Goal: Information Seeking & Learning: Learn about a topic

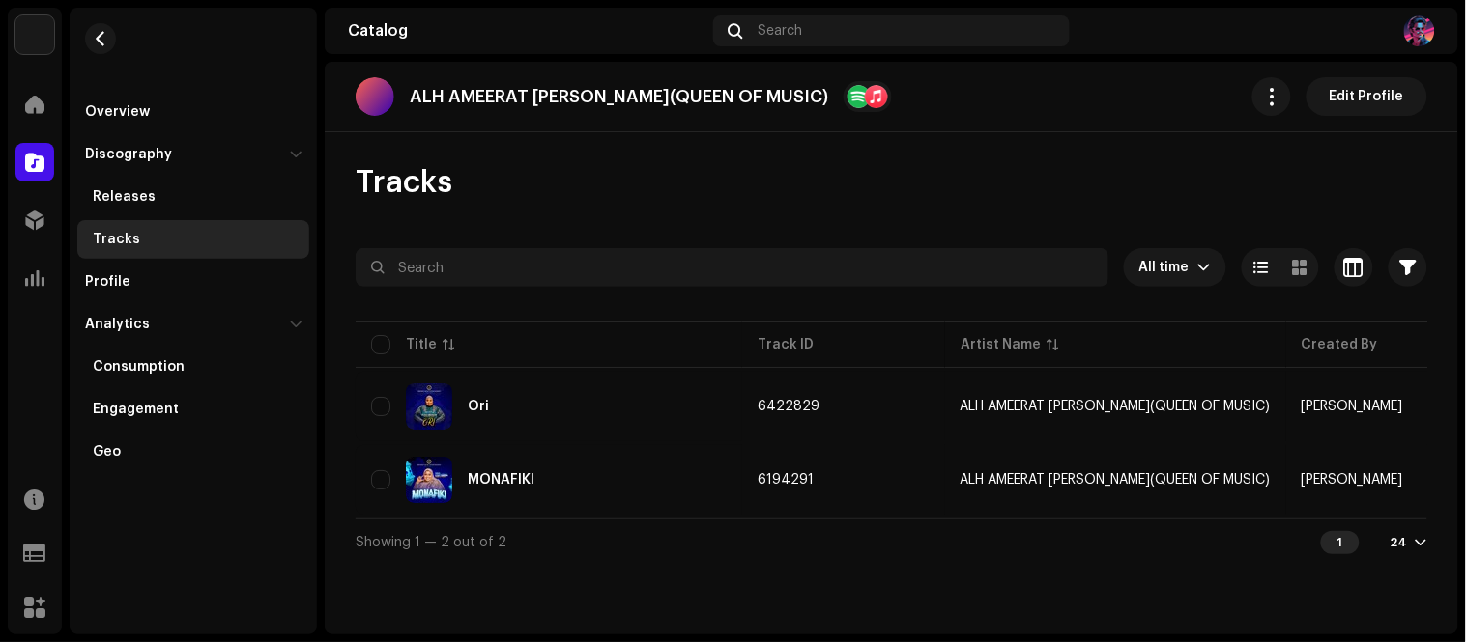
drag, startPoint x: 711, startPoint y: 582, endPoint x: 1076, endPoint y: 477, distance: 379.8
click at [716, 582] on div "ALH AMEERAT AMINAT AJAO OBIRERE(QUEEN OF MUSIC) Edit Profile Tracks All time Se…" at bounding box center [891, 348] width 1133 height 573
click at [729, 597] on div "ALH AMEERAT AMINAT AJAO OBIRERE(QUEEN OF MUSIC) Edit Profile Tracks All time Se…" at bounding box center [891, 348] width 1133 height 573
click at [99, 39] on span "button" at bounding box center [101, 38] width 14 height 15
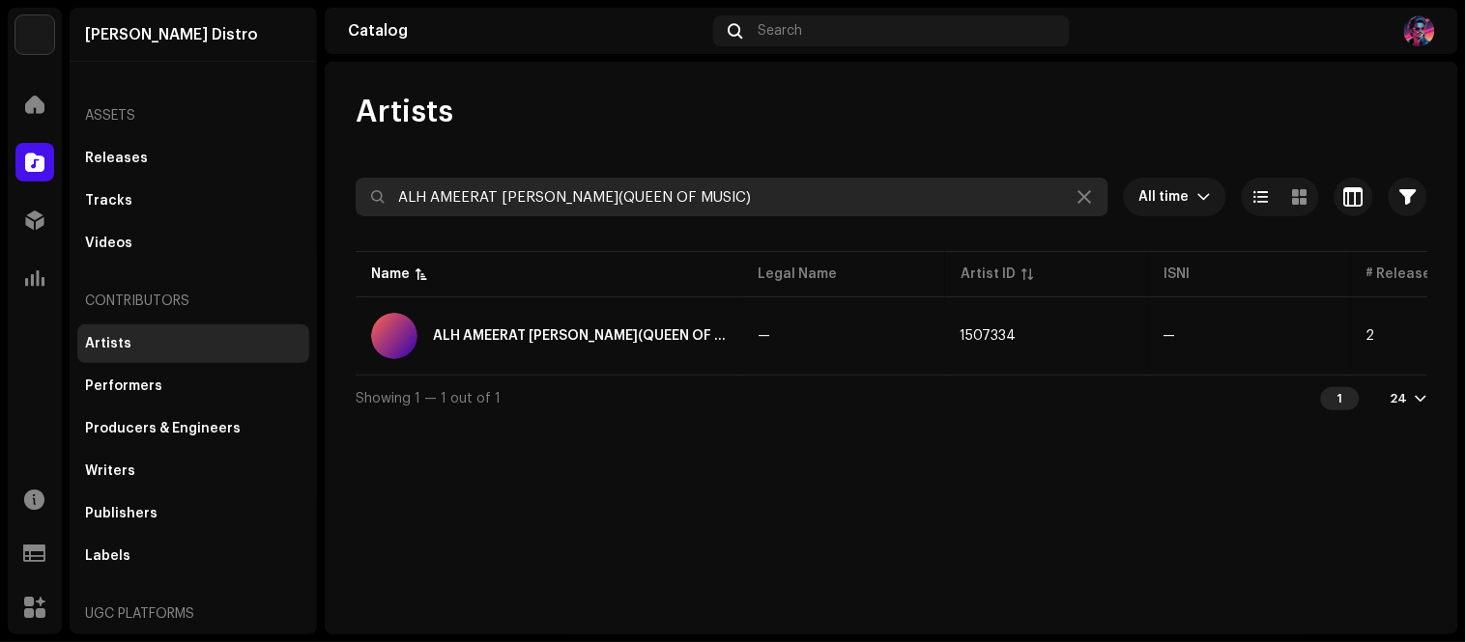
click at [879, 186] on input "ALH AMEERAT AMINAT AJAO OBIRERE(QUEEN OF MUSIC)" at bounding box center [732, 197] width 753 height 39
paste input "BIG-M.O.D.E"
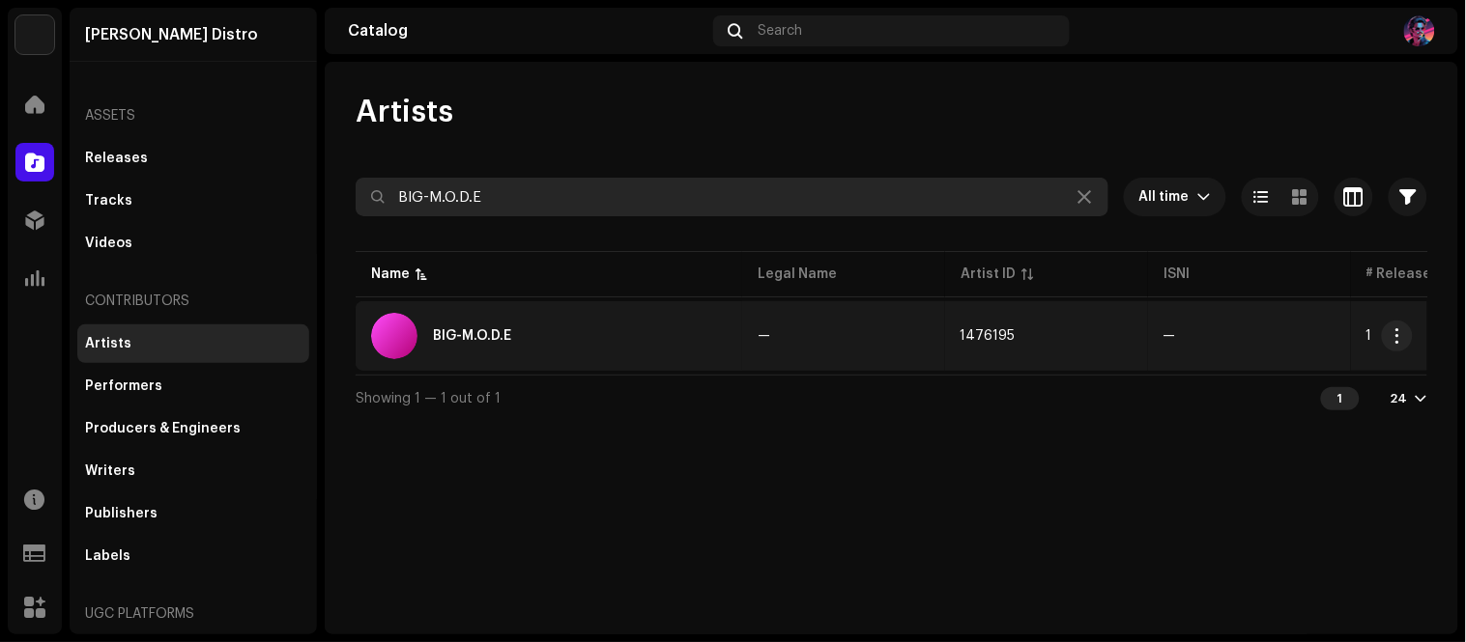
type input "BIG-M.O.D.E"
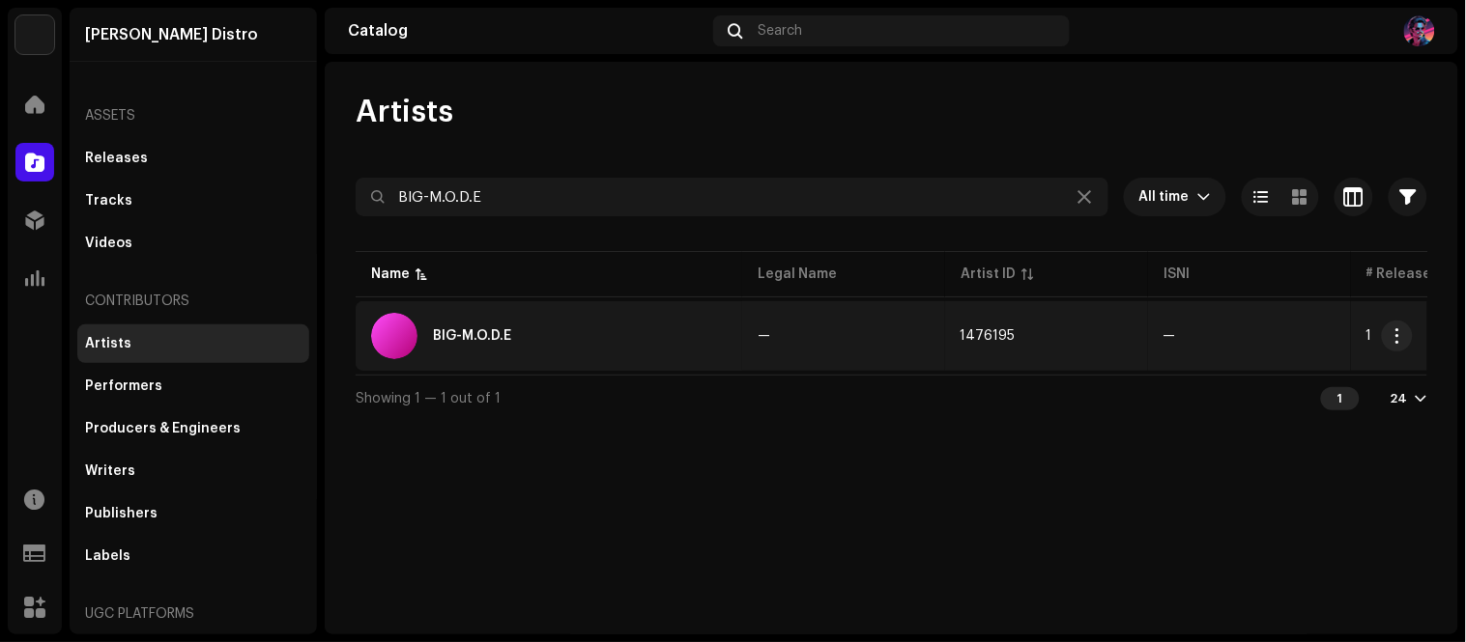
click at [571, 353] on div "BIG-M.O.D.E" at bounding box center [549, 336] width 356 height 46
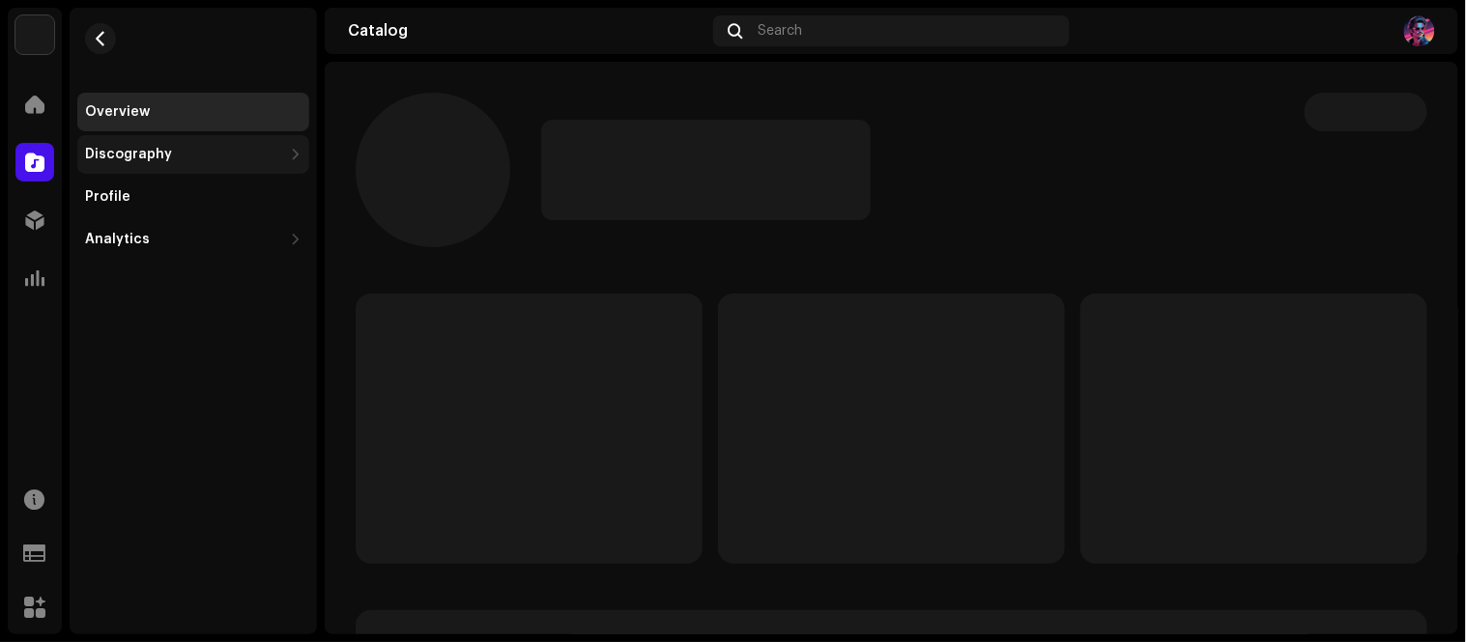
click at [230, 164] on div "Discography" at bounding box center [193, 154] width 232 height 39
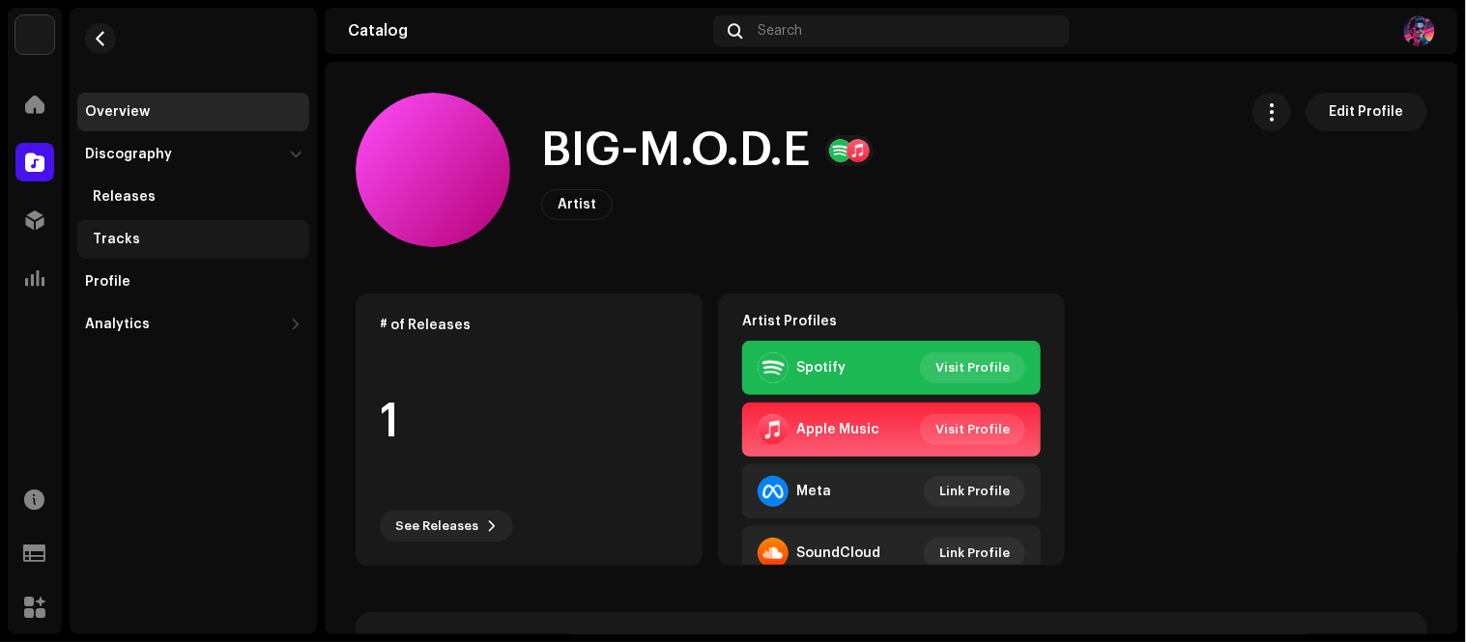
click at [135, 245] on div "Tracks" at bounding box center [197, 239] width 209 height 15
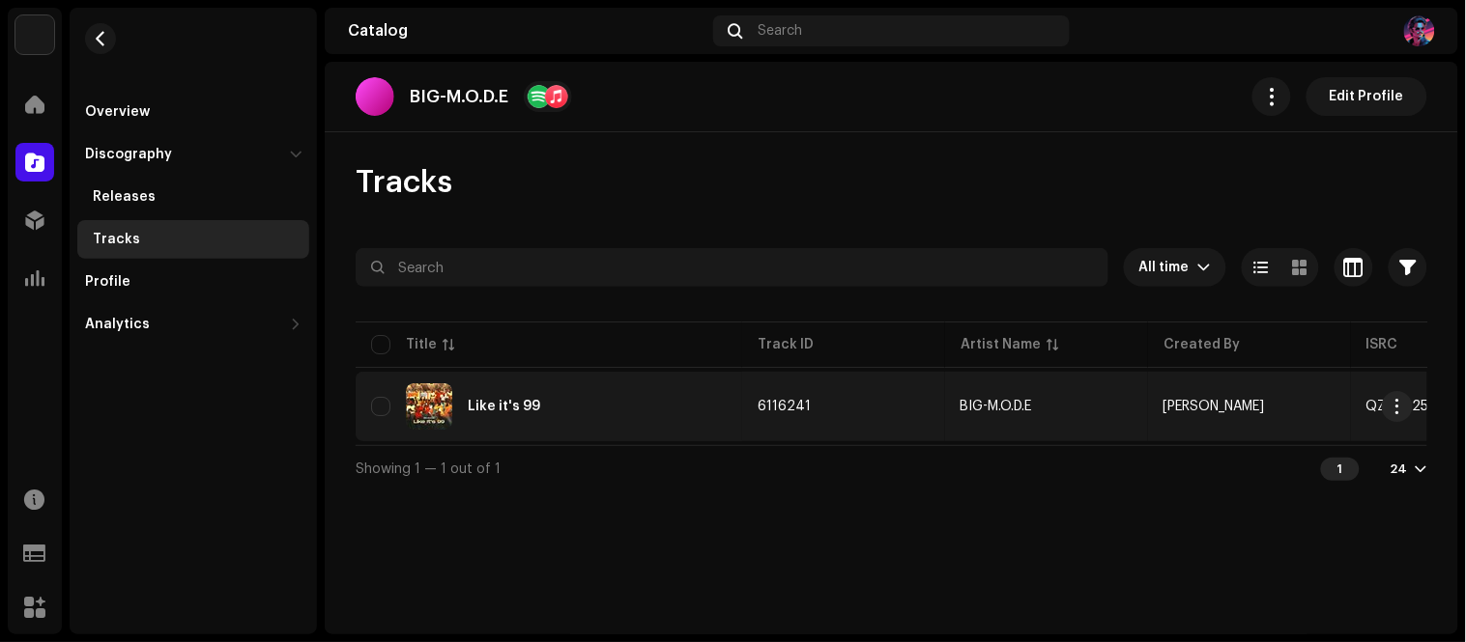
click at [648, 396] on div "Like it's 99" at bounding box center [549, 407] width 356 height 46
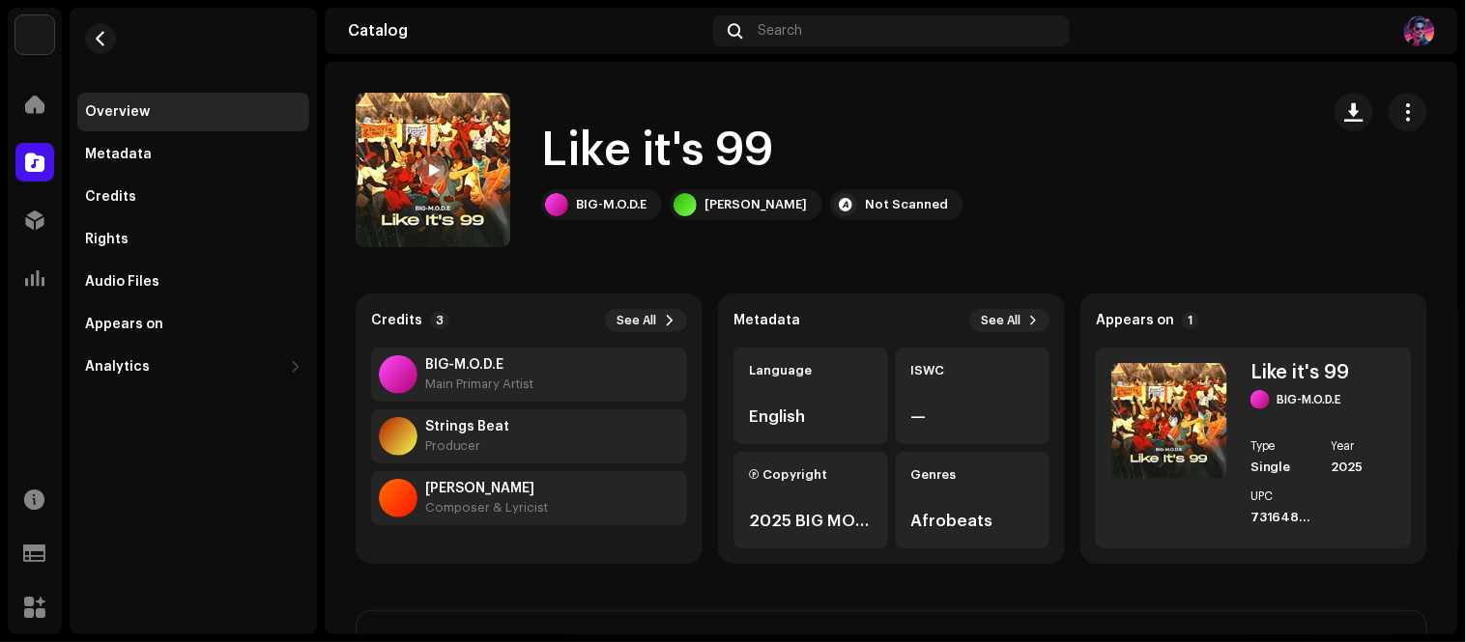
click at [1250, 112] on div "Like it's 99 BIG-M.O.D.E RHYTHM X Not Scanned" at bounding box center [830, 170] width 948 height 155
click at [255, 386] on div "Overview Metadata Credits Rights Audio Files Appears on Analytics Consumption E…" at bounding box center [193, 321] width 247 height 627
click at [254, 374] on div "Analytics" at bounding box center [183, 366] width 197 height 15
click at [143, 406] on div "Consumption" at bounding box center [139, 409] width 92 height 15
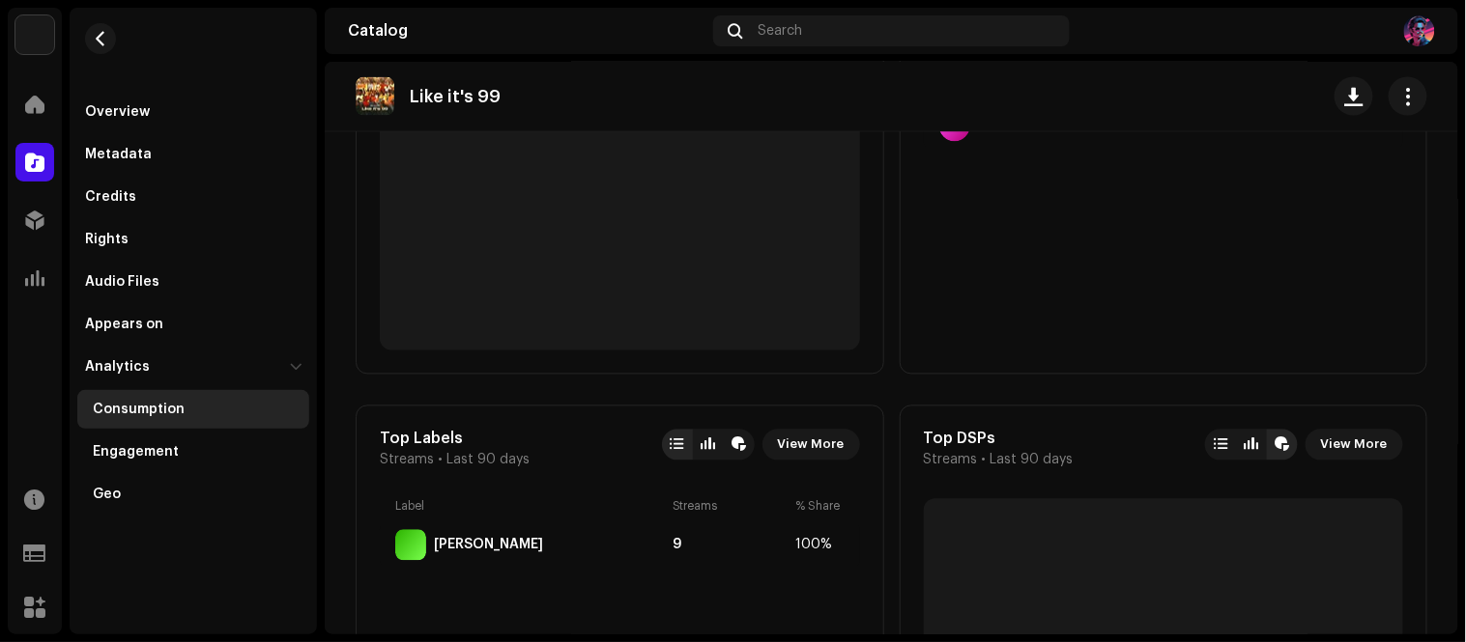
scroll to position [894, 0]
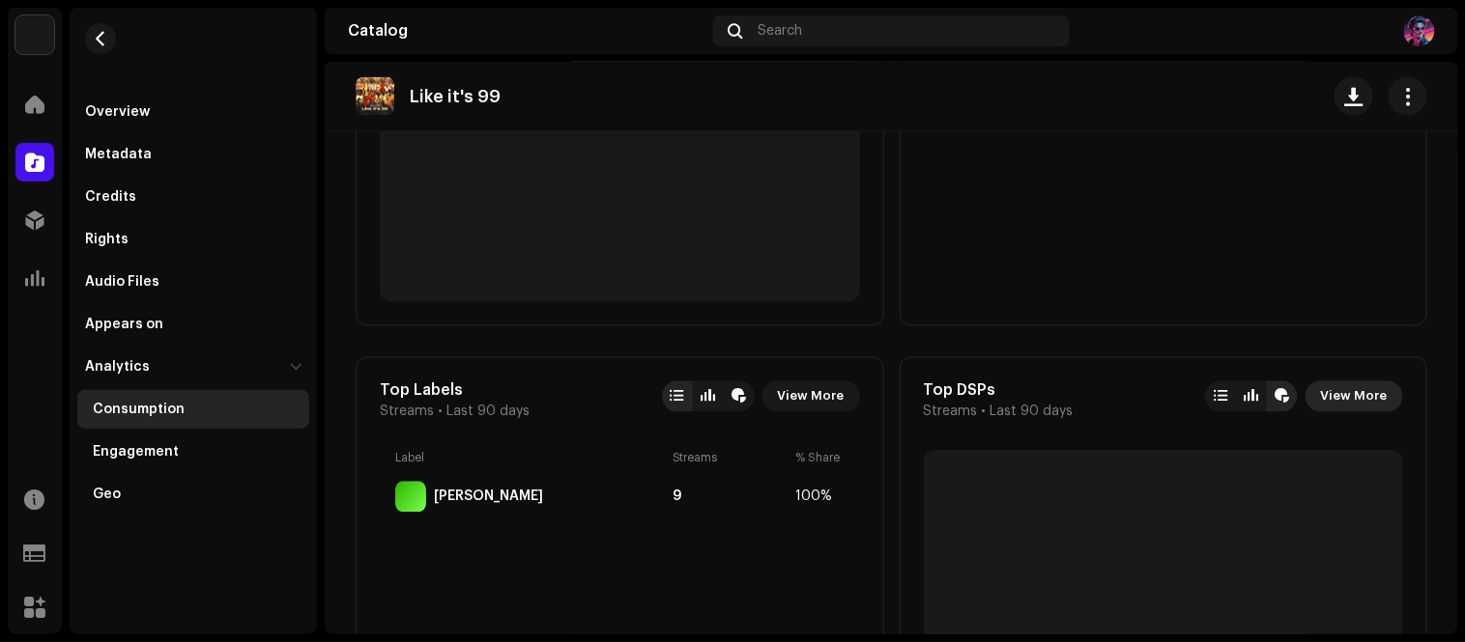
click at [1334, 394] on span "View More" at bounding box center [1354, 397] width 67 height 39
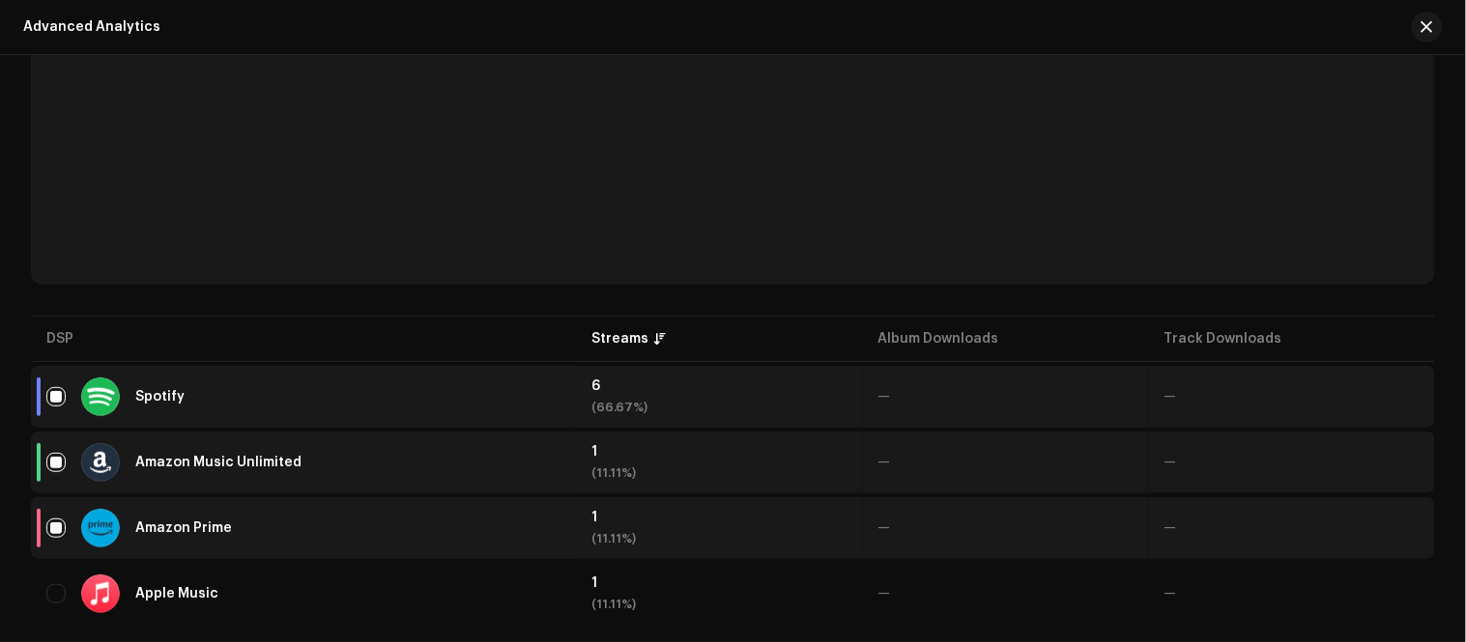
scroll to position [451, 0]
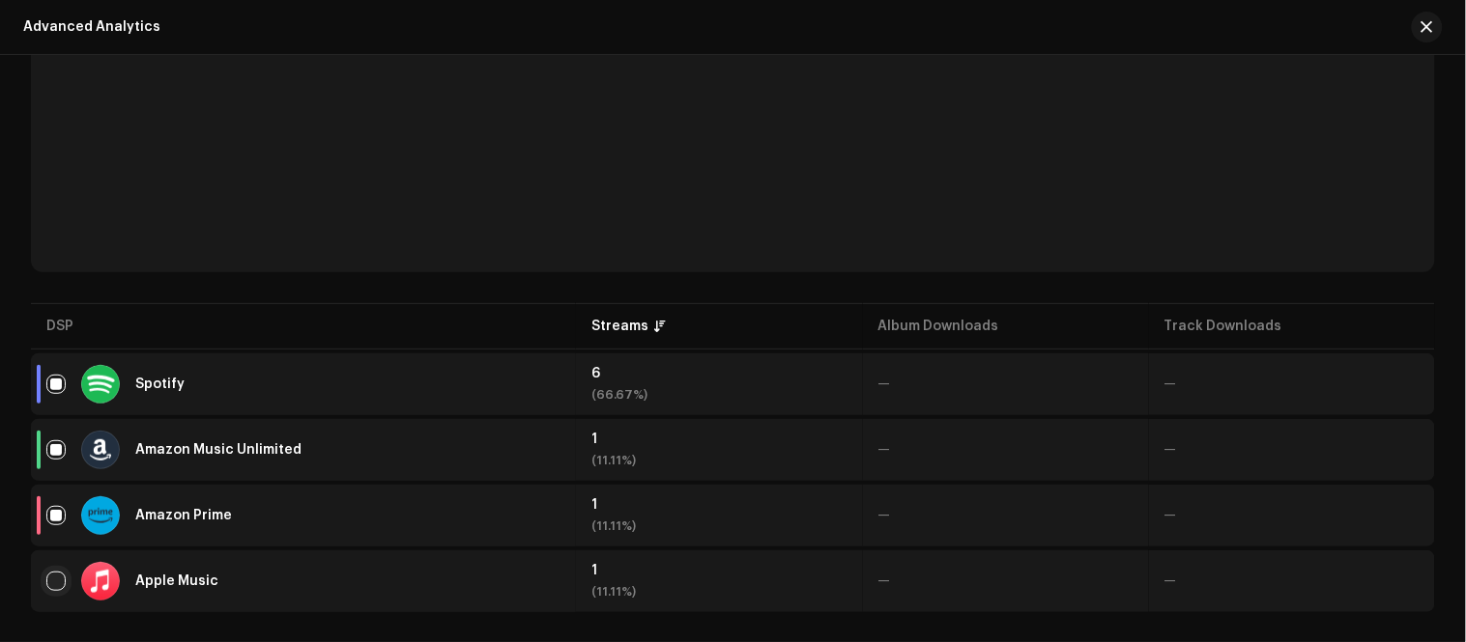
click at [48, 578] on input "checkbox" at bounding box center [55, 581] width 19 height 19
checkbox input "true"
click at [53, 449] on input "Row Selected" at bounding box center [55, 450] width 19 height 19
checkbox input "false"
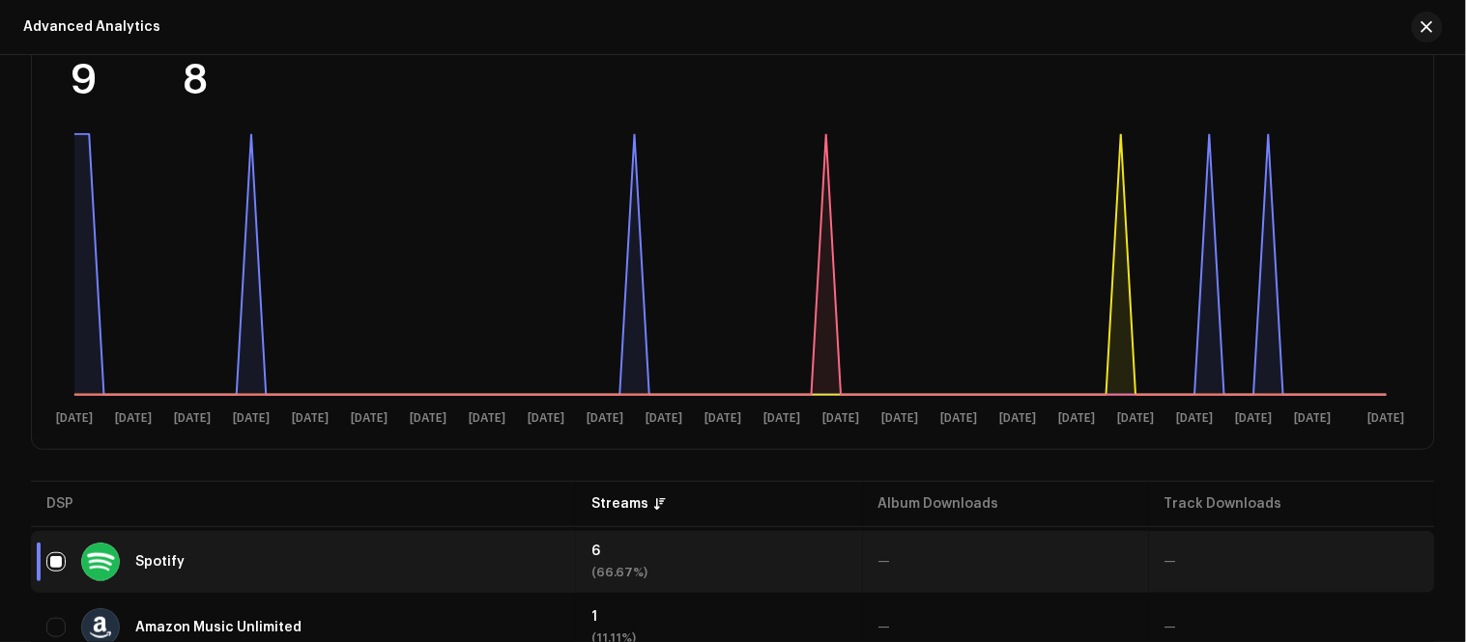
scroll to position [0, 0]
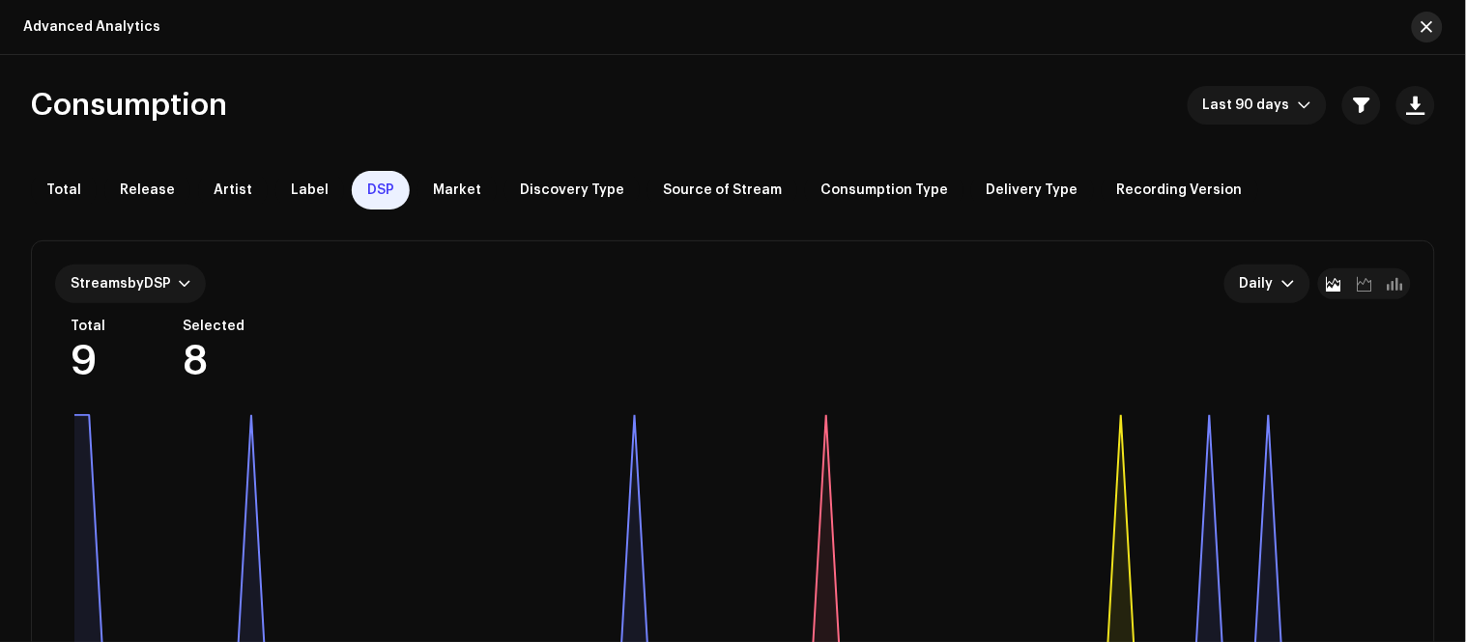
click at [1413, 24] on button "button" at bounding box center [1426, 27] width 31 height 31
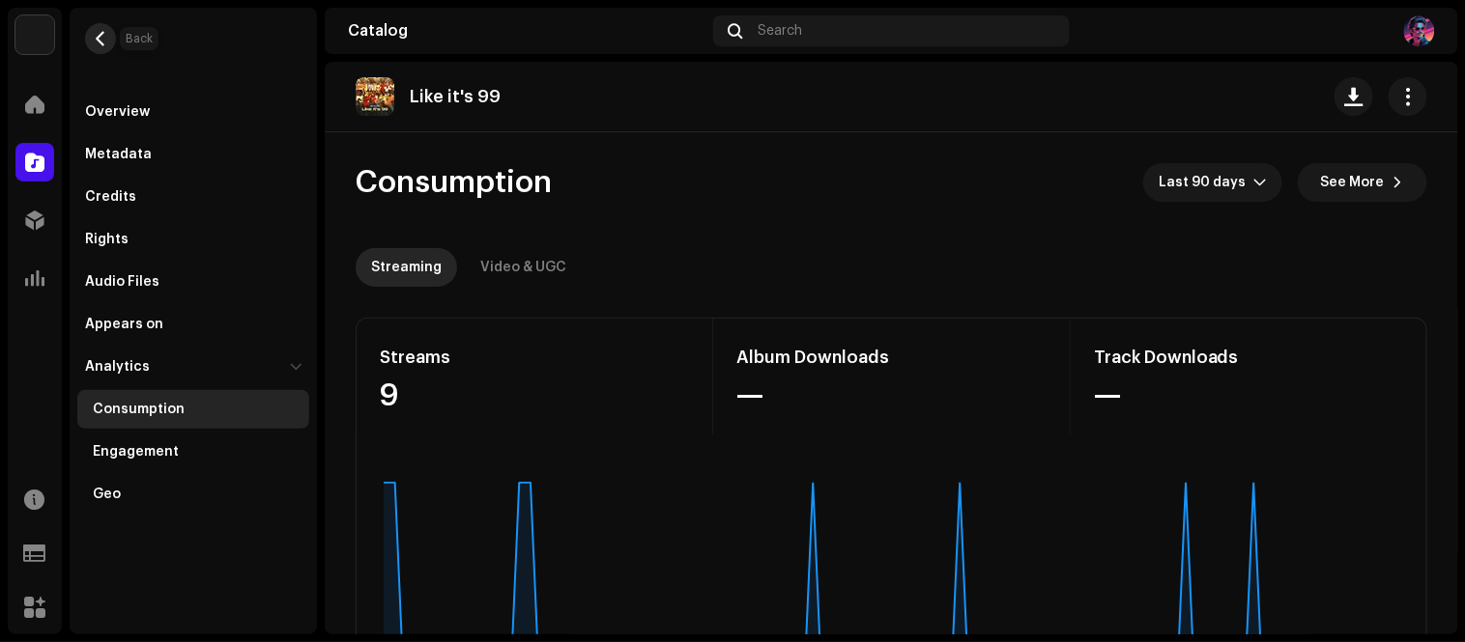
click at [100, 32] on span "button" at bounding box center [101, 38] width 14 height 15
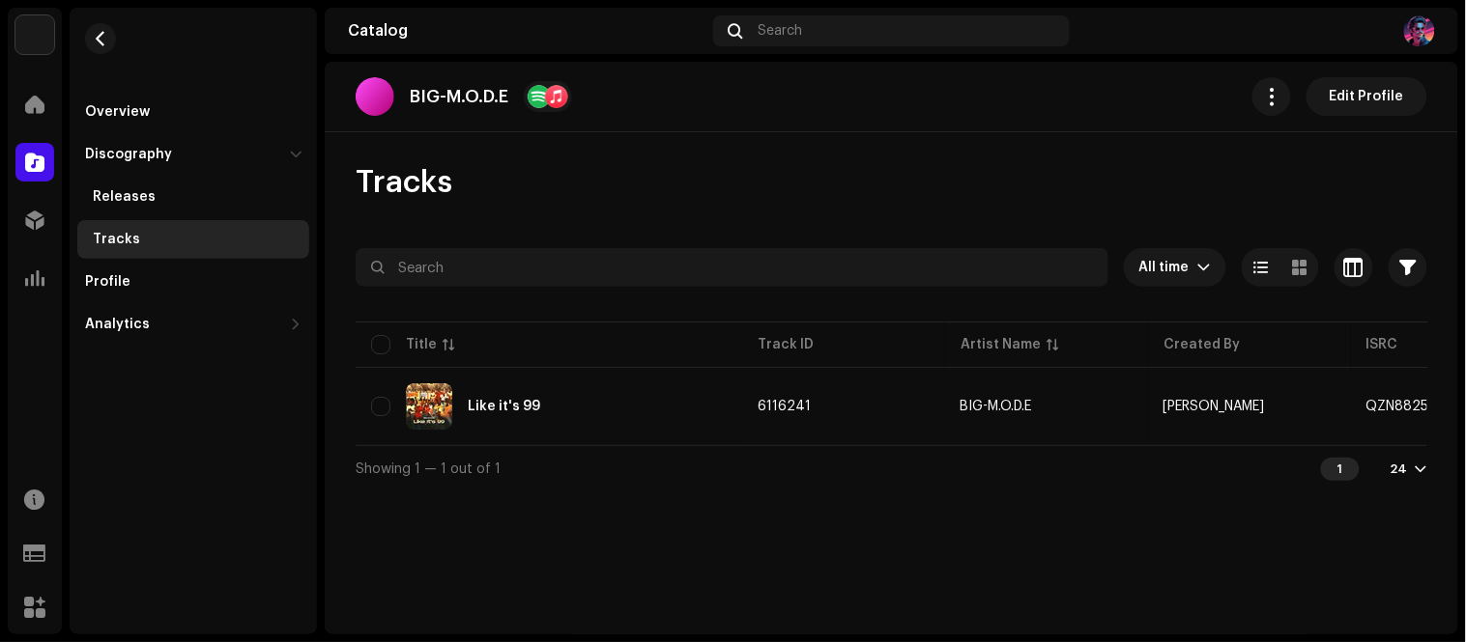
drag, startPoint x: 670, startPoint y: 542, endPoint x: 731, endPoint y: 486, distance: 82.7
click at [673, 539] on div "BIG-M.O.D.E Edit Profile Tracks All time Selected 0 Options Filters Distributio…" at bounding box center [891, 348] width 1133 height 573
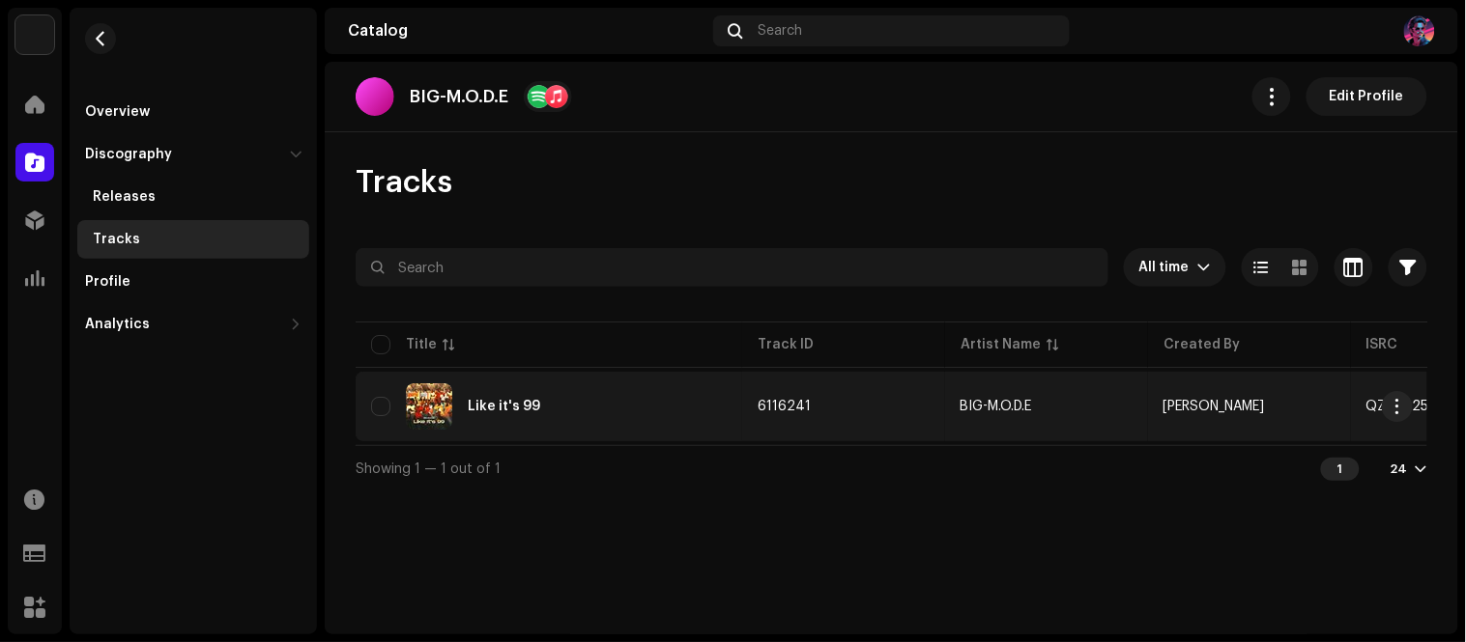
click at [631, 407] on div "Like it's 99" at bounding box center [549, 407] width 356 height 46
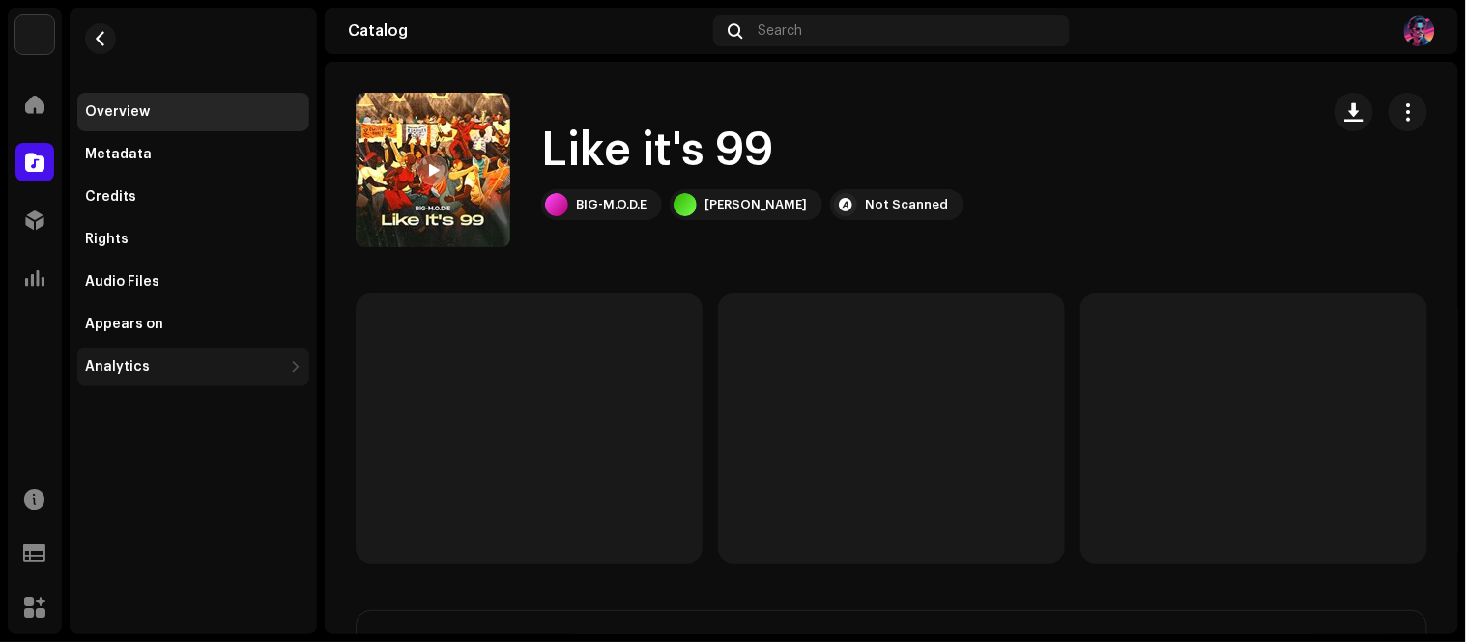
click at [295, 372] on div at bounding box center [296, 366] width 12 height 15
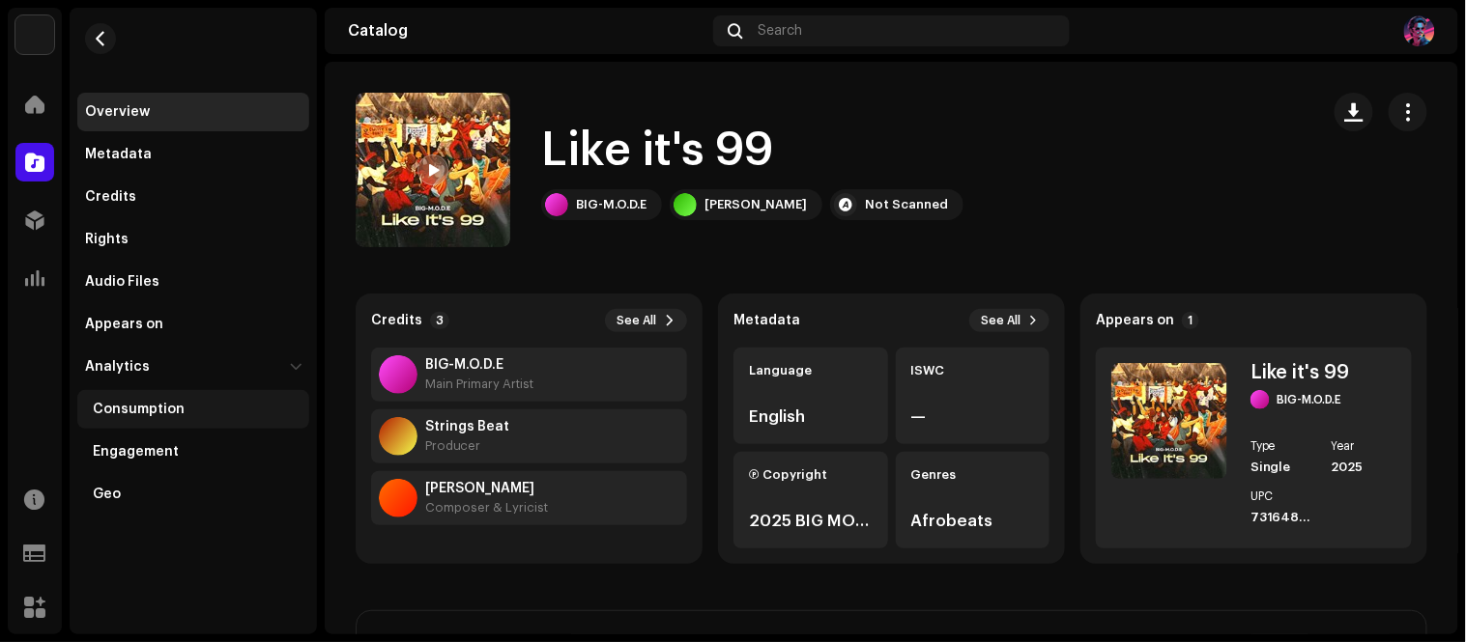
click at [151, 420] on div "Consumption" at bounding box center [193, 409] width 232 height 39
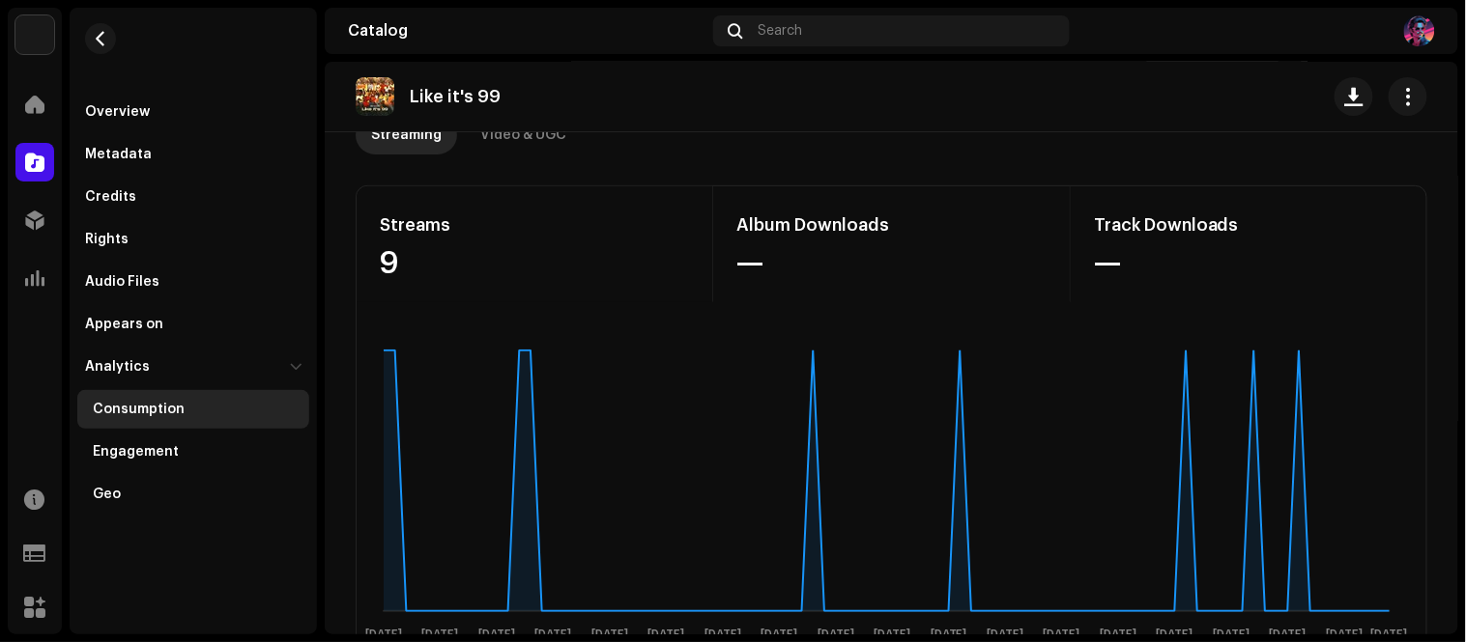
scroll to position [107, 0]
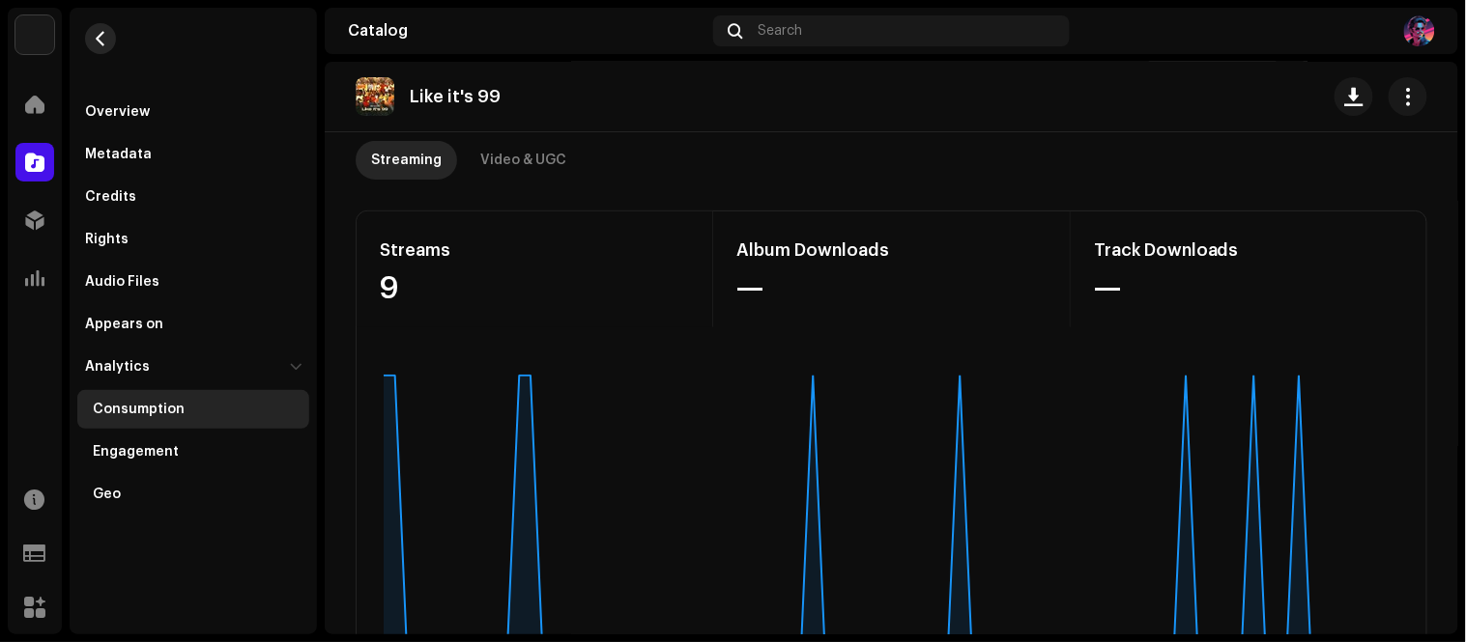
click at [110, 44] on button "button" at bounding box center [100, 38] width 31 height 31
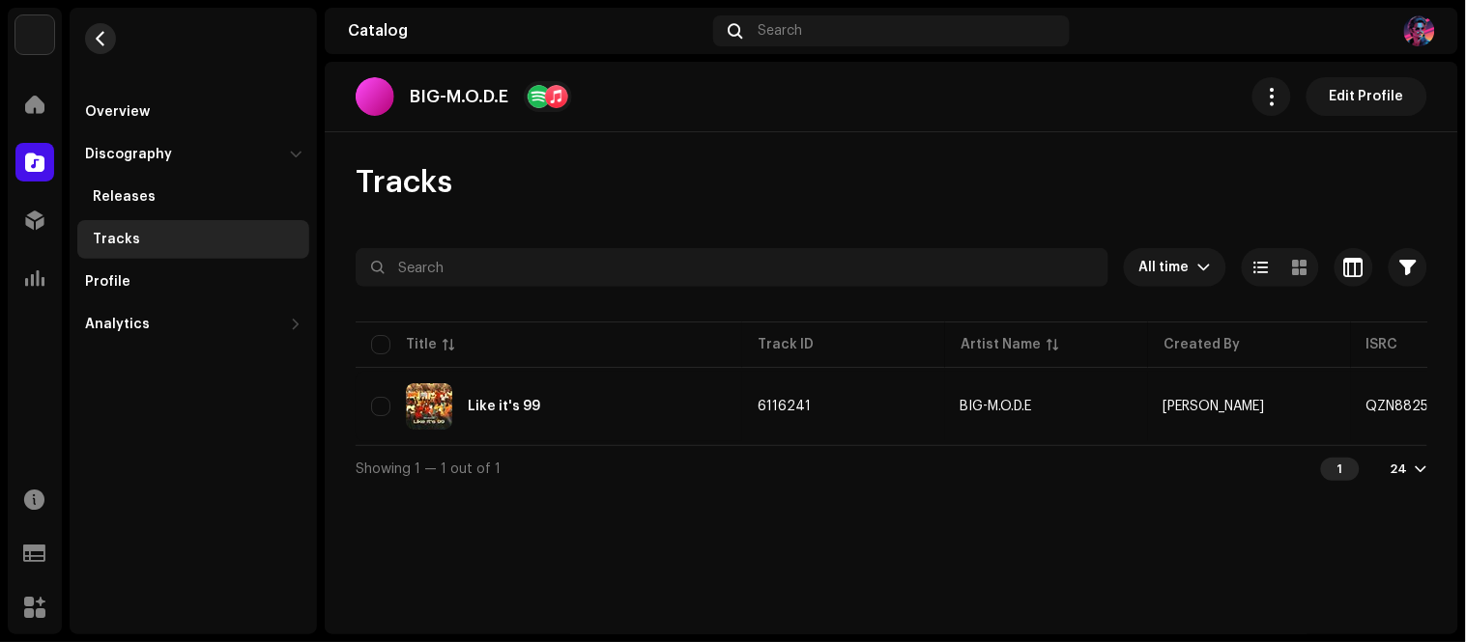
click at [100, 43] on span "button" at bounding box center [101, 38] width 14 height 15
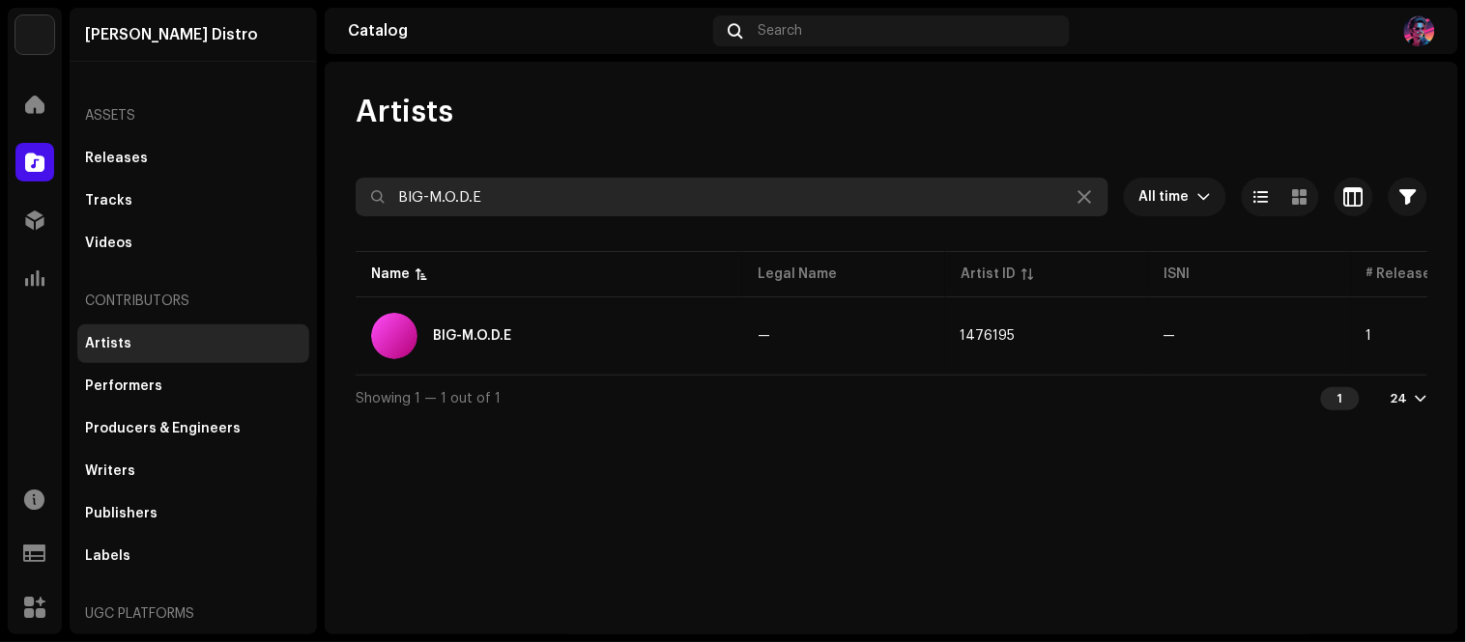
click at [504, 191] on input "BIG-M.O.D.E" at bounding box center [732, 197] width 753 height 39
paste input "olarion"
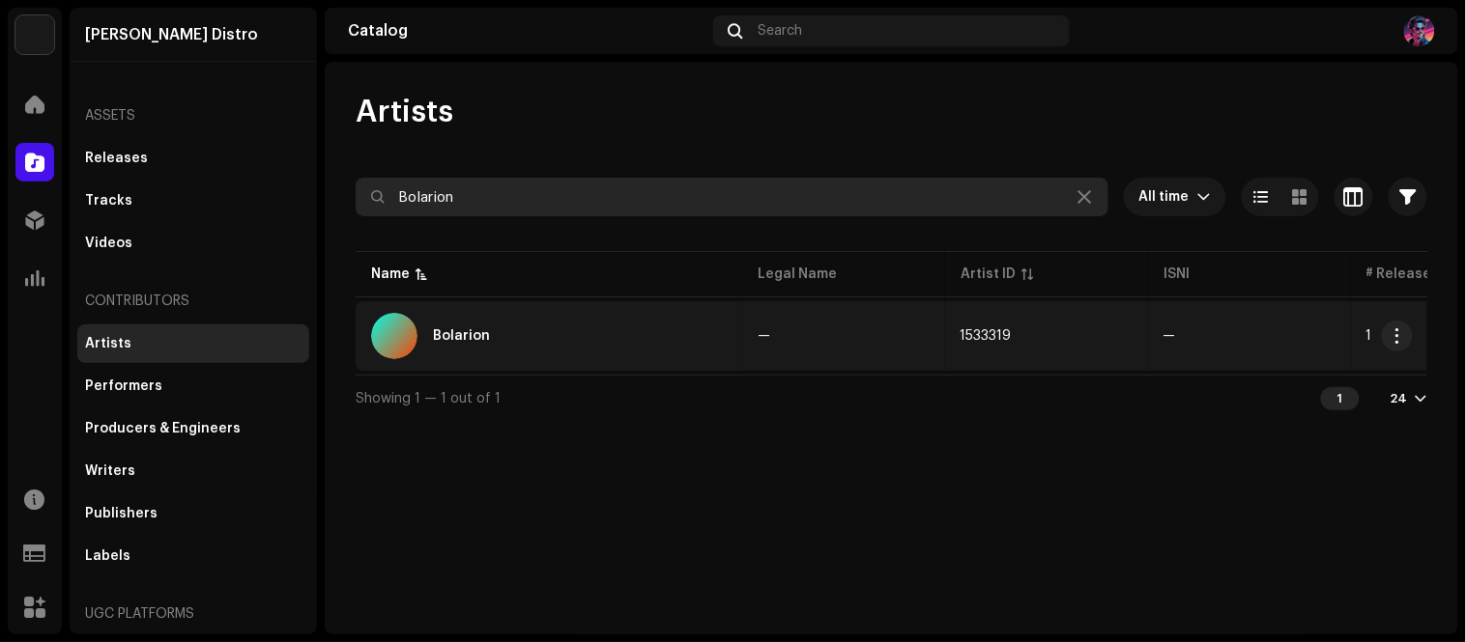
type input "Bolarion"
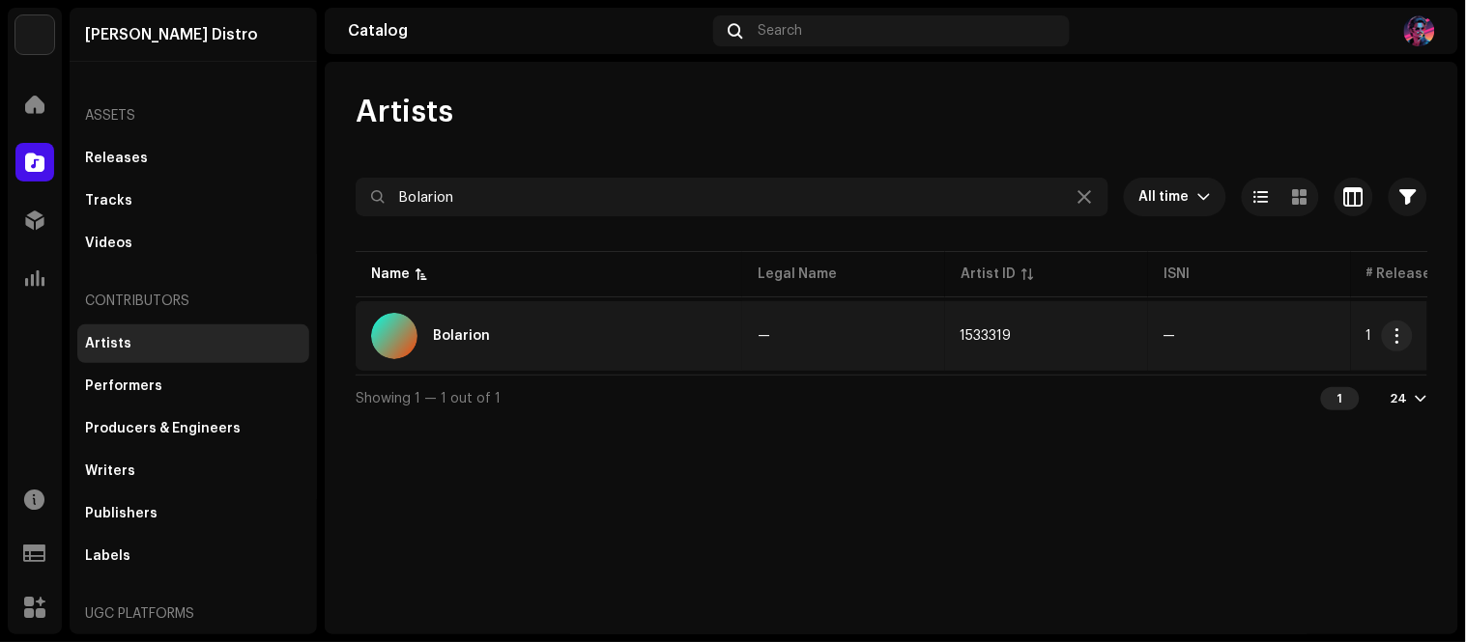
click at [660, 352] on div "Bolarion" at bounding box center [549, 336] width 356 height 46
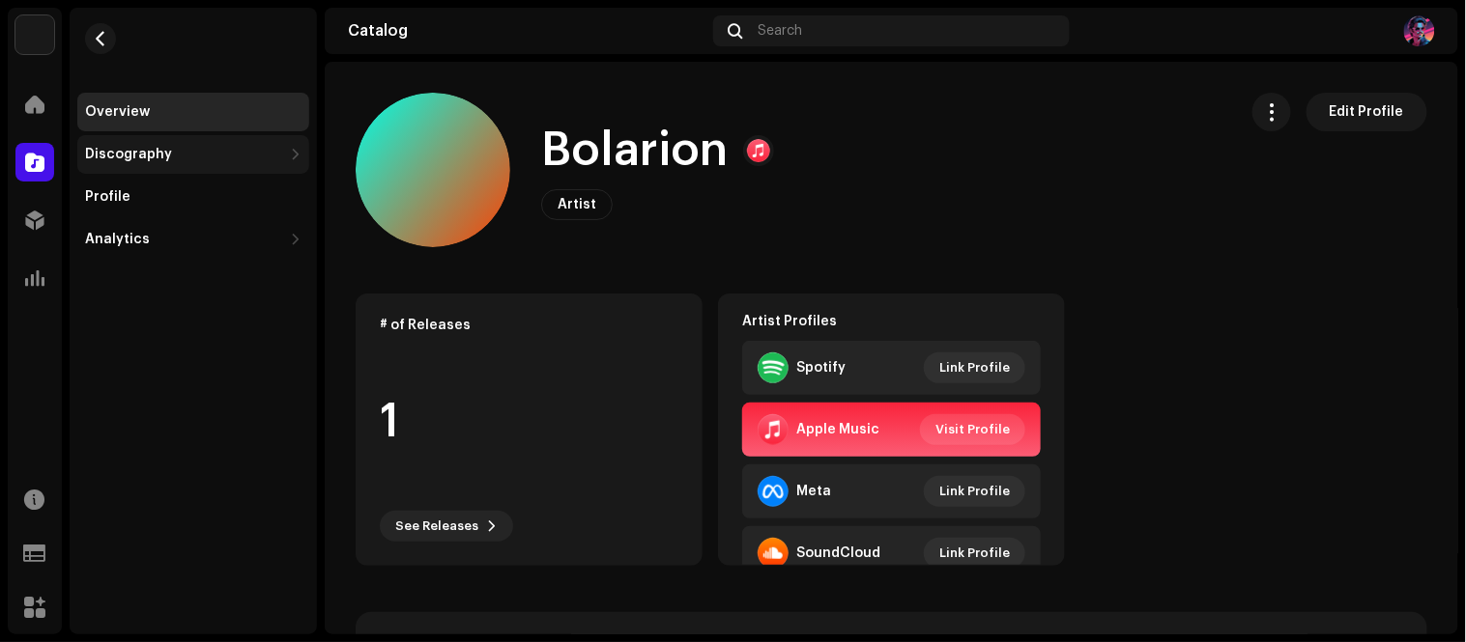
click at [259, 148] on div "Discography" at bounding box center [183, 154] width 197 height 15
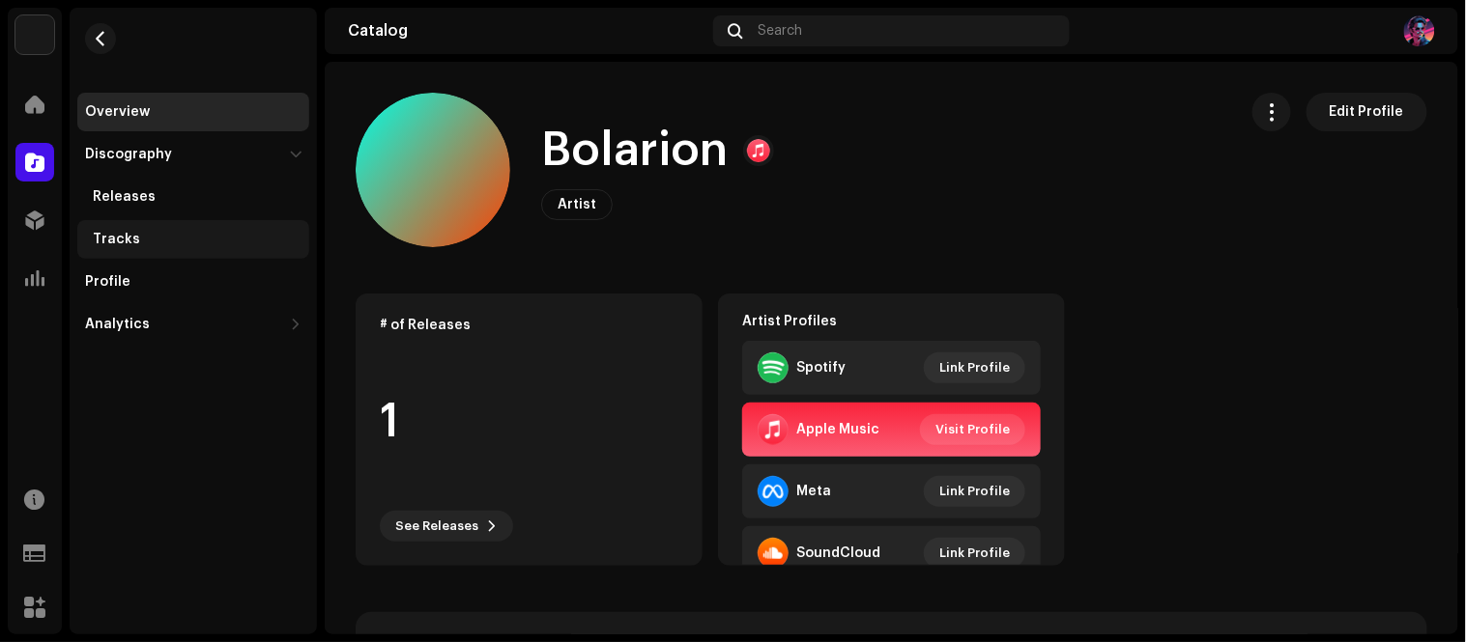
click at [140, 244] on div "Tracks" at bounding box center [197, 239] width 209 height 15
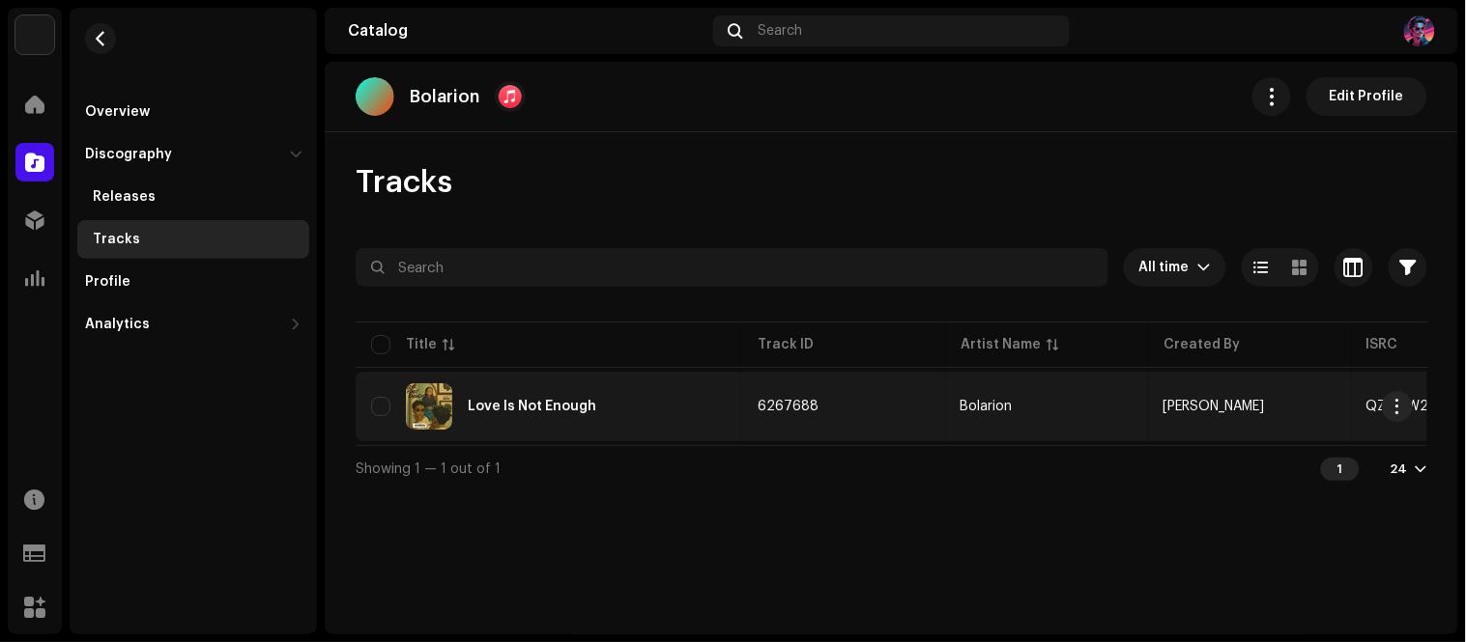
click at [681, 431] on td "Love Is Not Enough" at bounding box center [549, 407] width 386 height 70
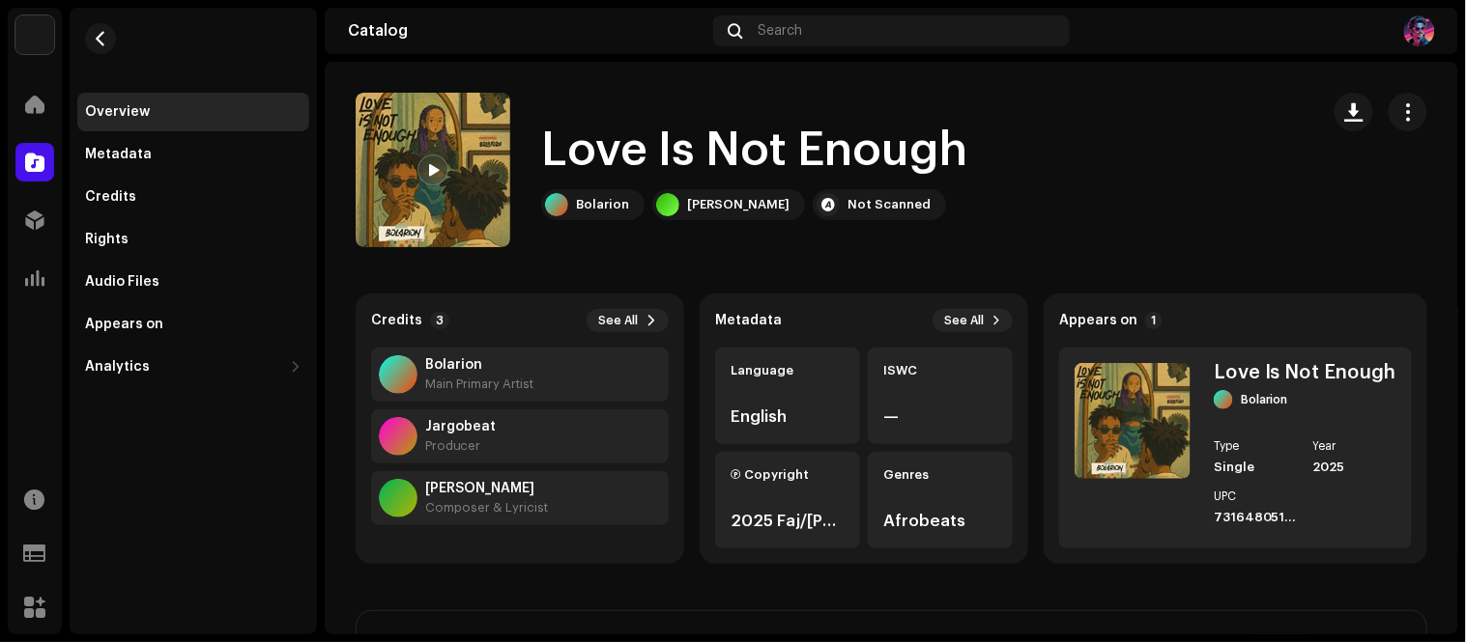
click at [1136, 132] on div "Love Is Not Enough Bolarion RHYTHM X Not Scanned" at bounding box center [830, 170] width 948 height 155
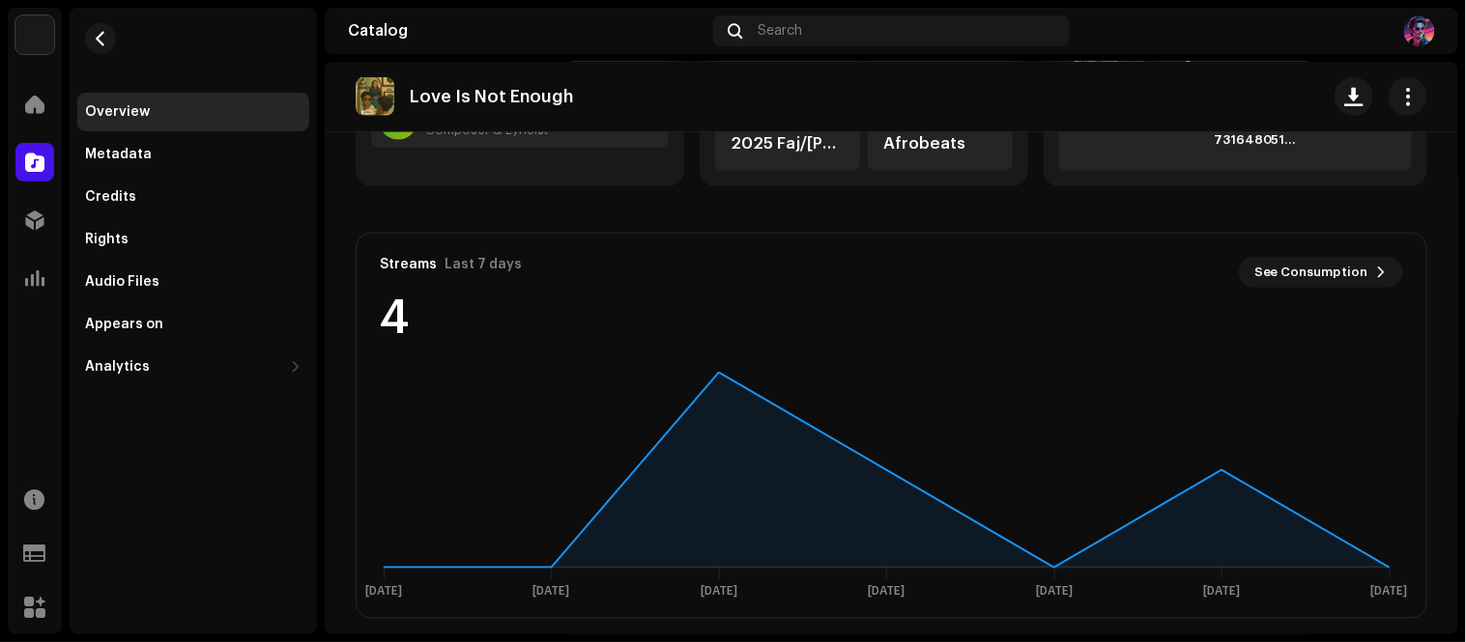
scroll to position [392, 0]
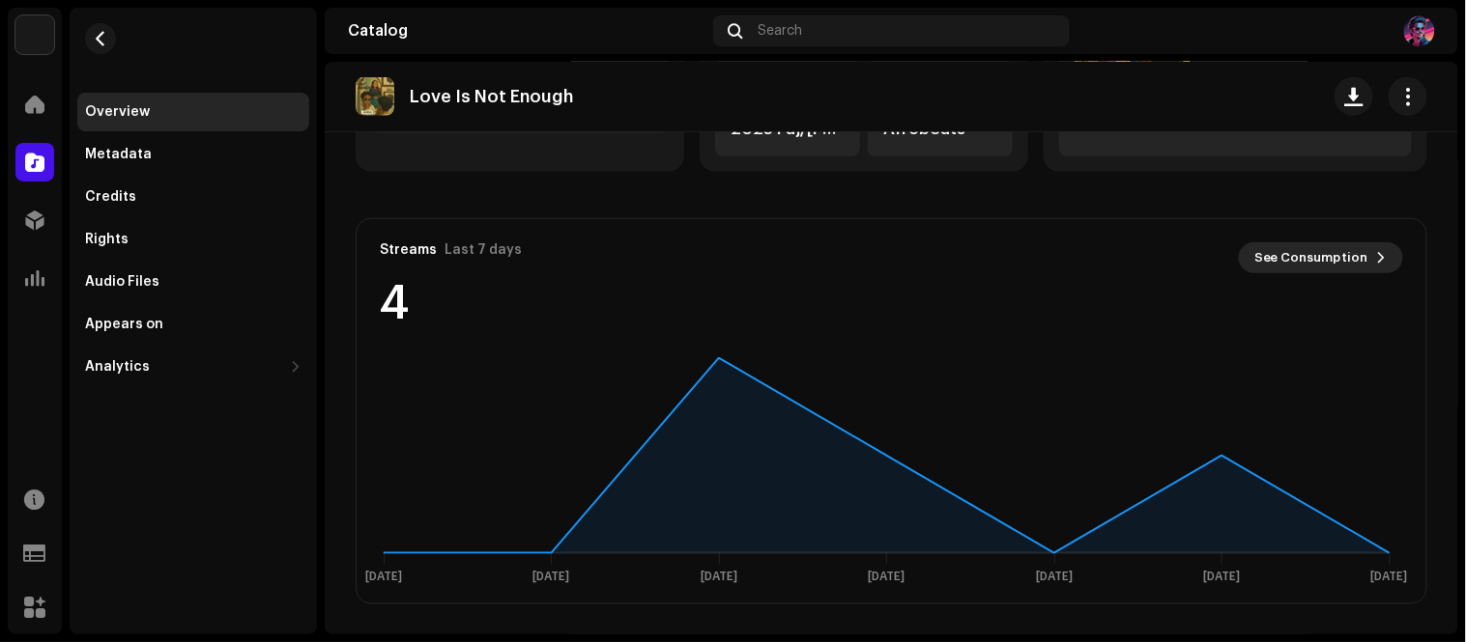
click at [1328, 265] on span "See Consumption" at bounding box center [1311, 258] width 114 height 39
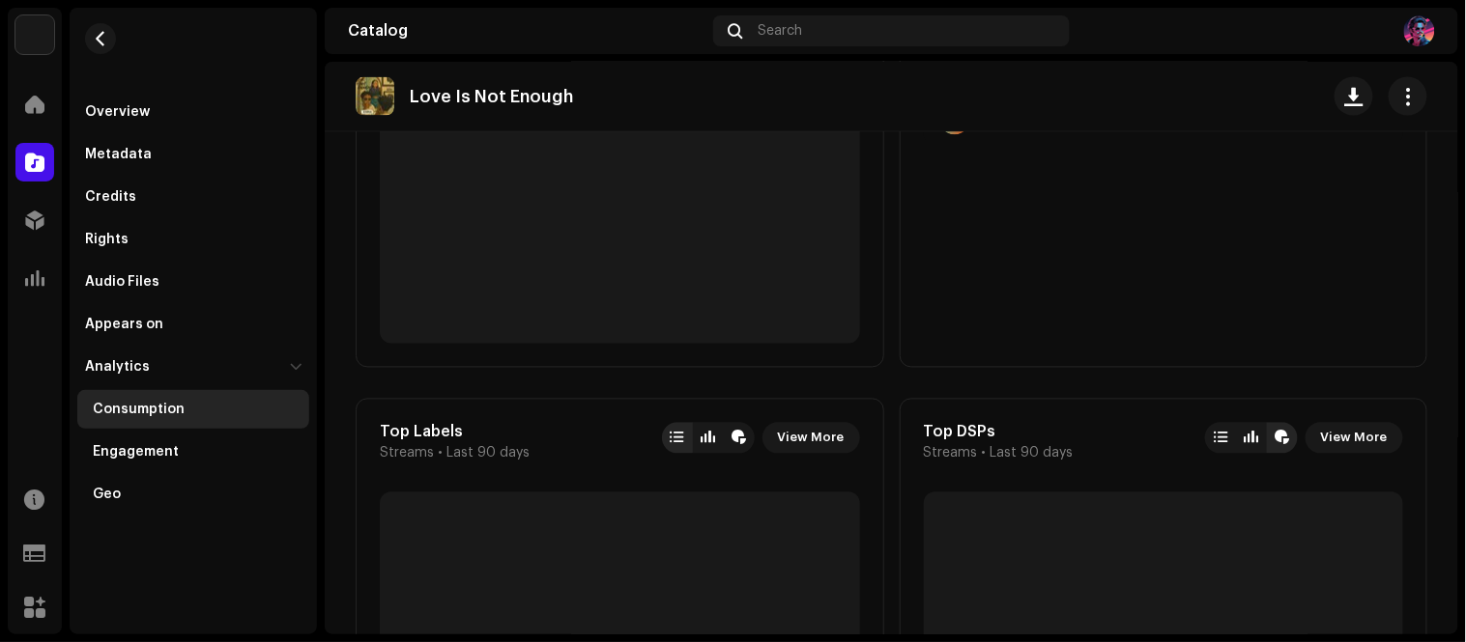
scroll to position [966, 0]
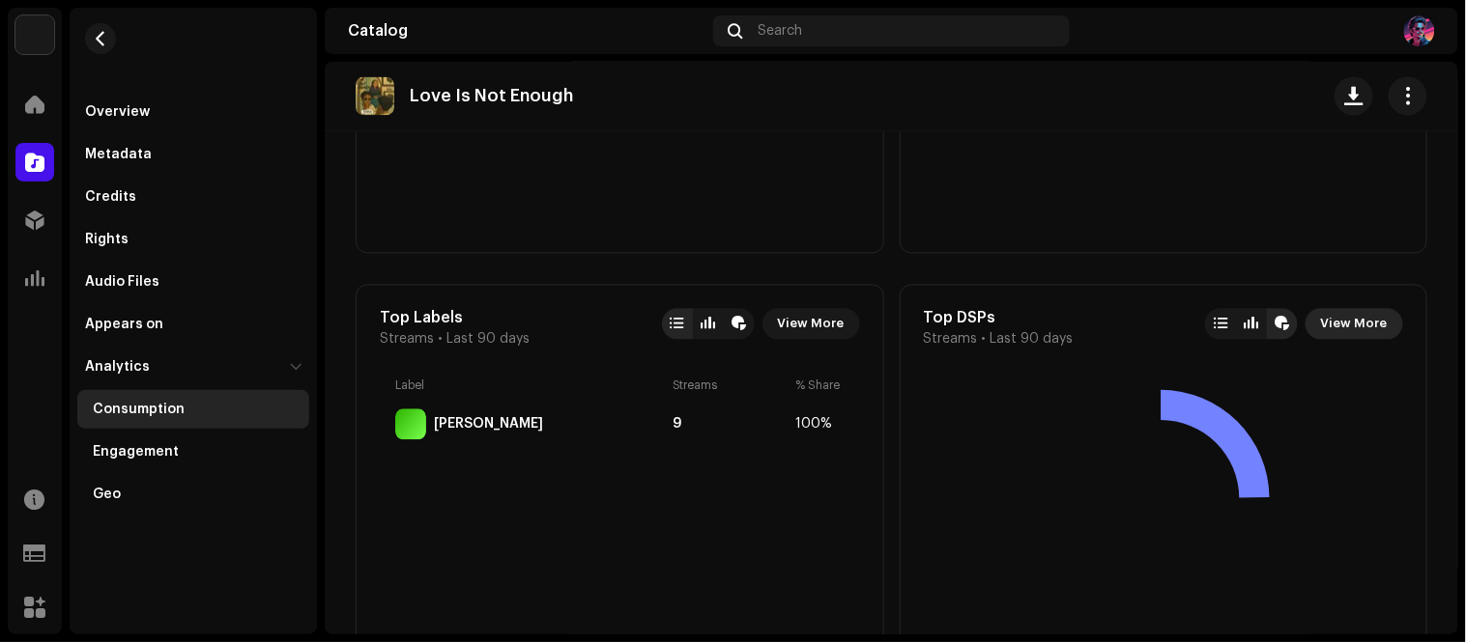
click at [1365, 324] on span "View More" at bounding box center [1354, 324] width 67 height 39
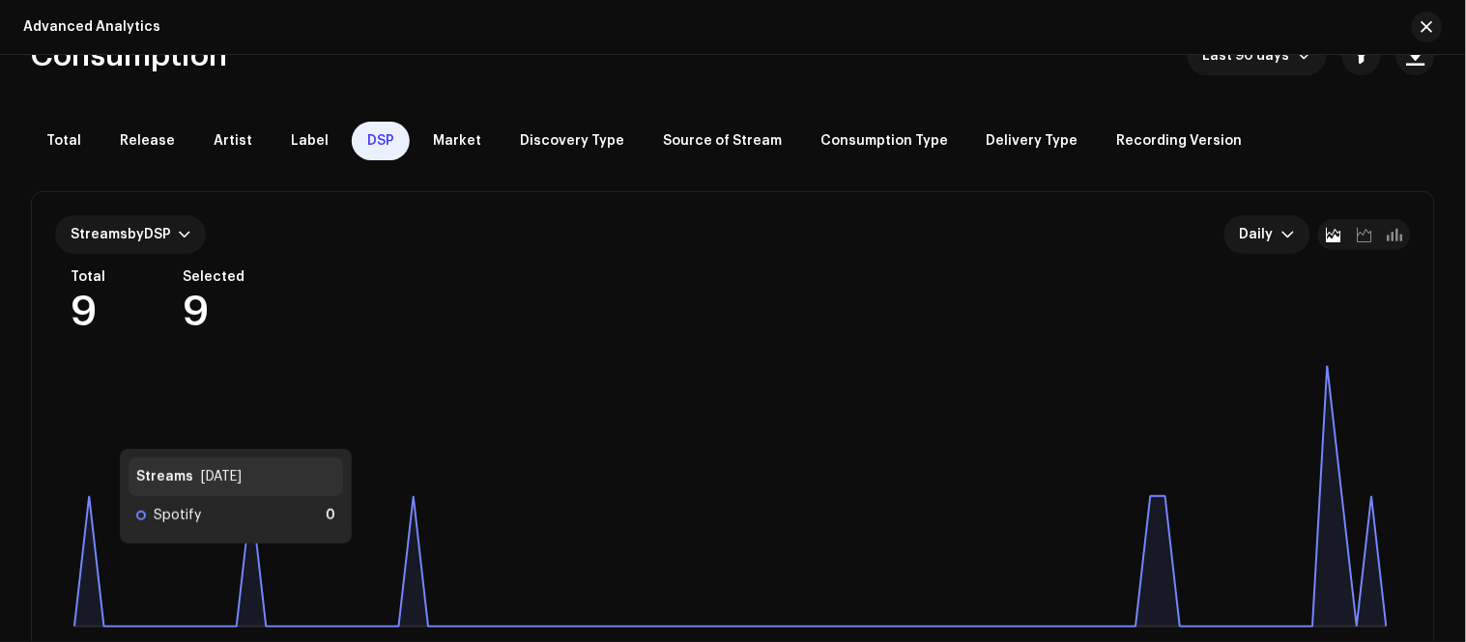
scroll to position [157, 0]
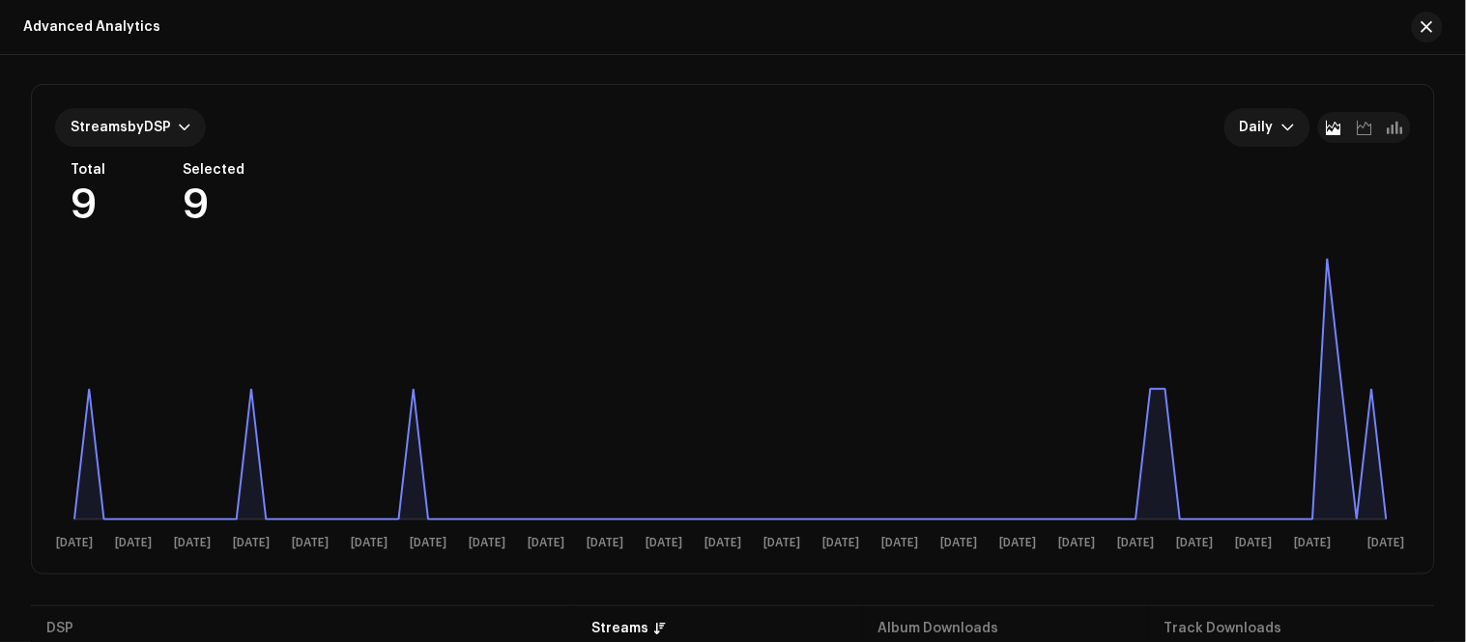
click at [0, 430] on div "Consumption Last 90 days Total Release Artist Label DSP Market Discovery Type S…" at bounding box center [733, 340] width 1466 height 823
click at [0, 316] on div "Consumption Last 90 days Total Release Artist Label DSP Market Discovery Type S…" at bounding box center [733, 340] width 1466 height 823
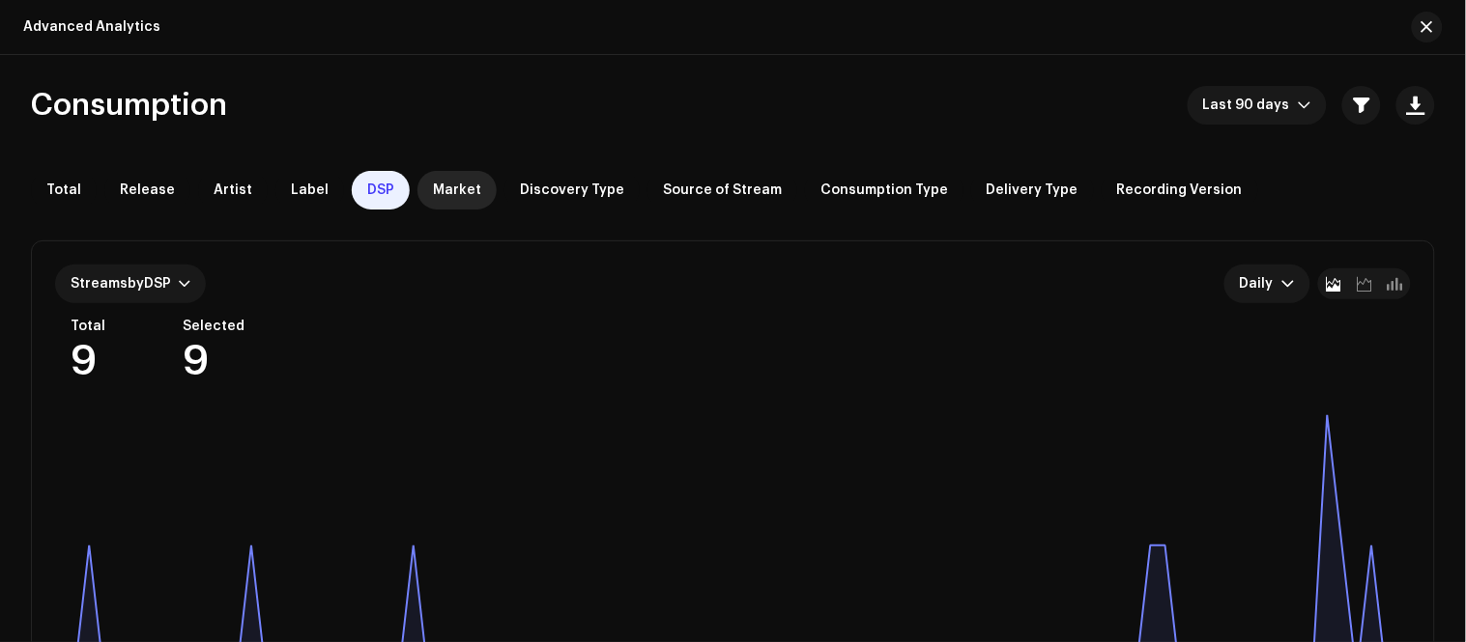
click at [433, 190] on span "Market" at bounding box center [457, 190] width 48 height 15
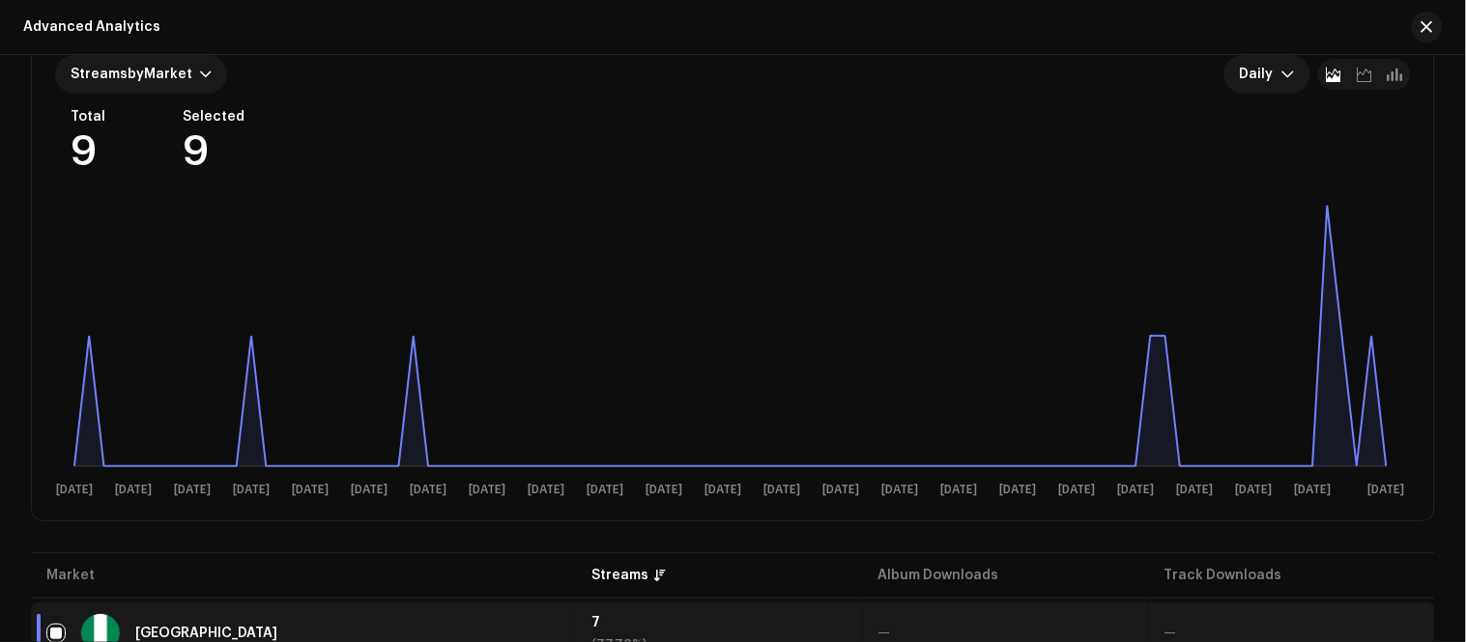
scroll to position [71, 0]
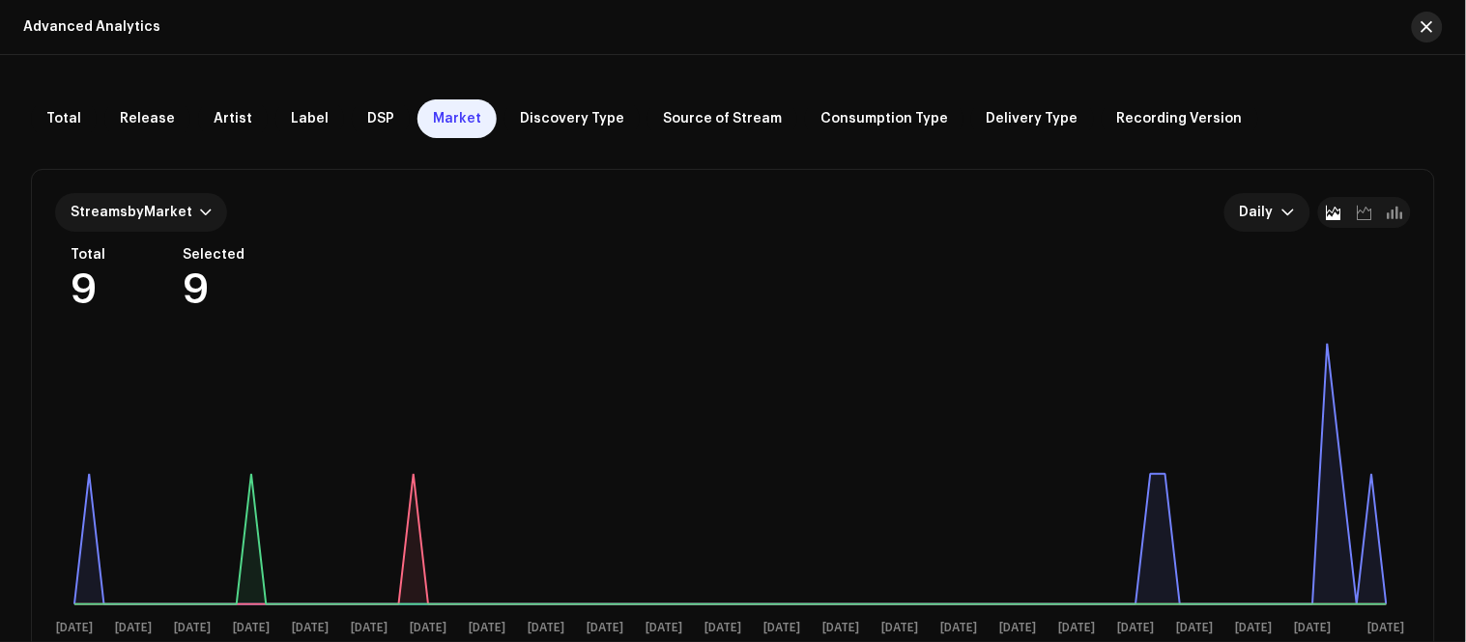
click at [1422, 34] on span "button" at bounding box center [1427, 26] width 12 height 15
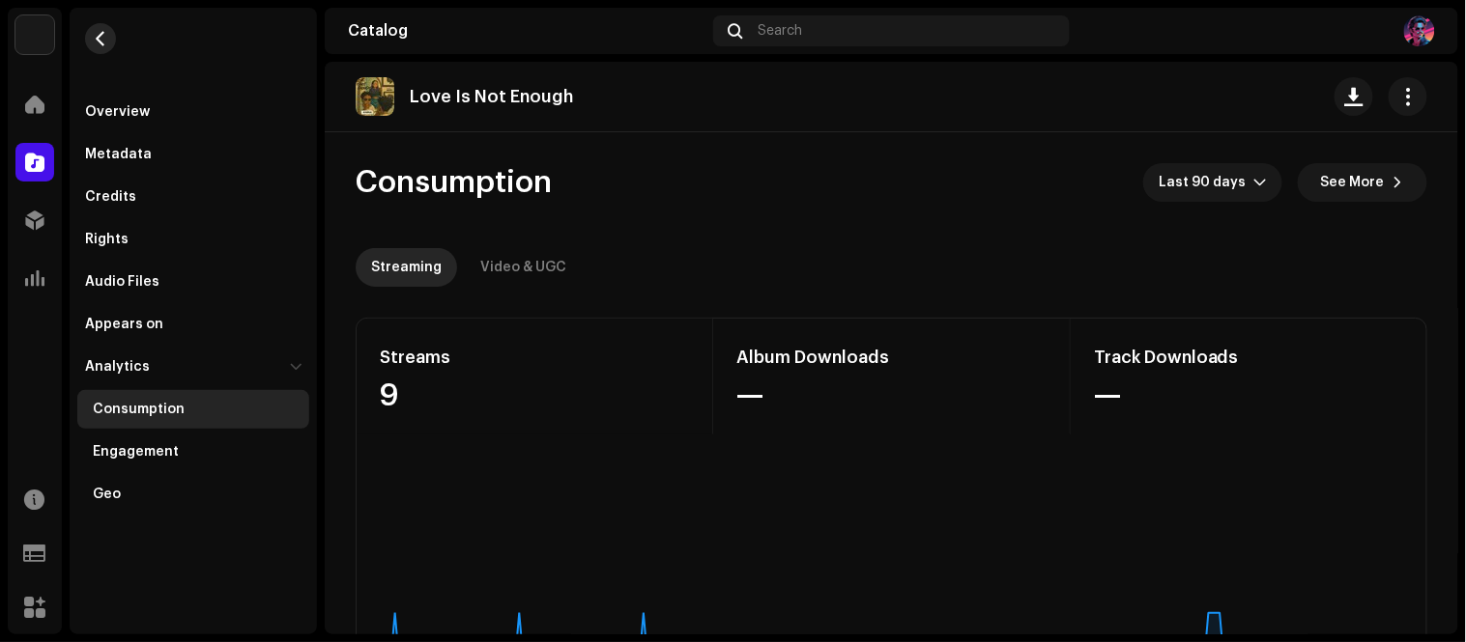
click at [113, 36] on button "button" at bounding box center [100, 38] width 31 height 31
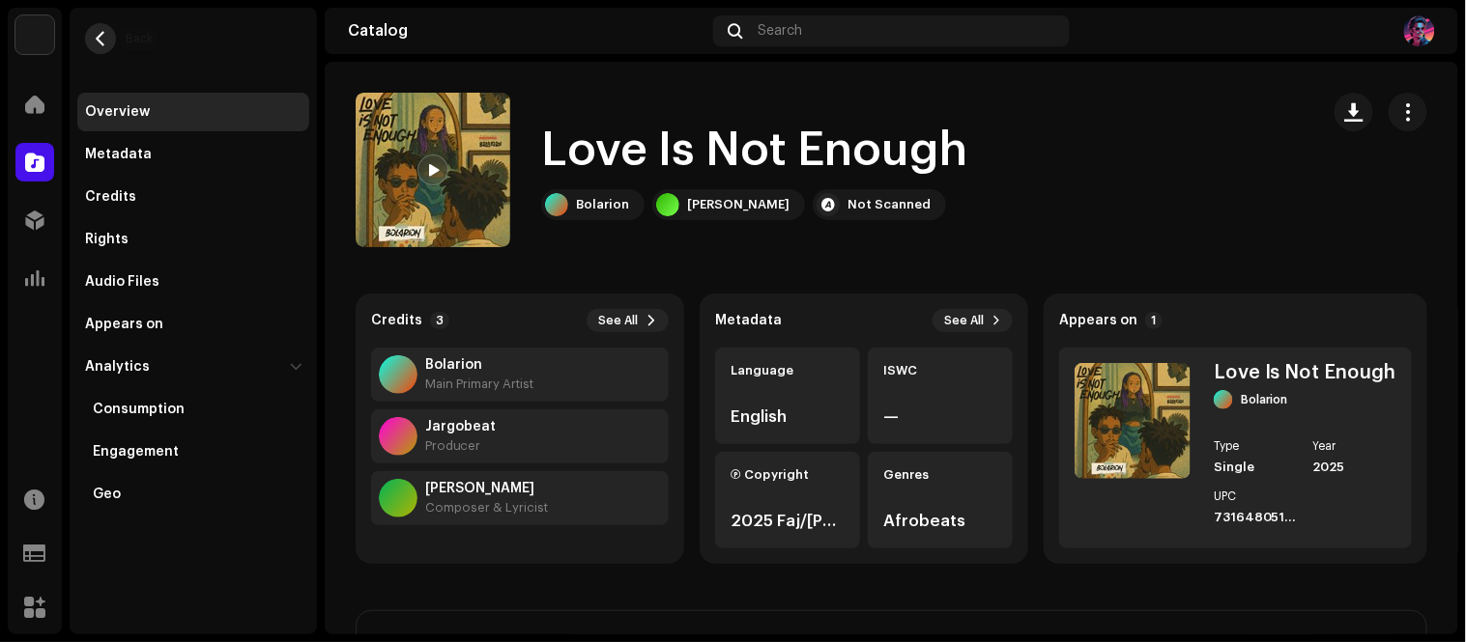
click at [95, 36] on span "button" at bounding box center [101, 38] width 14 height 15
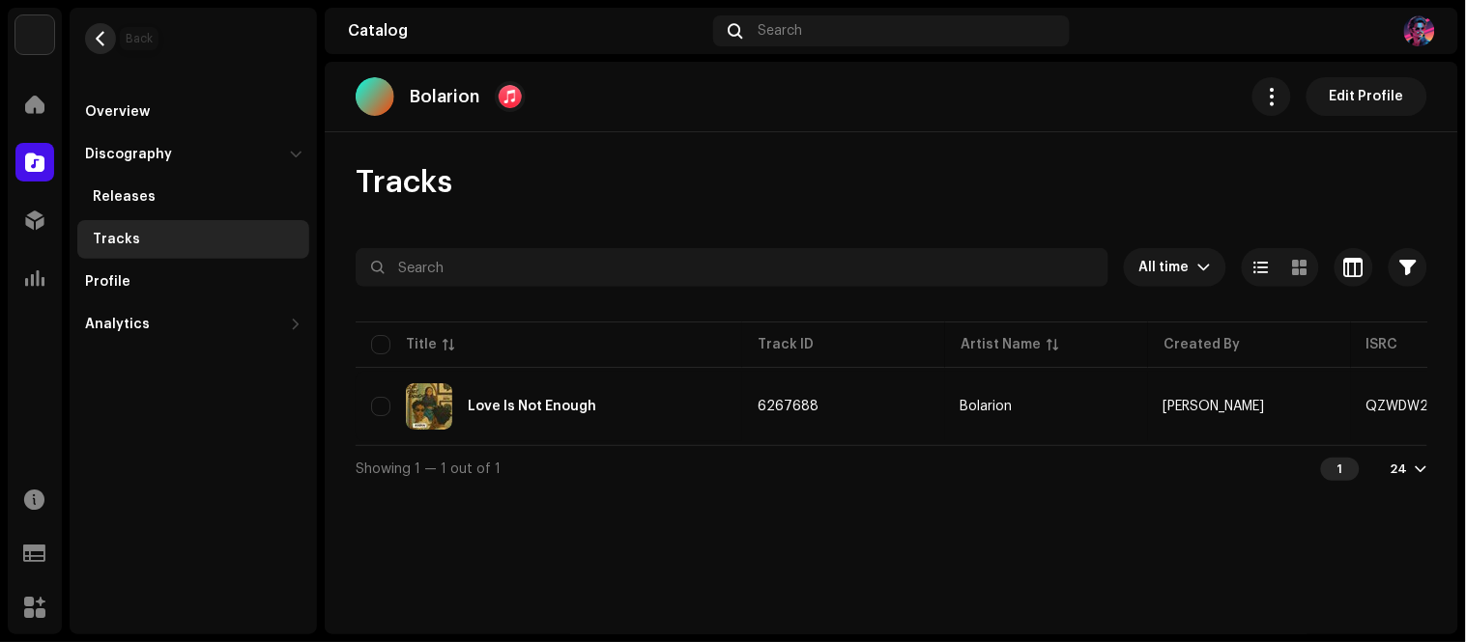
click at [99, 37] on span "button" at bounding box center [101, 38] width 14 height 15
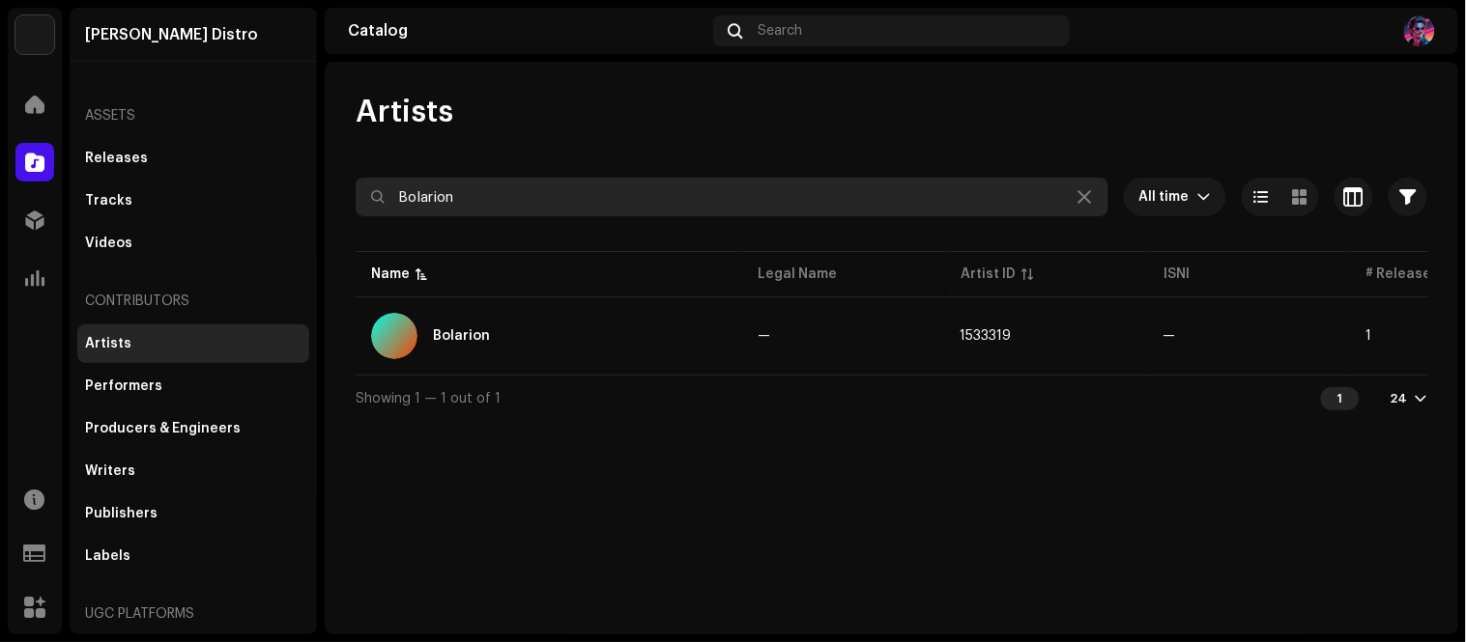
click at [495, 205] on input "Bolarion" at bounding box center [732, 197] width 753 height 39
paste input "ravvo B"
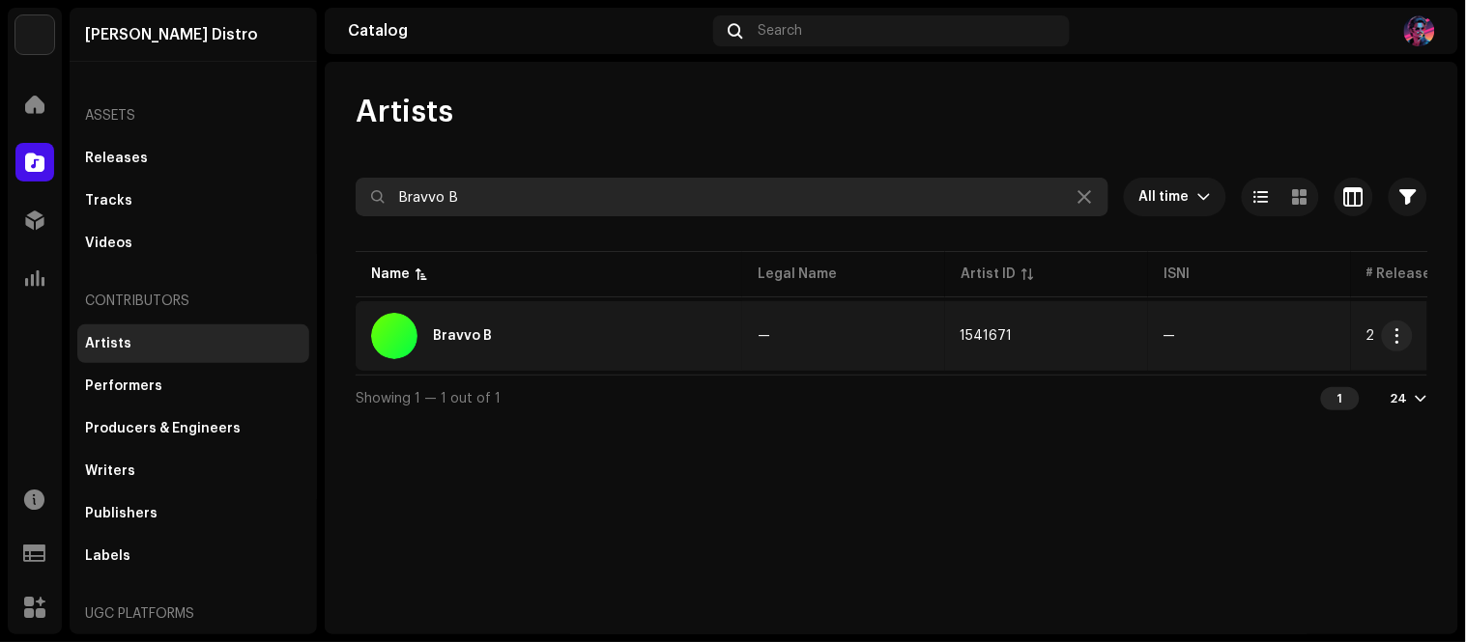
type input "Bravvo B"
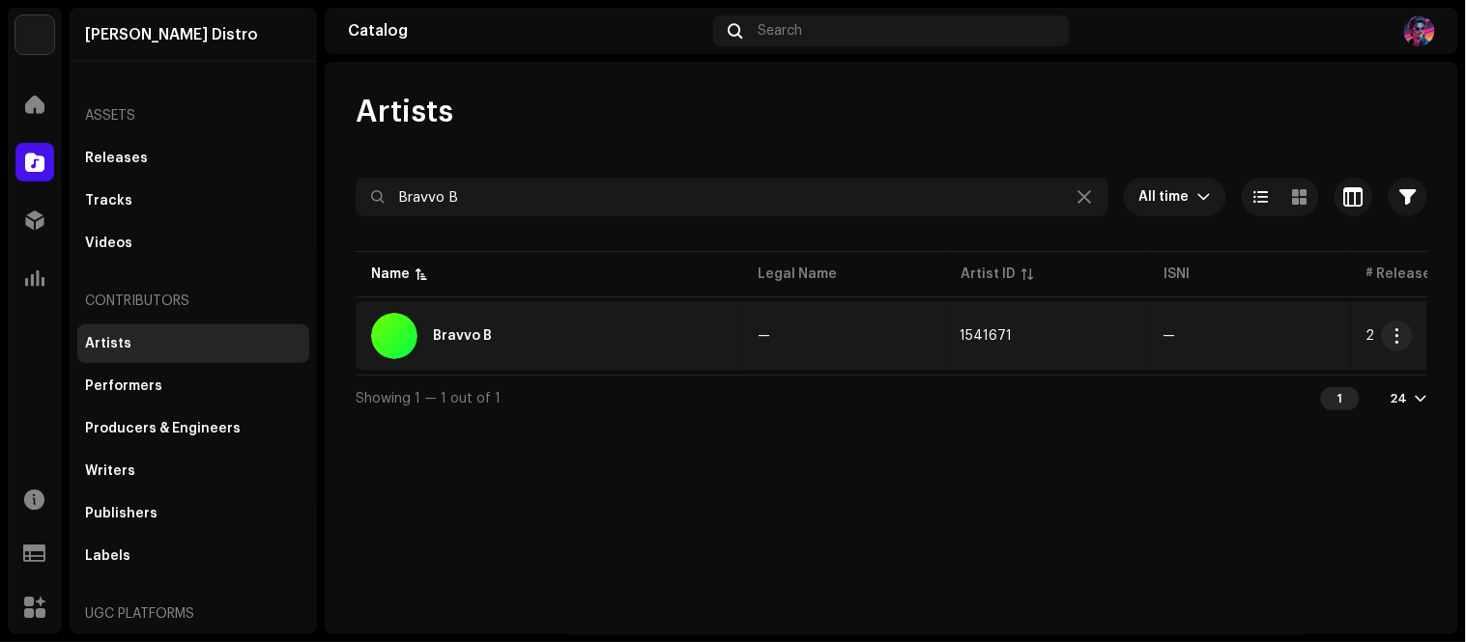
click at [599, 328] on div "Bravvo B" at bounding box center [549, 336] width 356 height 46
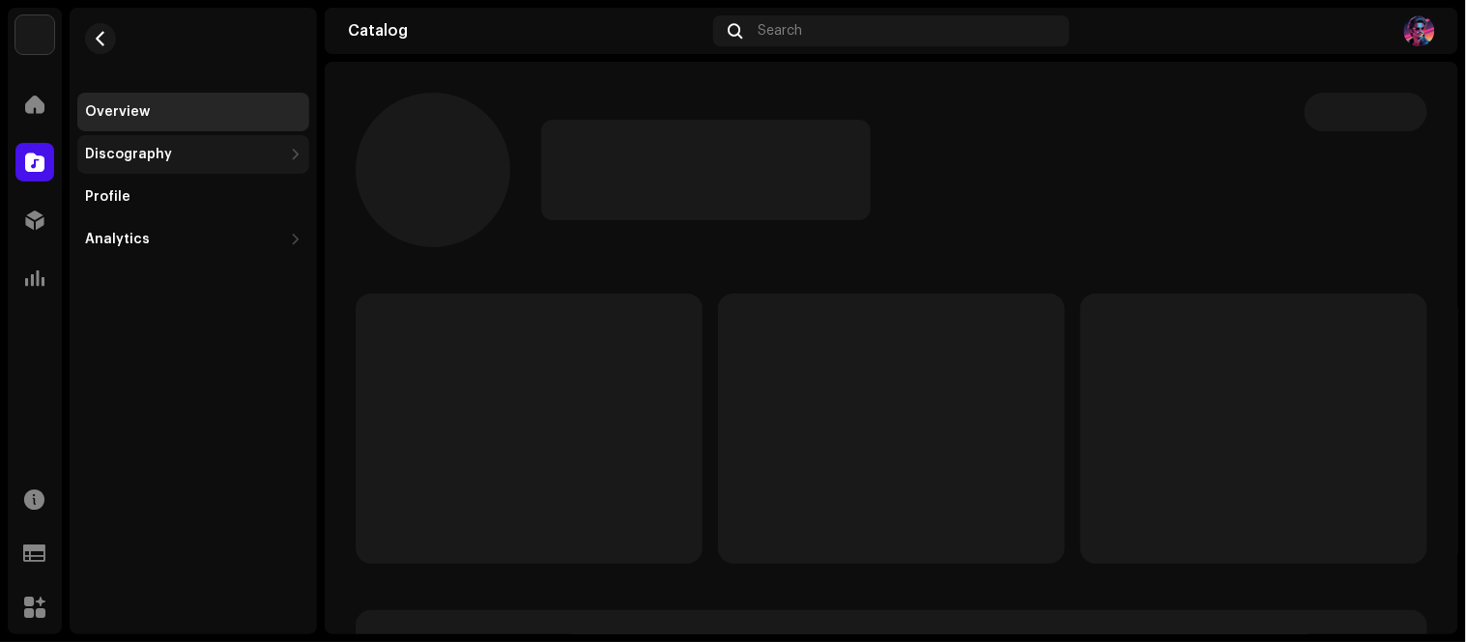
click at [176, 147] on div "Discography" at bounding box center [183, 154] width 197 height 15
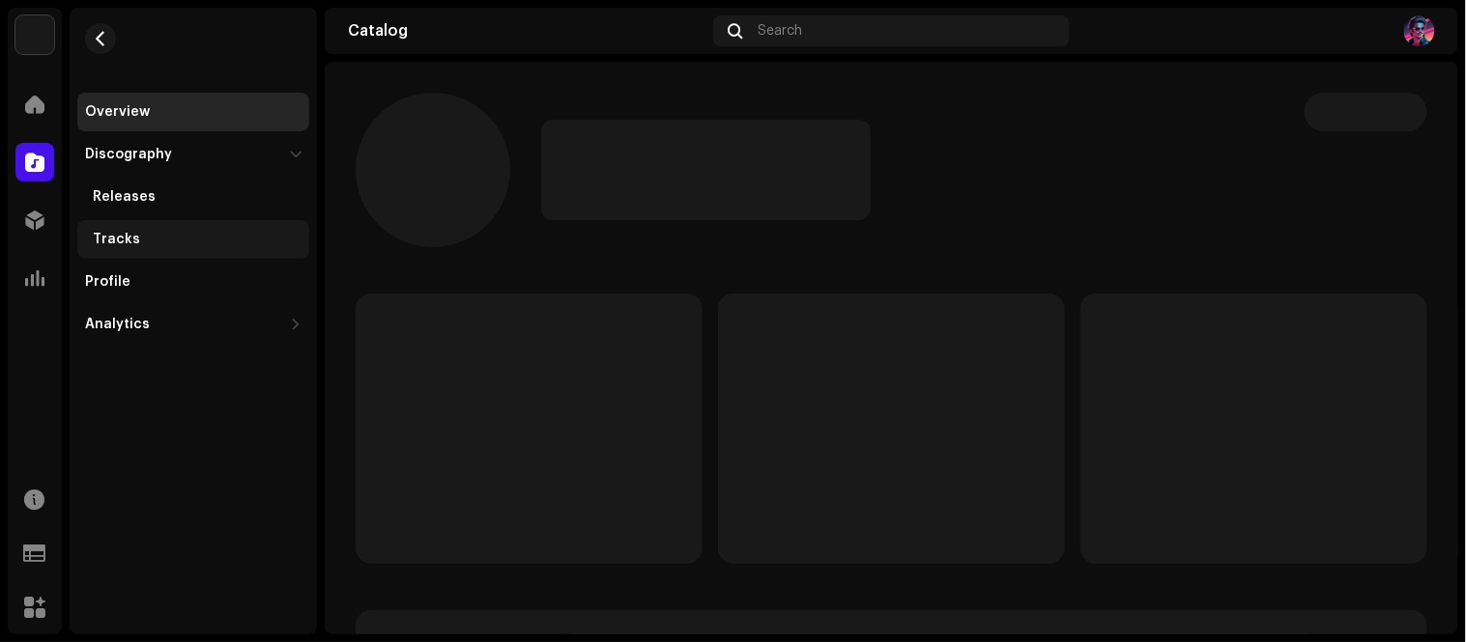
click at [141, 233] on div "Tracks" at bounding box center [197, 239] width 209 height 15
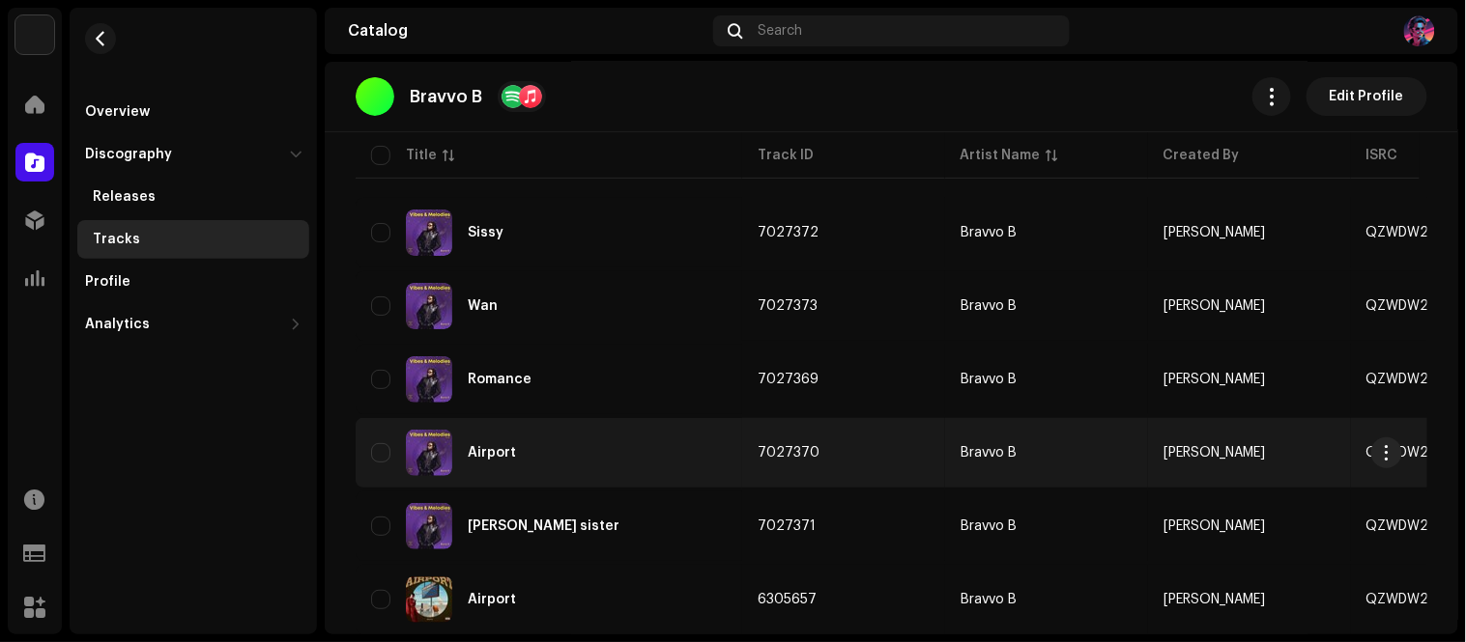
scroll to position [225, 0]
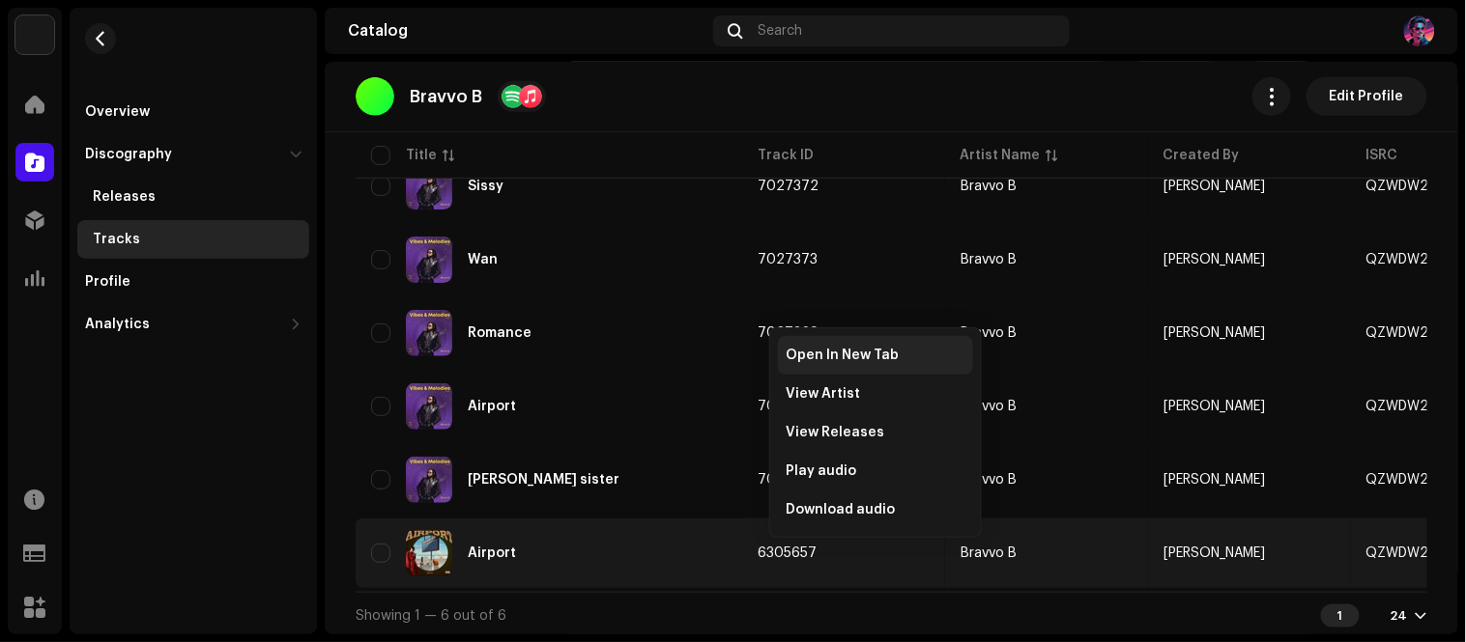
click at [865, 343] on div "Open In New Tab" at bounding box center [875, 355] width 195 height 39
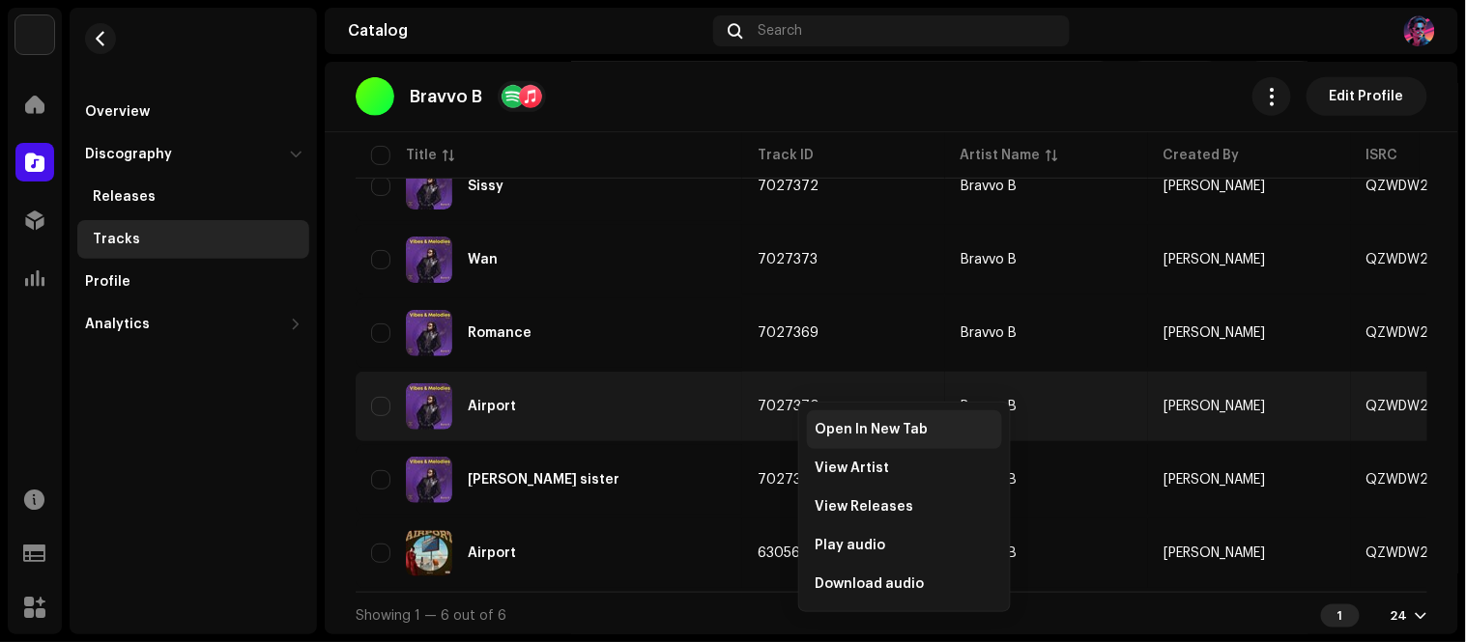
click at [863, 420] on div "Open In New Tab" at bounding box center [904, 430] width 195 height 39
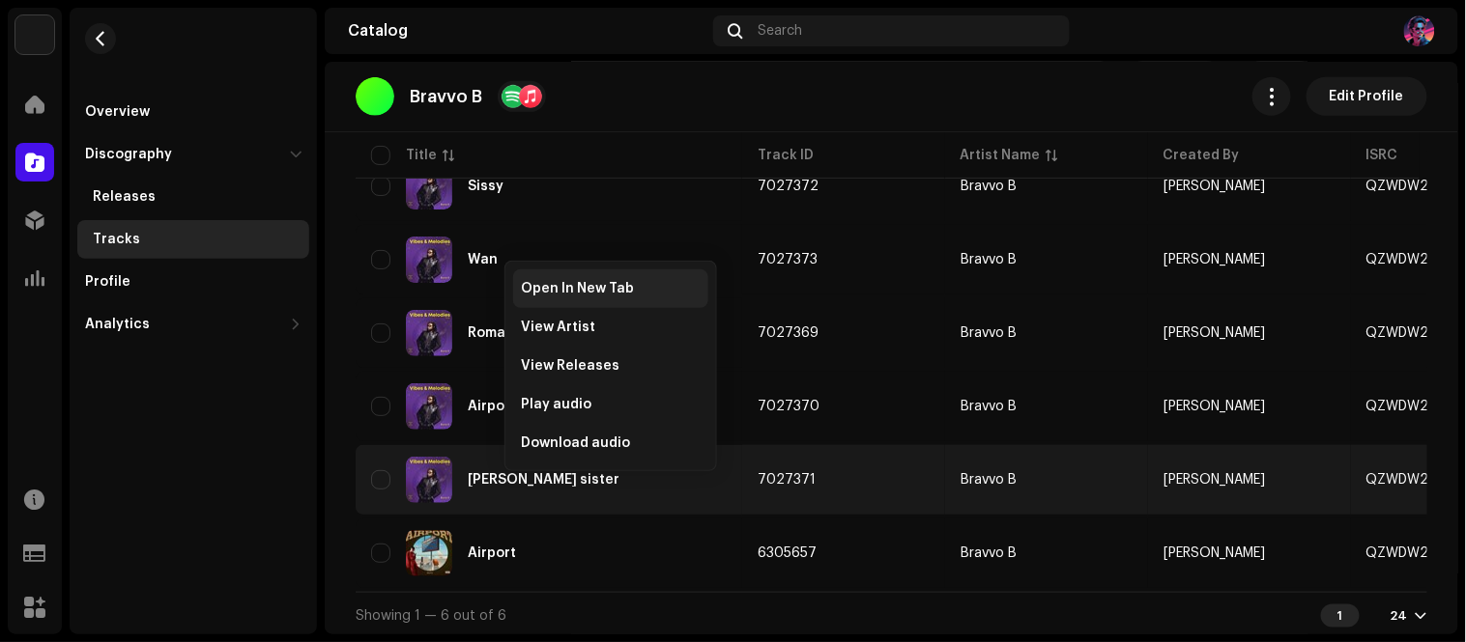
click at [621, 284] on span "Open In New Tab" at bounding box center [577, 288] width 113 height 15
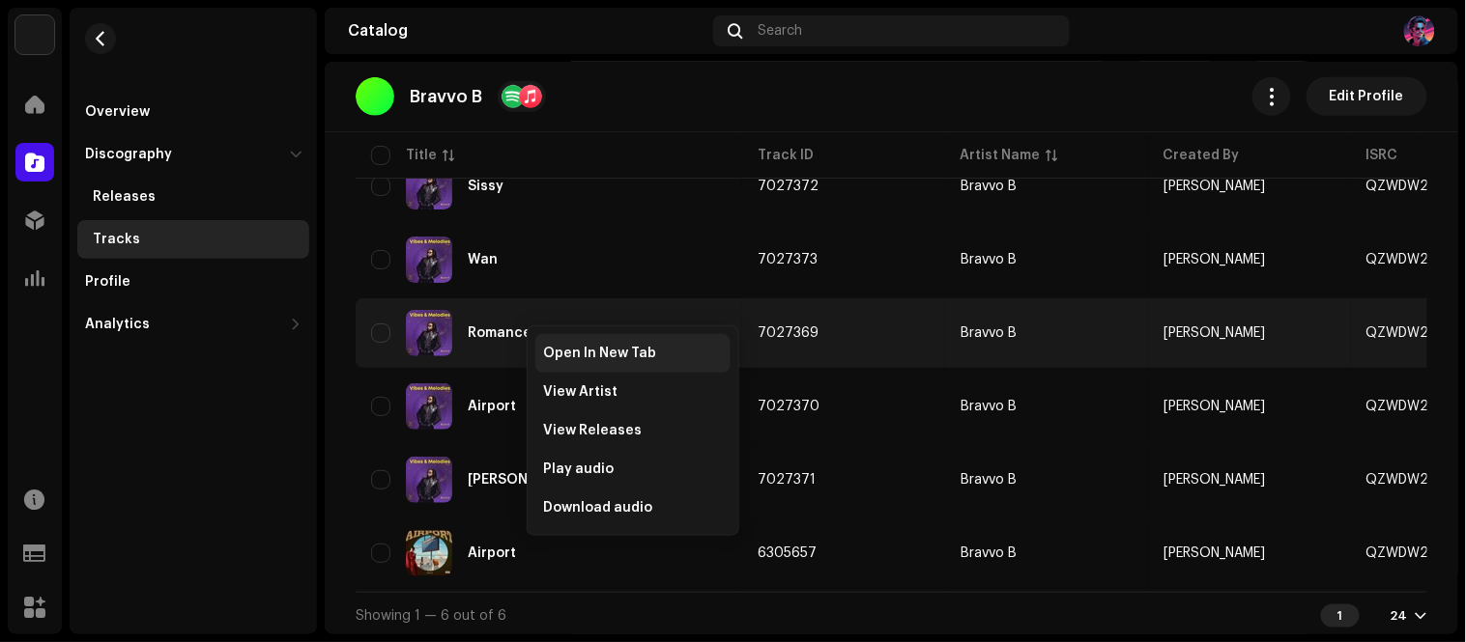
click at [639, 351] on span "Open In New Tab" at bounding box center [599, 353] width 113 height 15
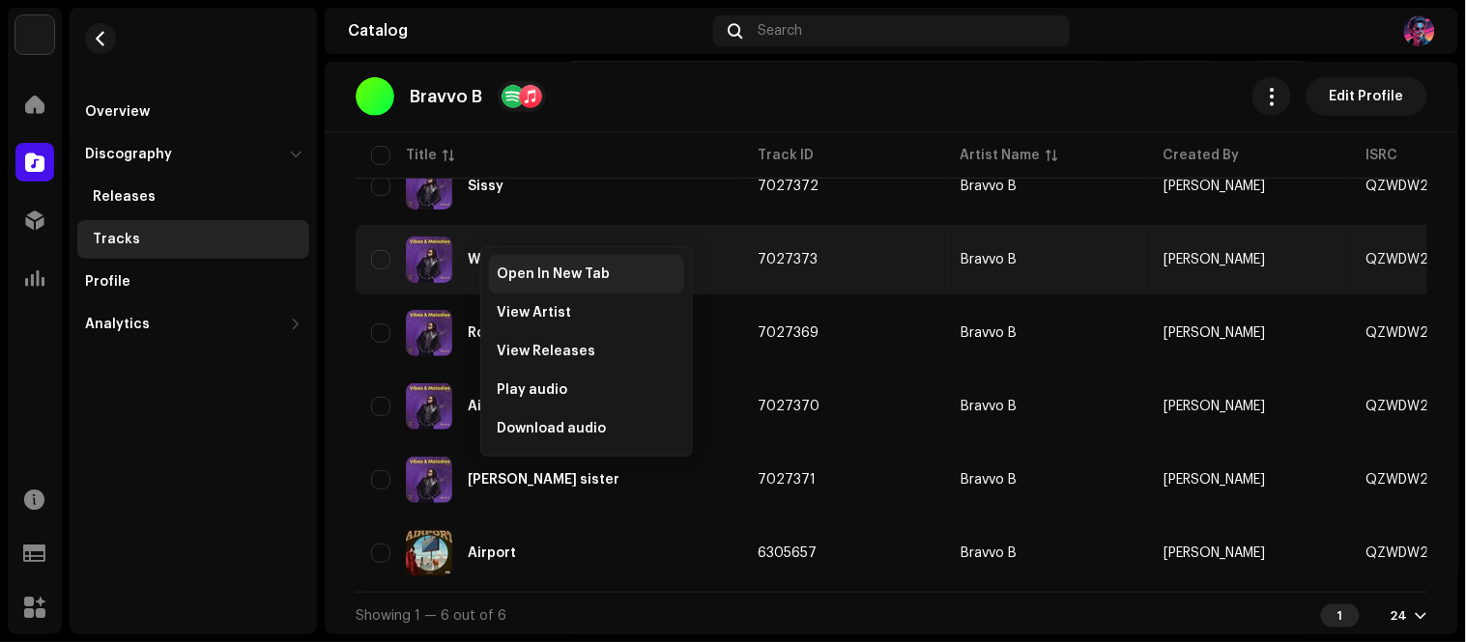
click at [524, 269] on span "Open In New Tab" at bounding box center [553, 274] width 113 height 15
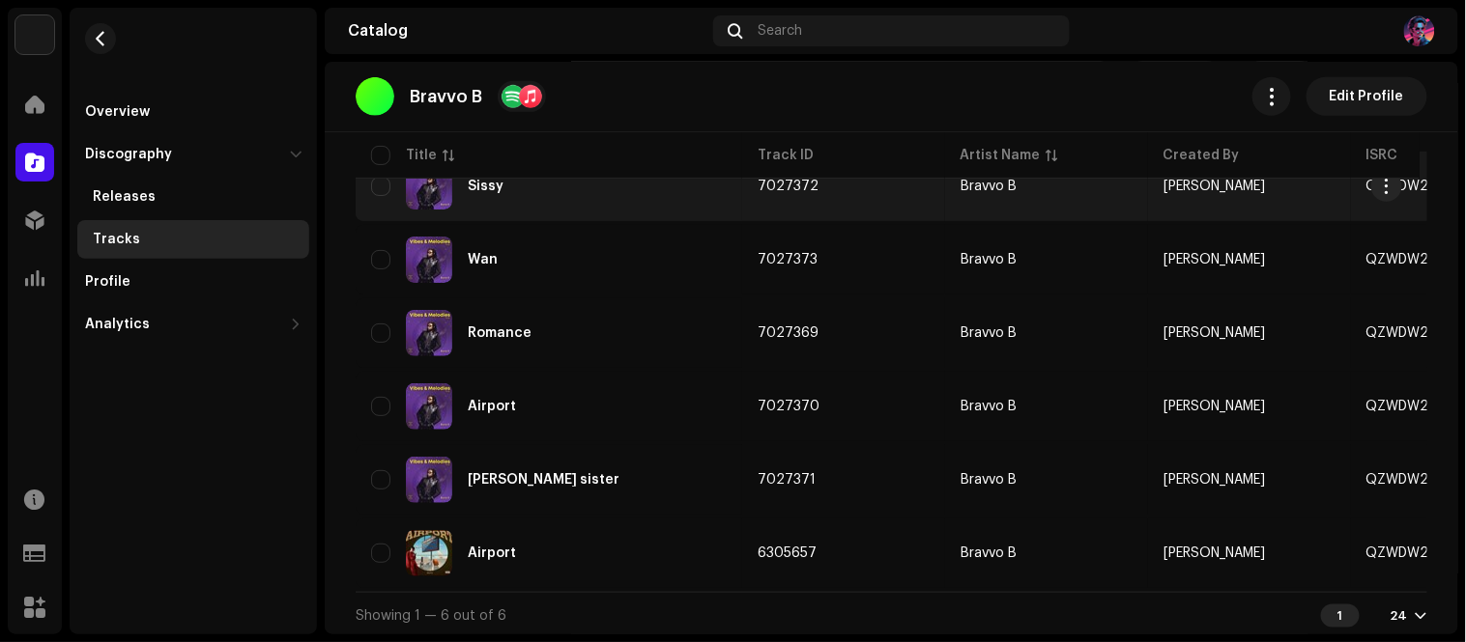
scroll to position [118, 0]
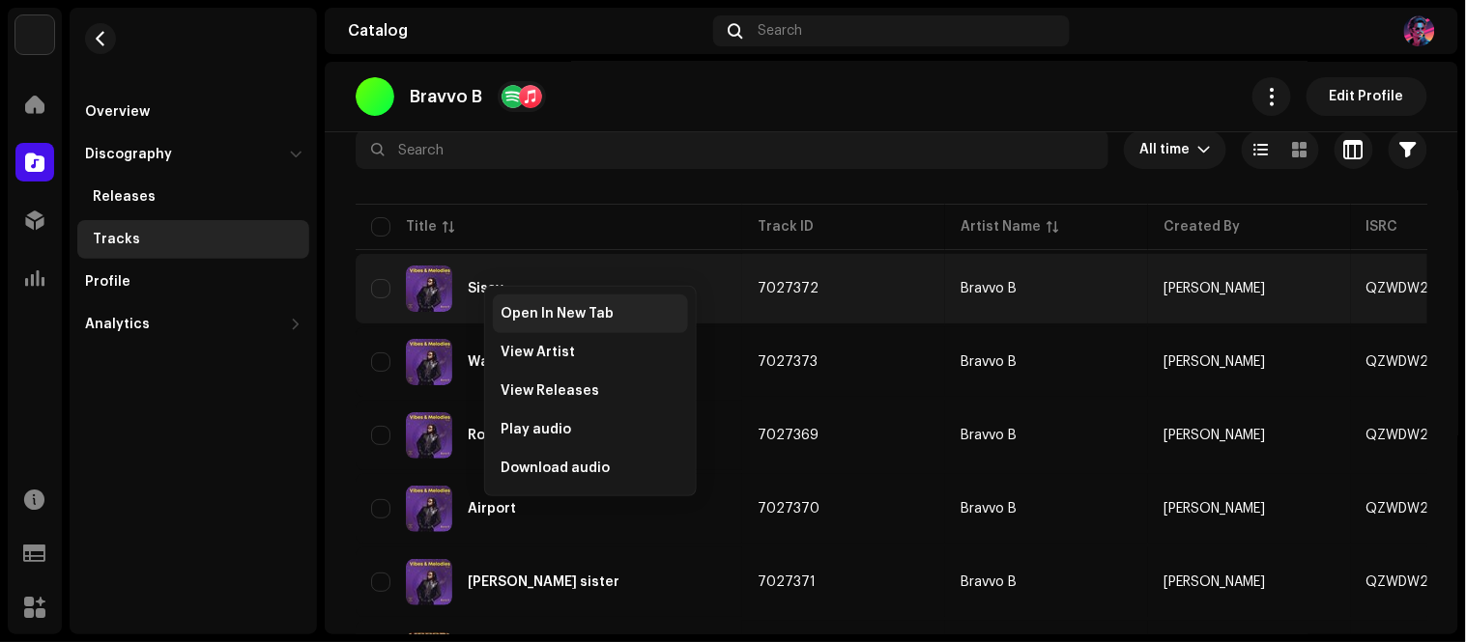
click at [555, 307] on span "Open In New Tab" at bounding box center [556, 313] width 113 height 15
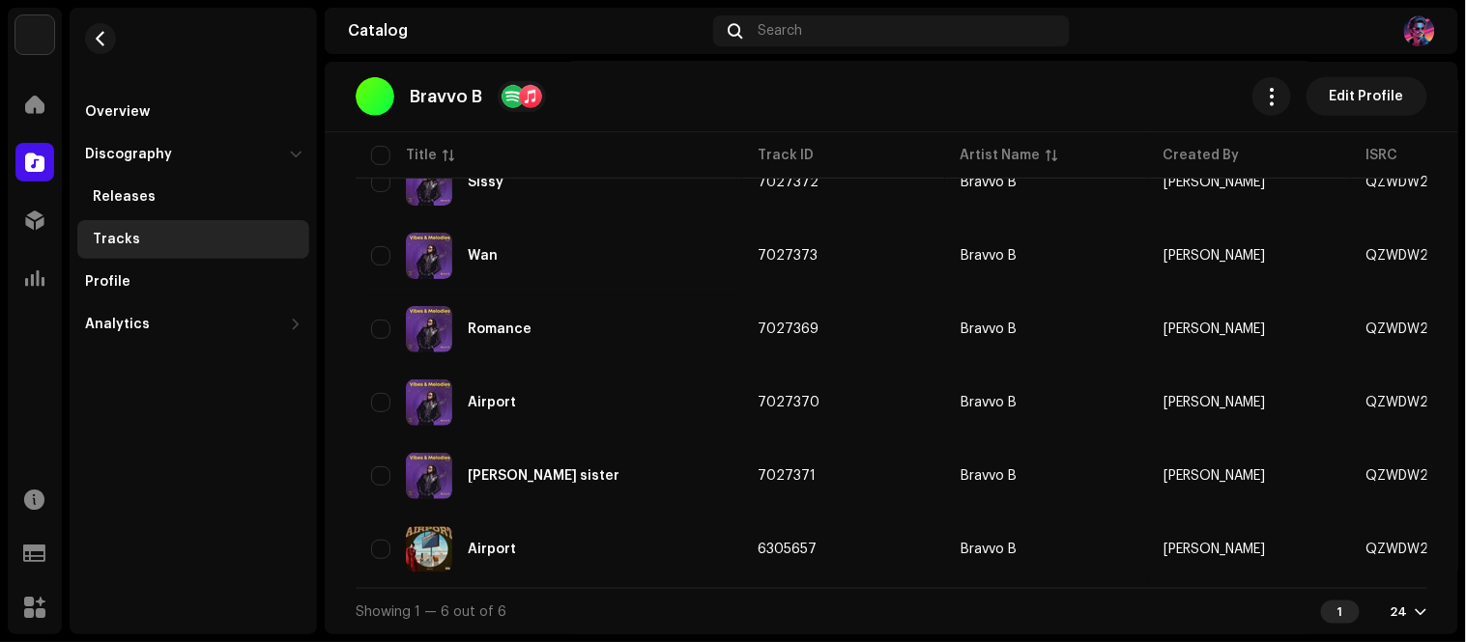
scroll to position [0, 0]
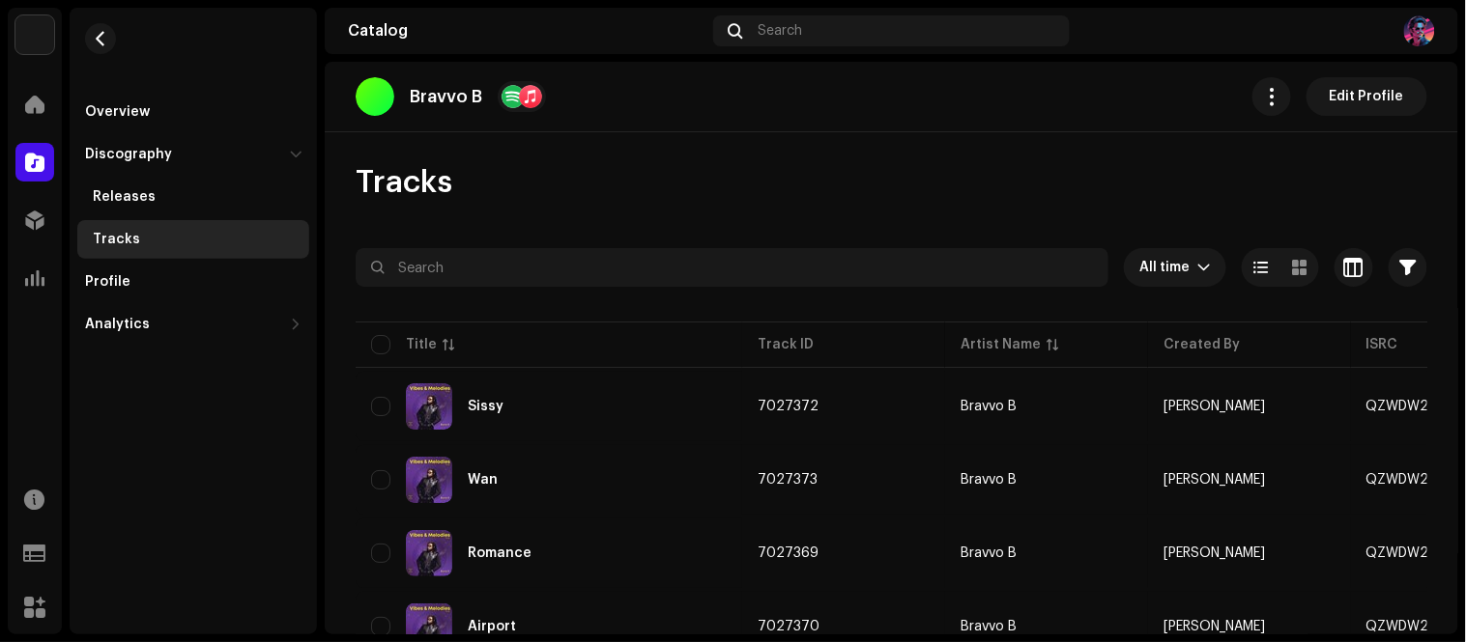
click at [71, 33] on div "Overview Discography Releases Tracks Profile Analytics Consumption Engagement G…" at bounding box center [193, 176] width 247 height 336
click at [99, 41] on span "button" at bounding box center [101, 38] width 14 height 15
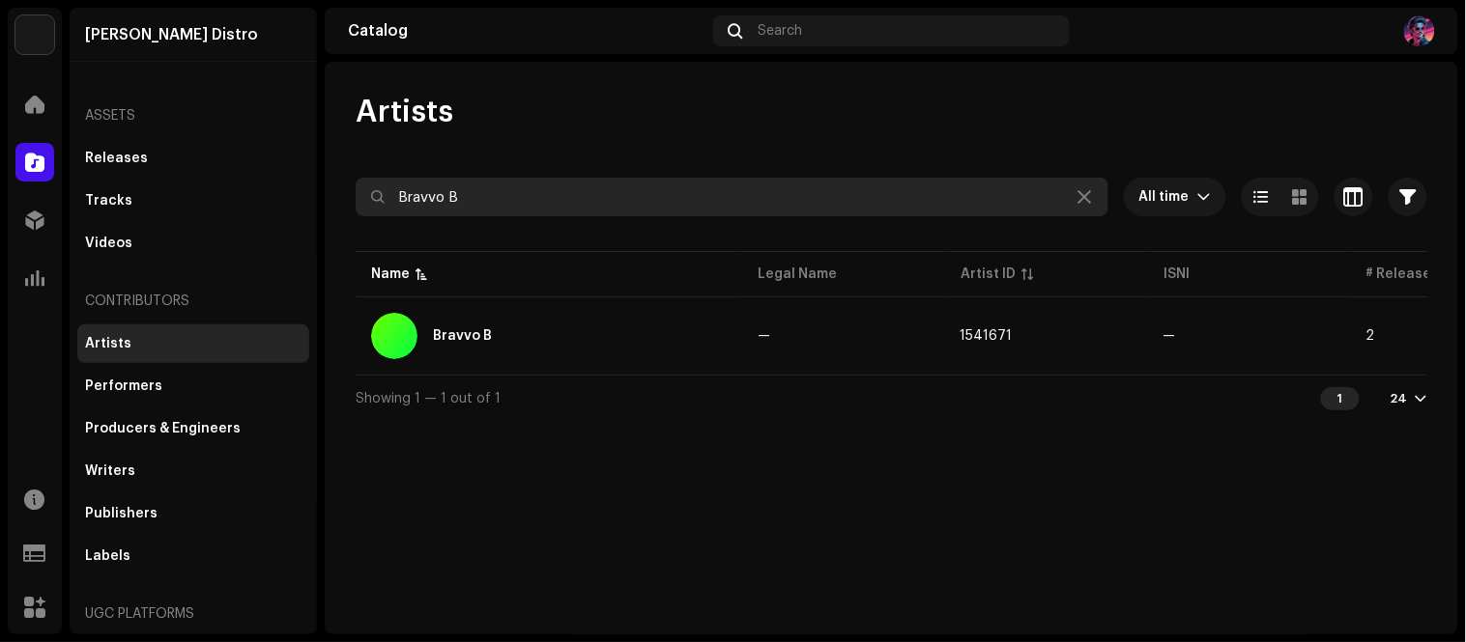
click at [509, 195] on input "Bravvo B" at bounding box center [732, 197] width 753 height 39
paste input "ym Mullad"
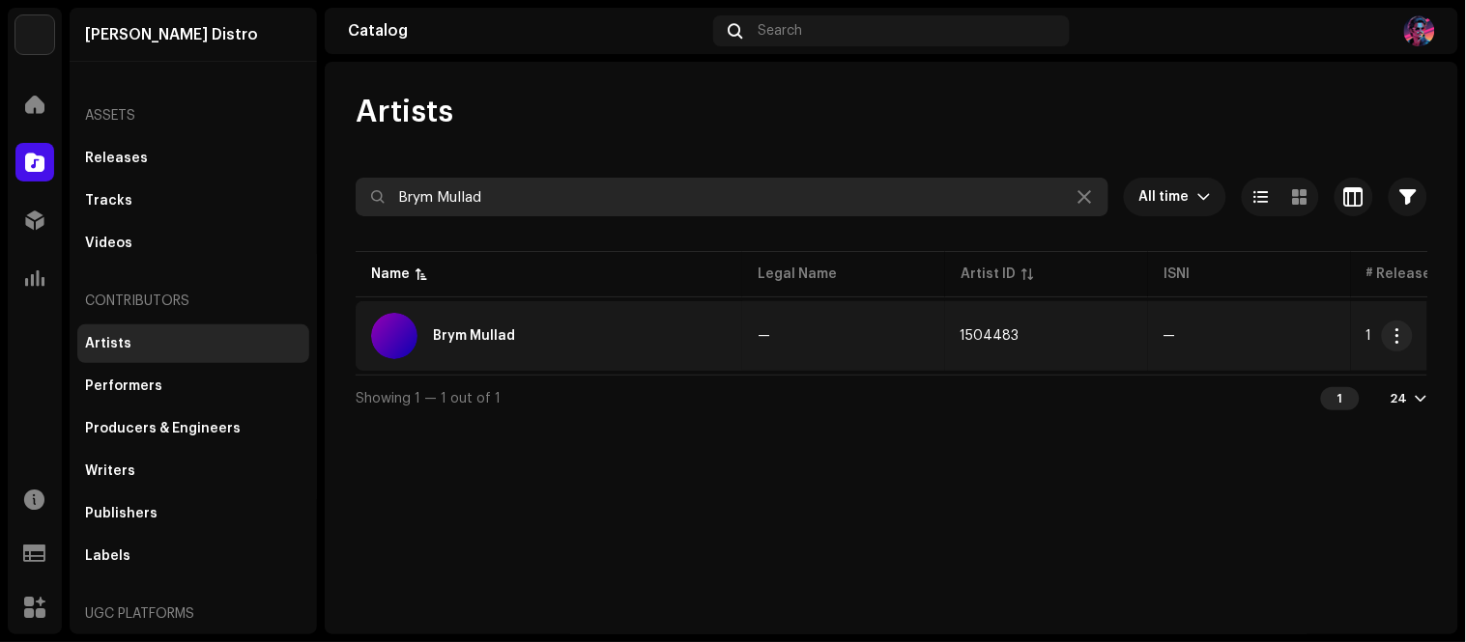
type input "Brym Mullad"
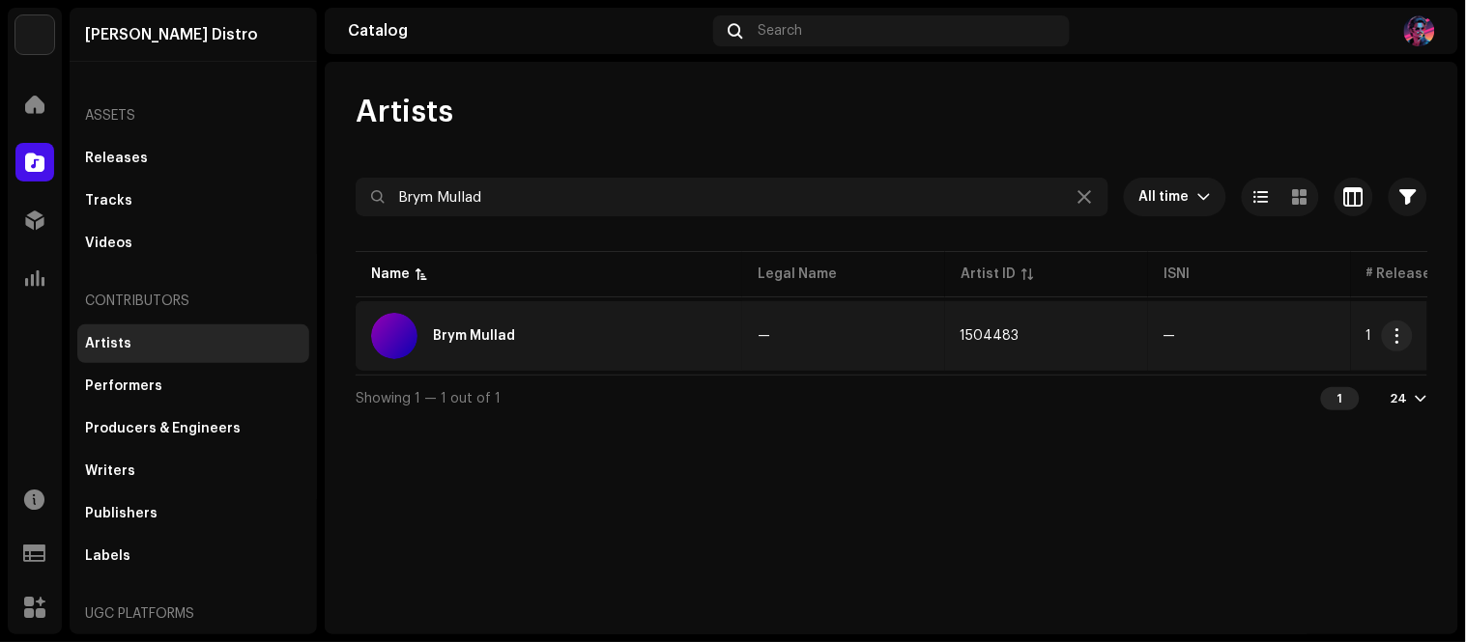
click at [589, 345] on div "Brym Mullad" at bounding box center [549, 336] width 356 height 46
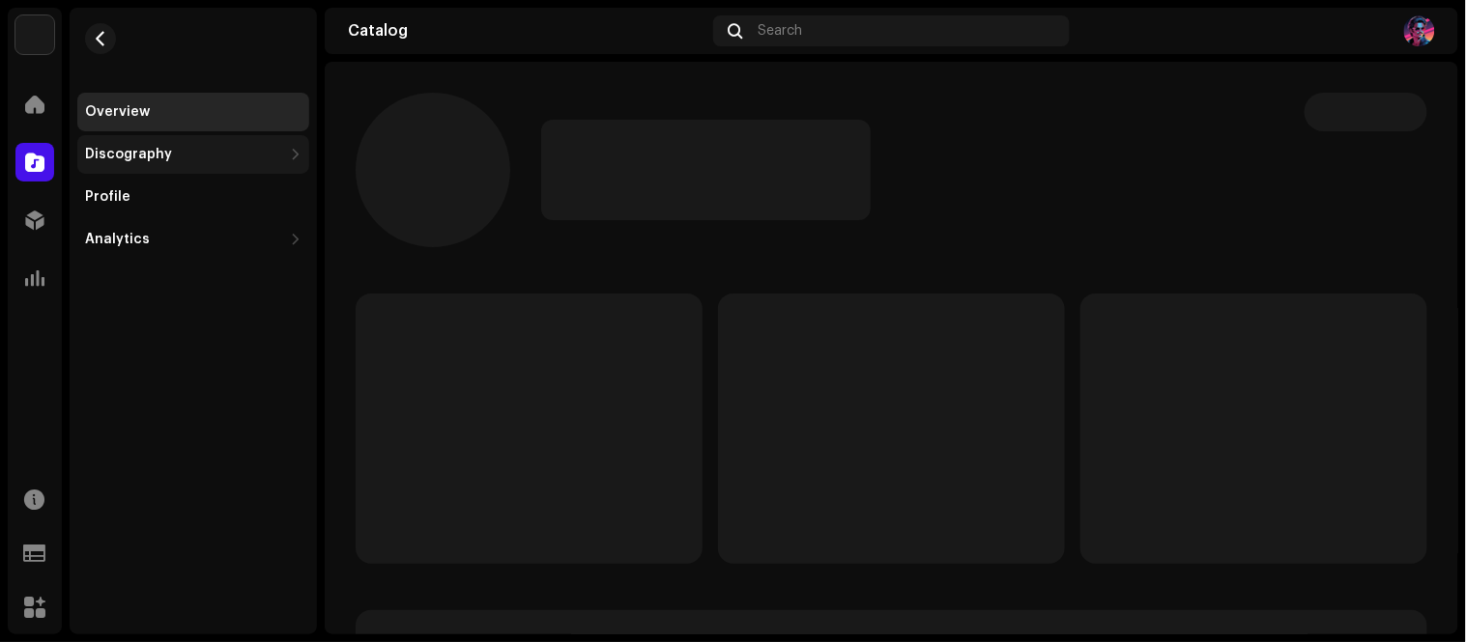
click at [264, 149] on div "Discography" at bounding box center [183, 154] width 197 height 15
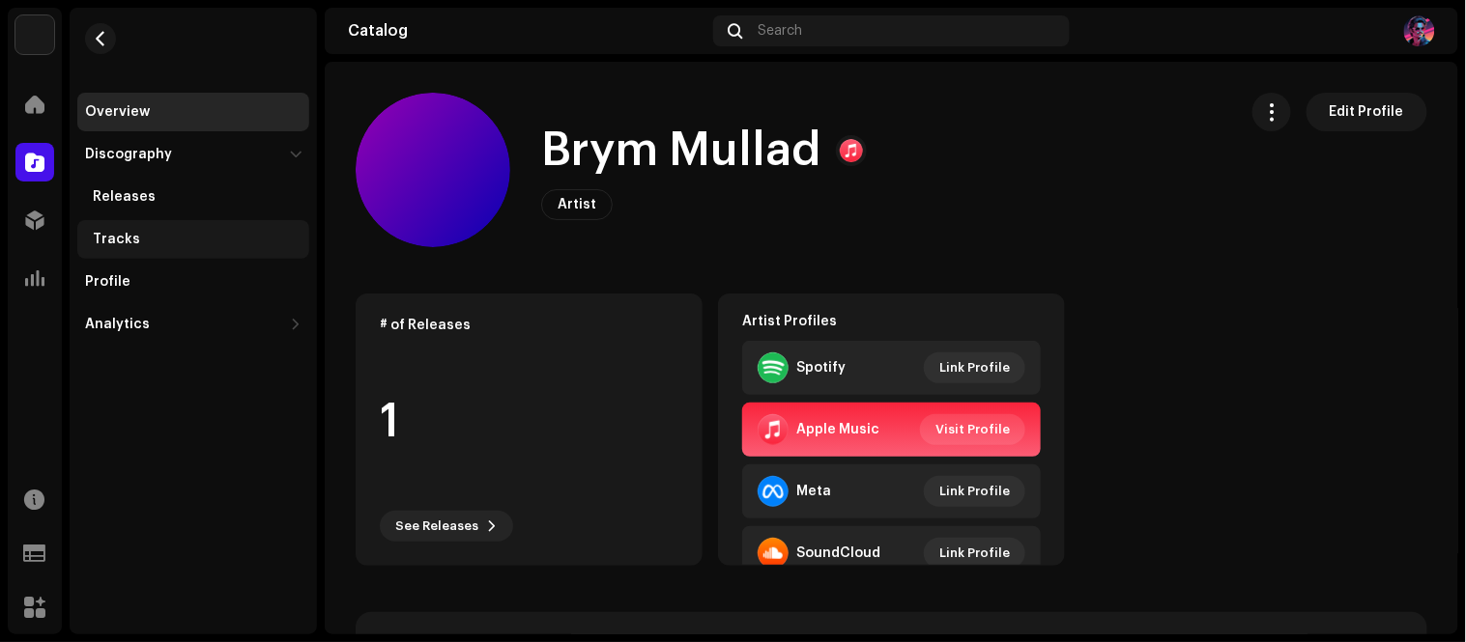
click at [168, 240] on div "Tracks" at bounding box center [197, 239] width 209 height 15
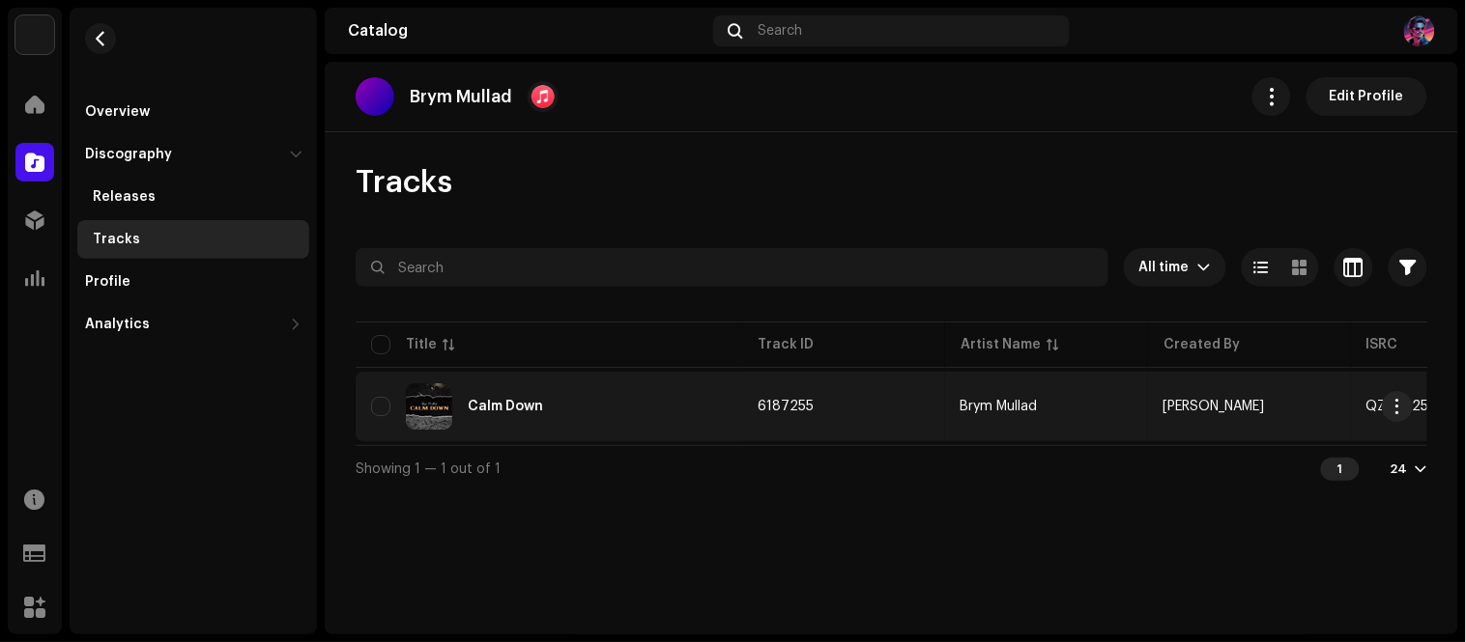
click at [629, 393] on div "Calm Down" at bounding box center [549, 407] width 356 height 46
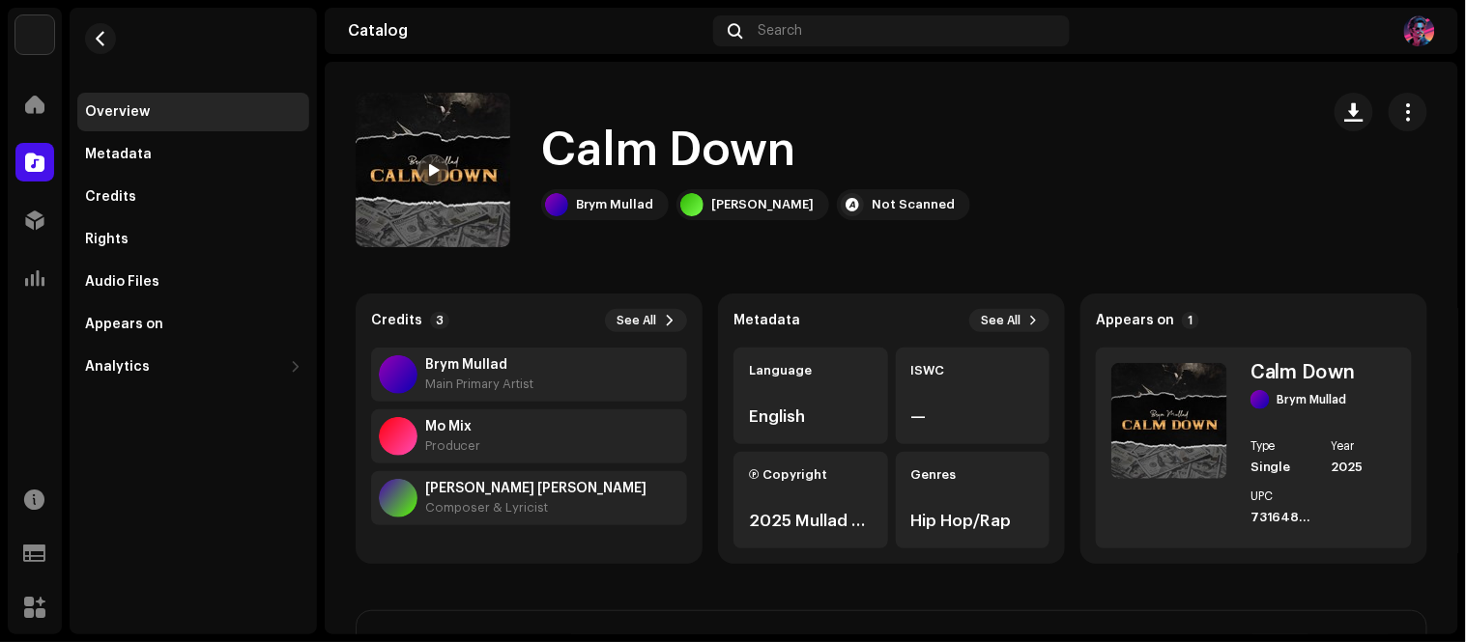
click at [1343, 201] on div at bounding box center [1380, 170] width 93 height 155
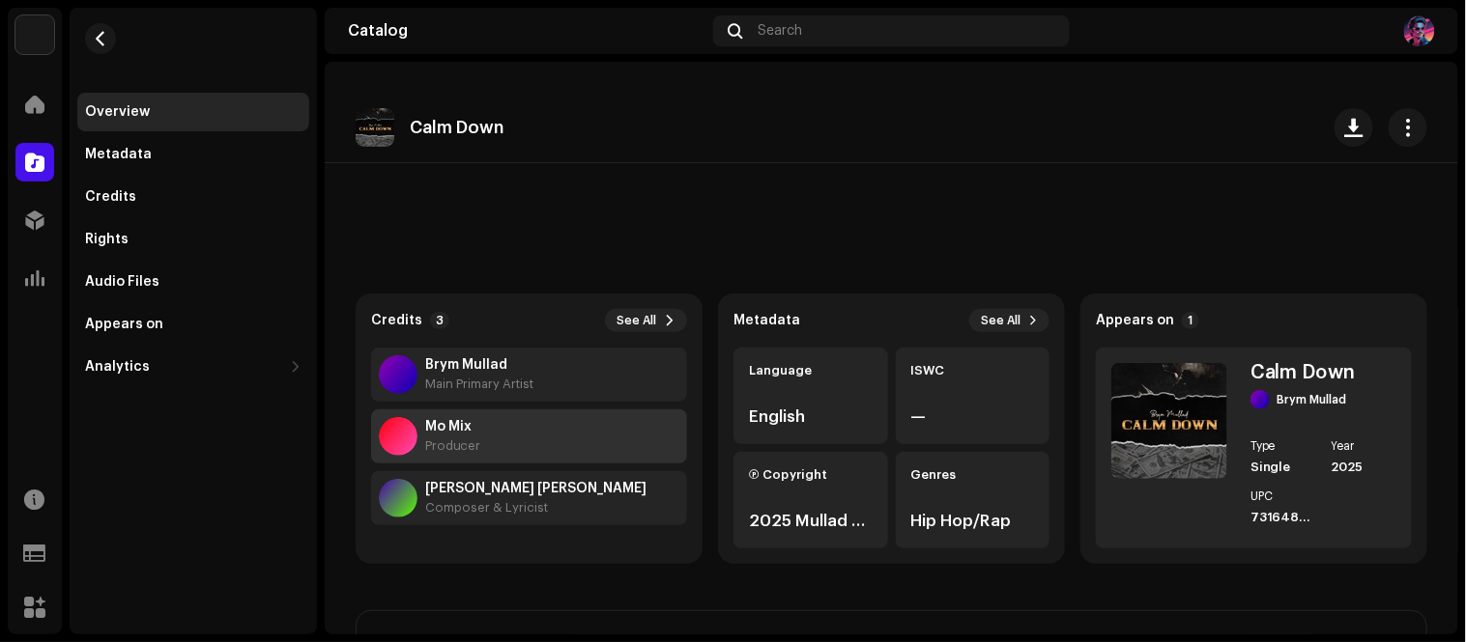
scroll to position [392, 0]
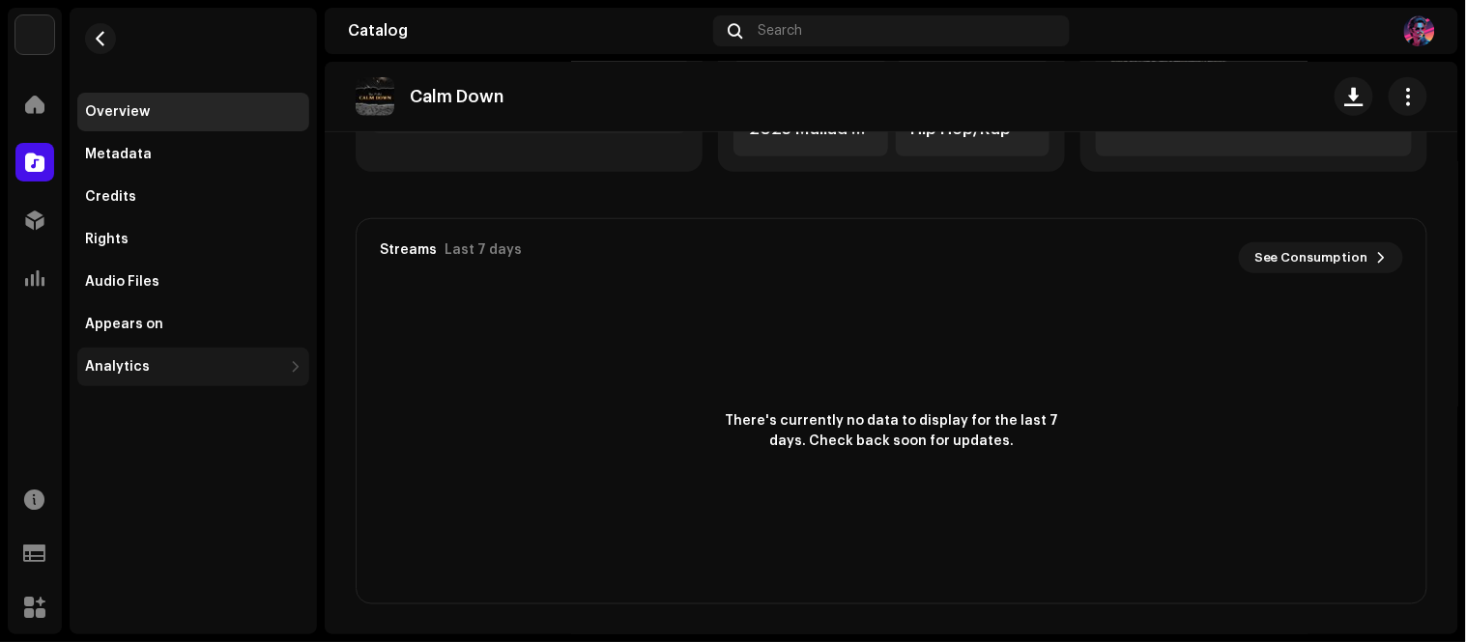
click at [185, 374] on div "Analytics" at bounding box center [183, 366] width 197 height 15
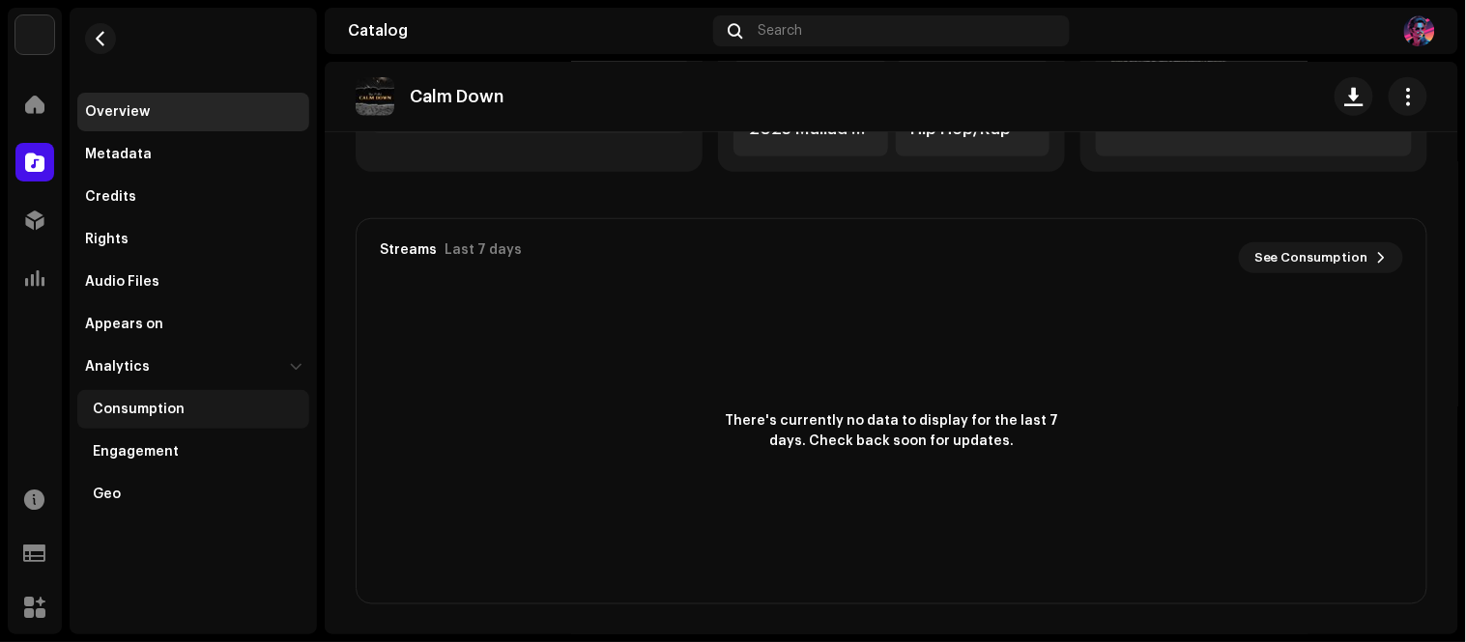
click at [145, 417] on div "Consumption" at bounding box center [193, 409] width 232 height 39
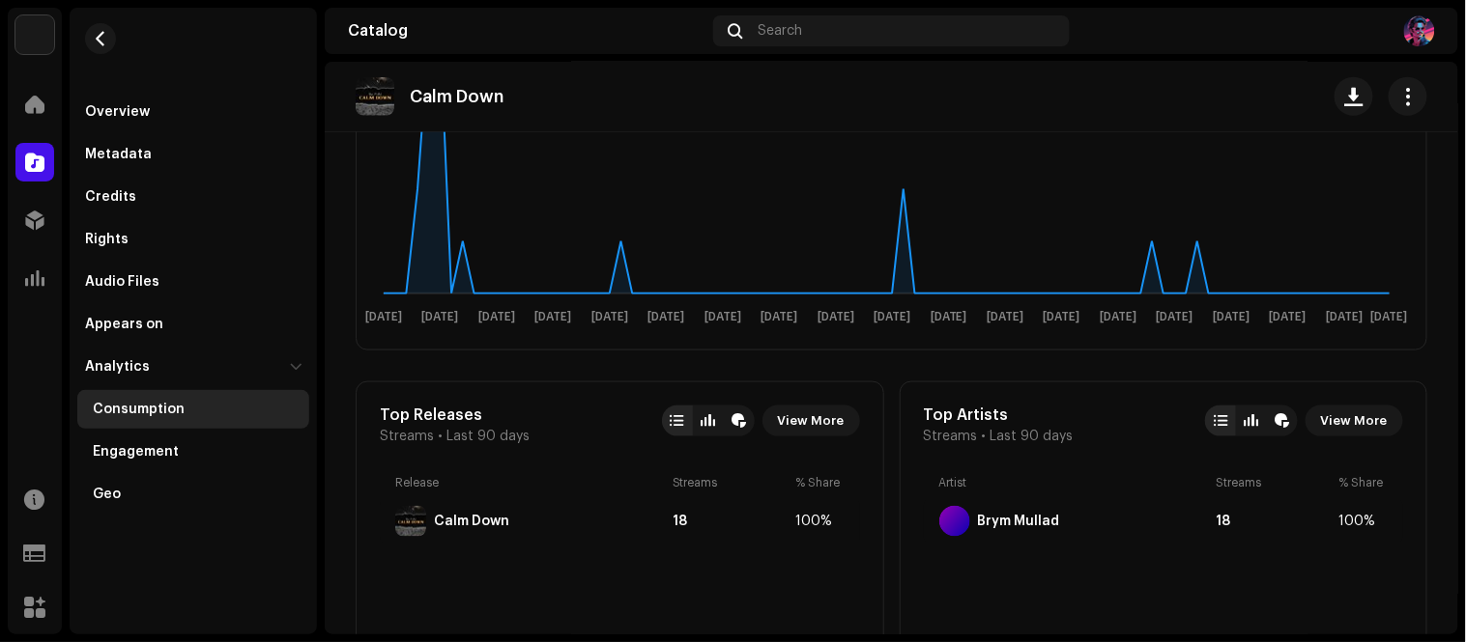
scroll to position [440, 0]
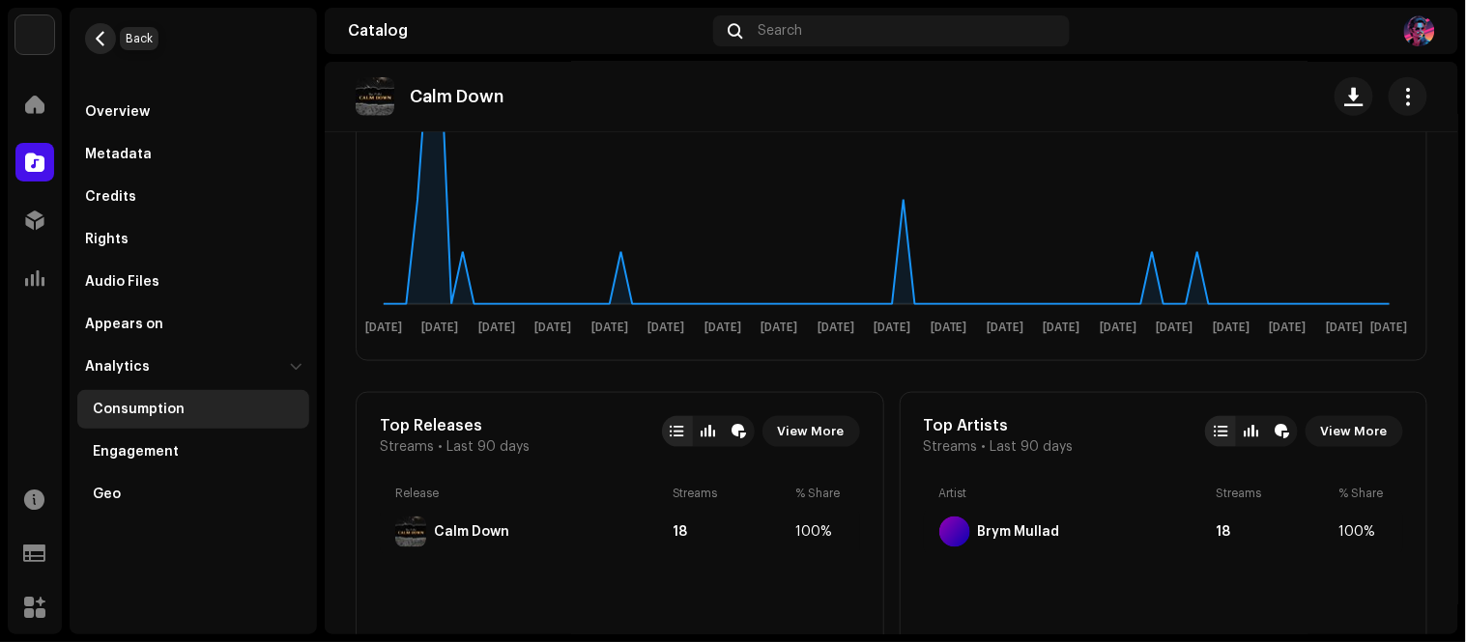
click at [103, 39] on span "button" at bounding box center [101, 38] width 14 height 15
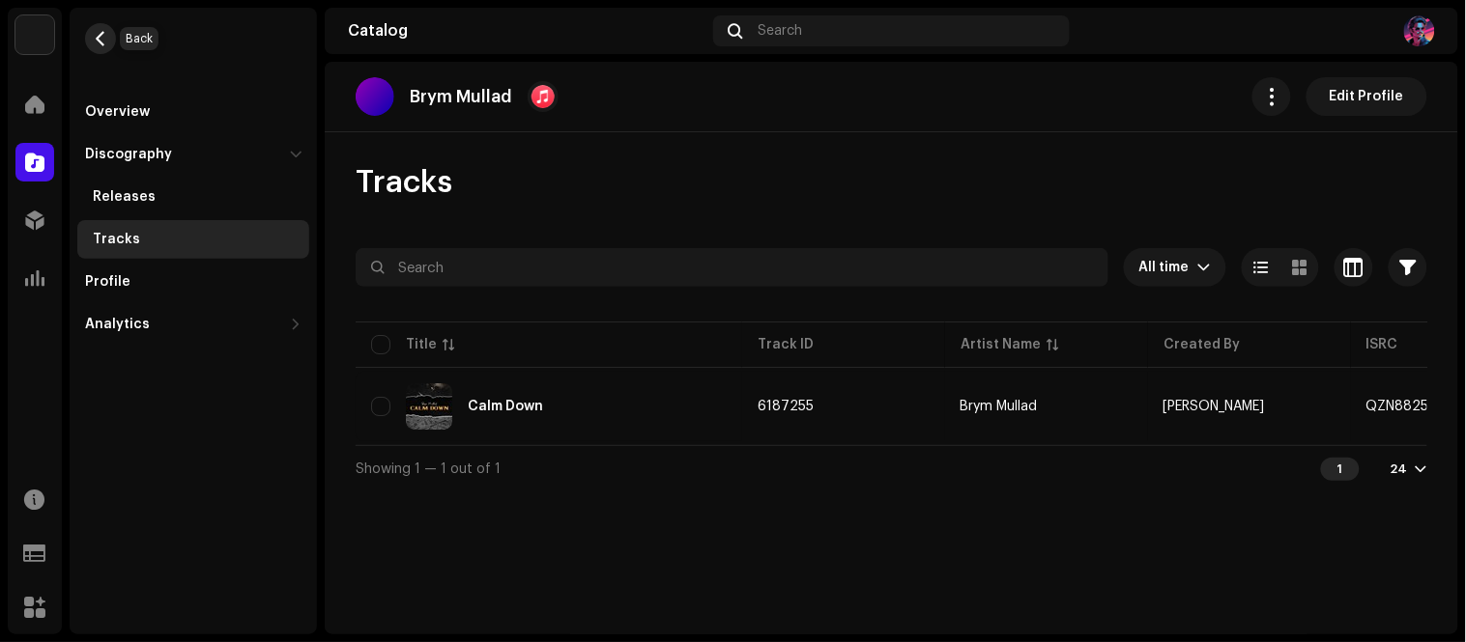
click at [109, 34] on button "button" at bounding box center [100, 38] width 31 height 31
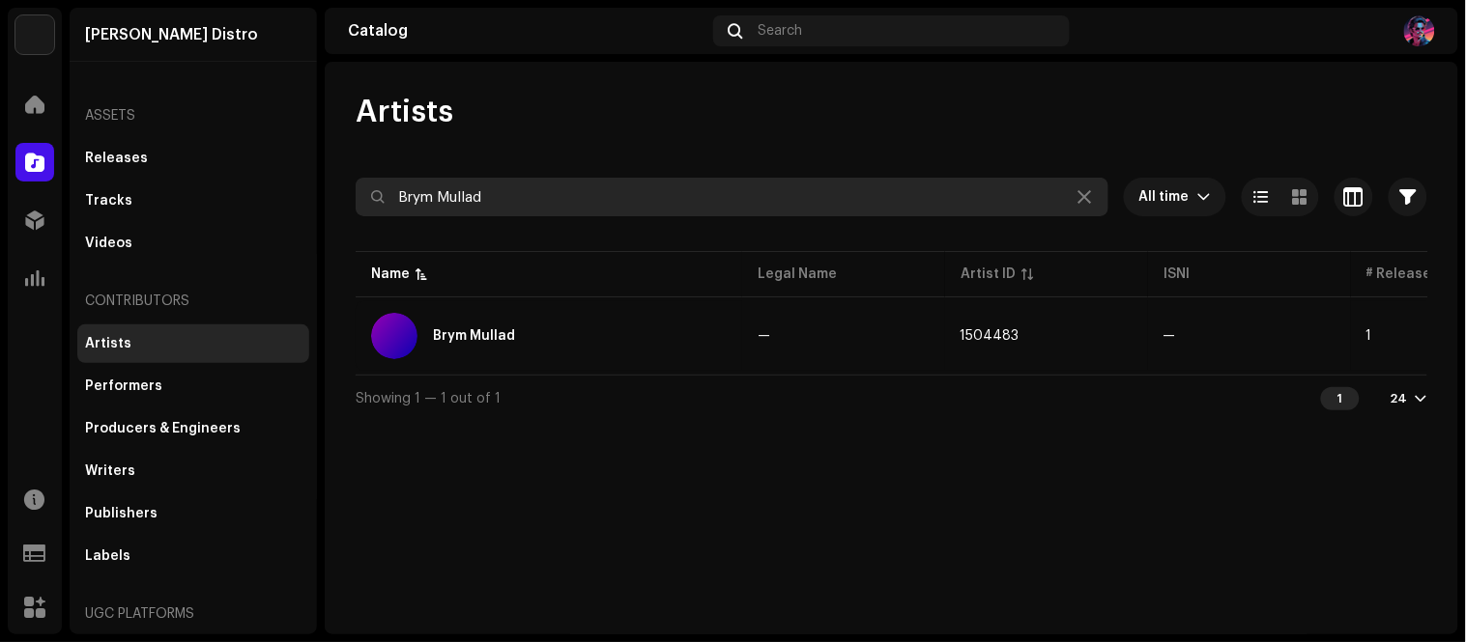
click at [507, 205] on input "Brym Mullad" at bounding box center [732, 197] width 753 height 39
paste input "Captain Gezus"
type input "Captain Gezus"
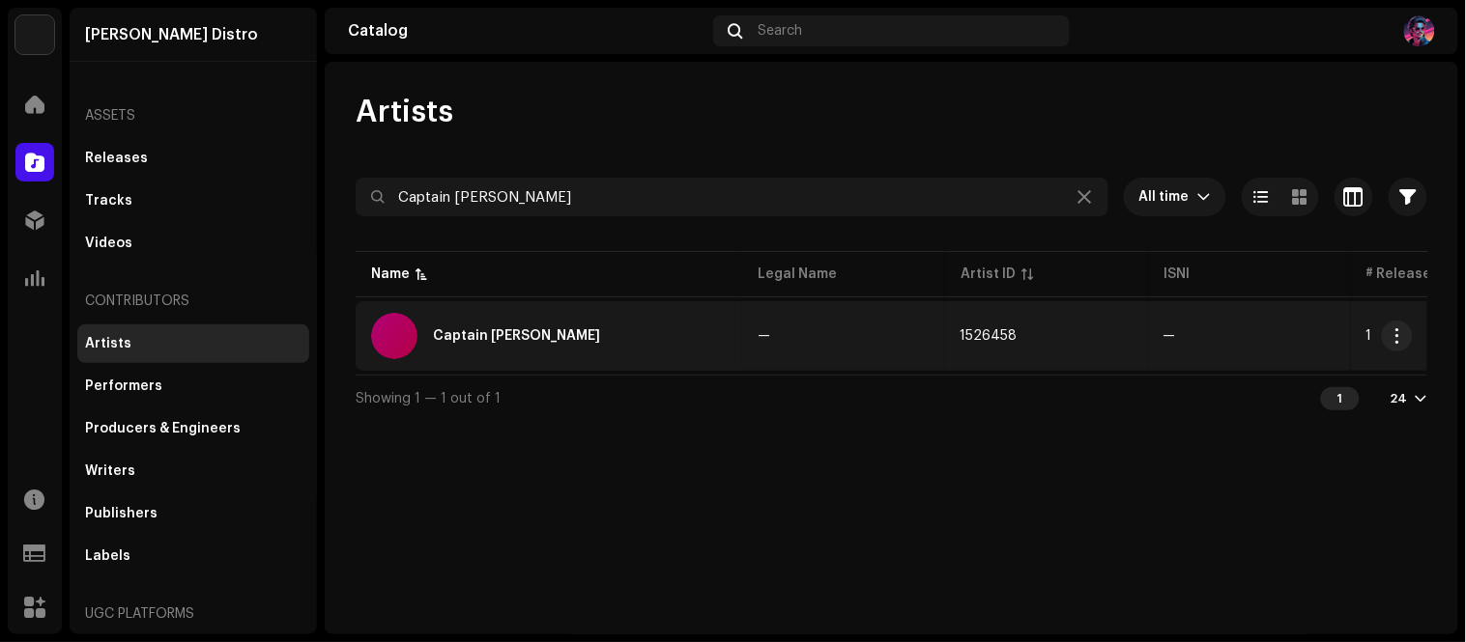
click at [677, 334] on div "Captain Gezus" at bounding box center [549, 336] width 356 height 46
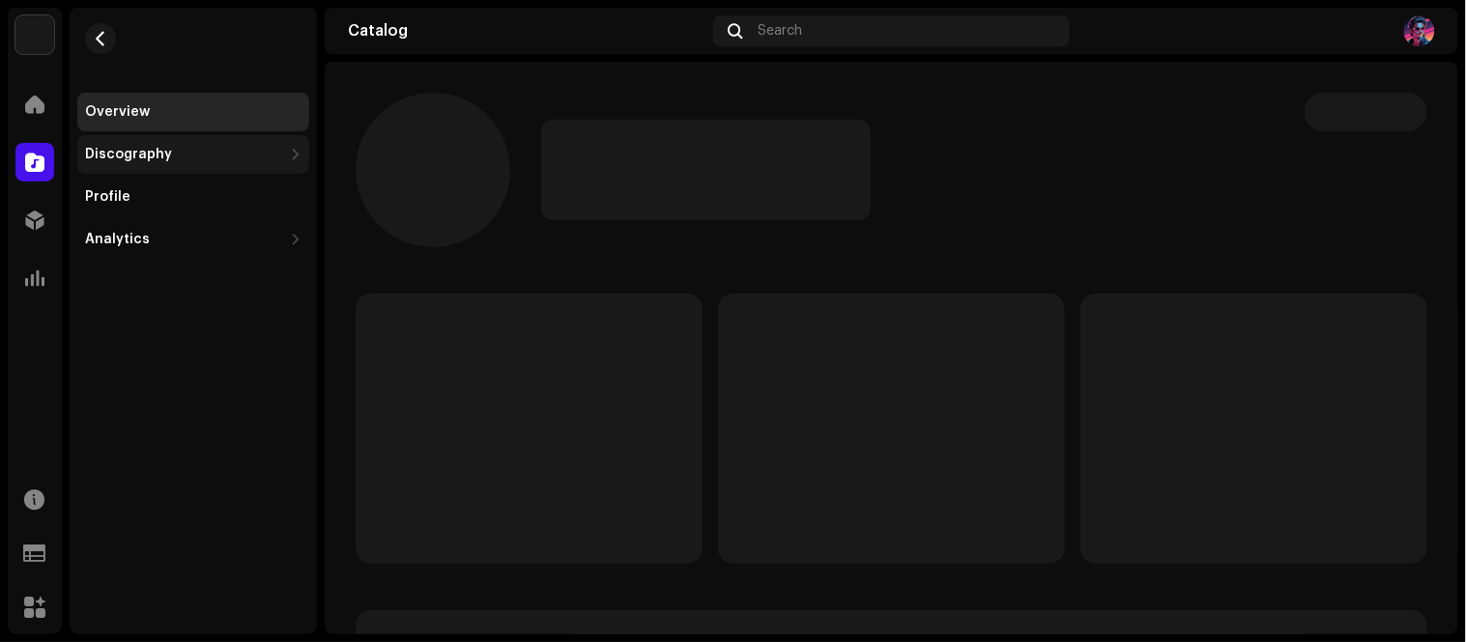
click at [225, 149] on div "Discography" at bounding box center [183, 154] width 197 height 15
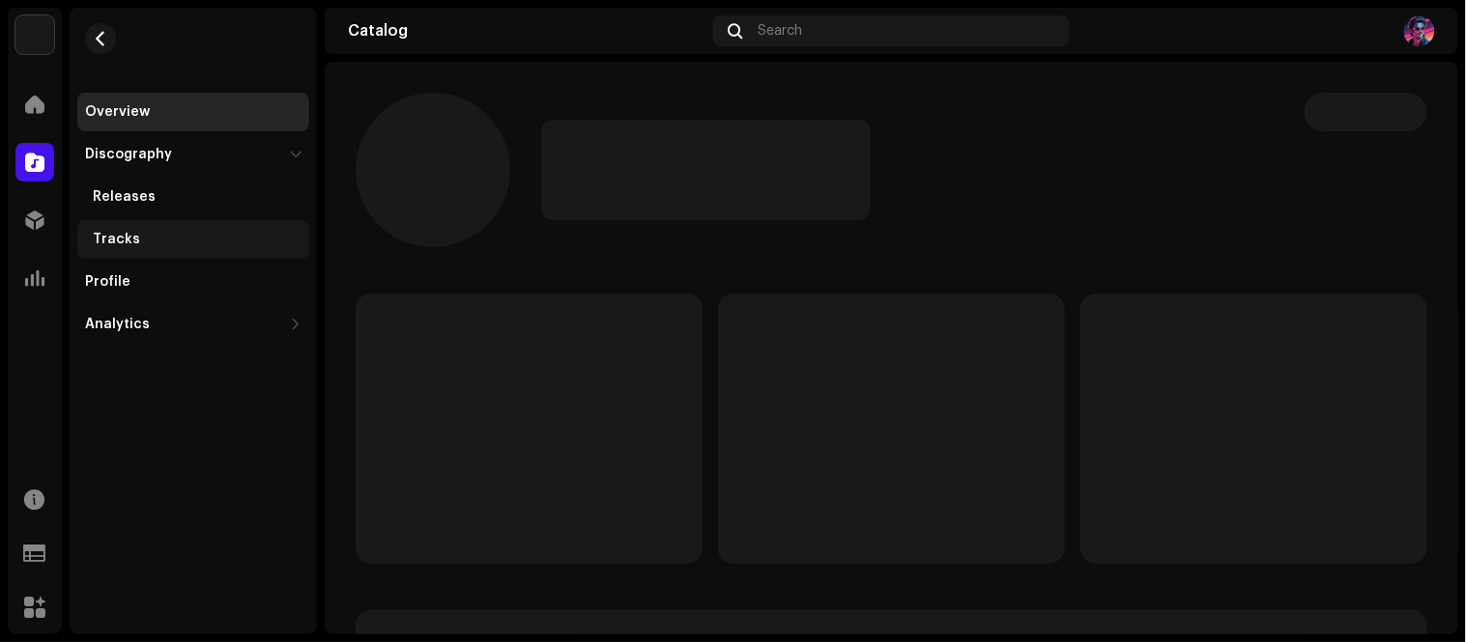
click at [132, 232] on div "Tracks" at bounding box center [116, 239] width 47 height 15
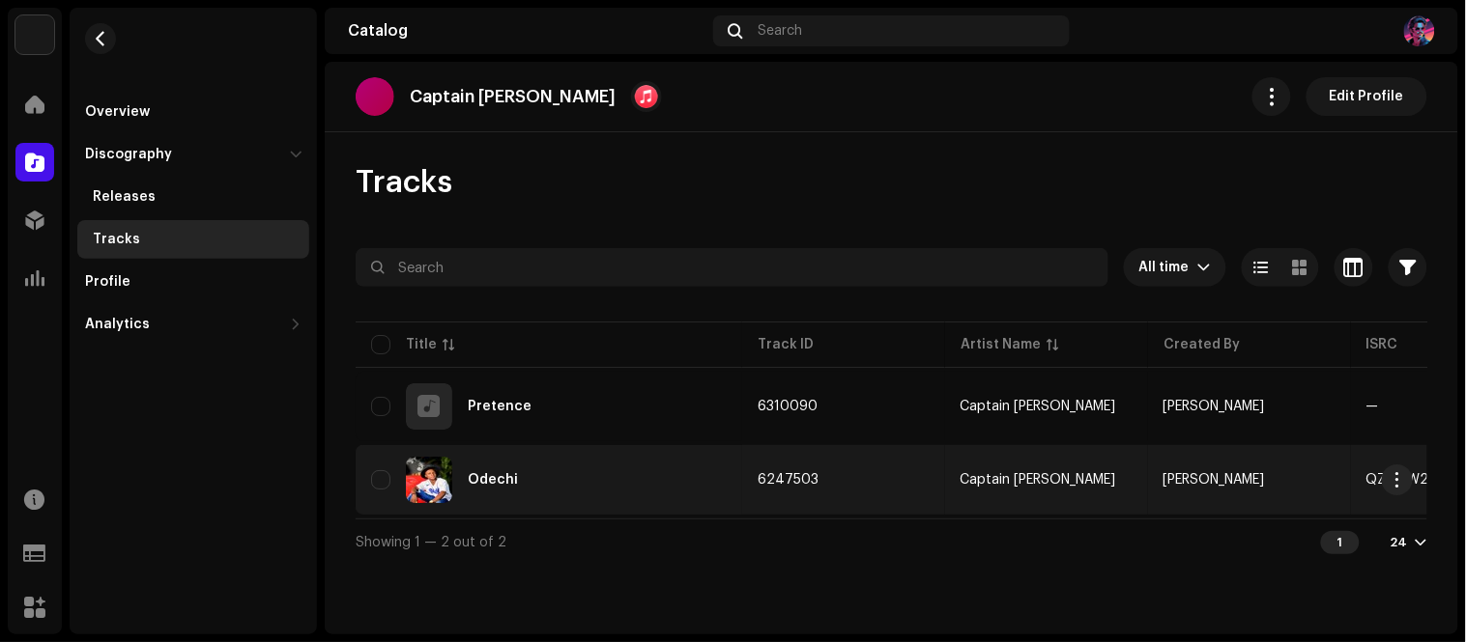
click at [502, 477] on div "Odechi" at bounding box center [493, 480] width 50 height 14
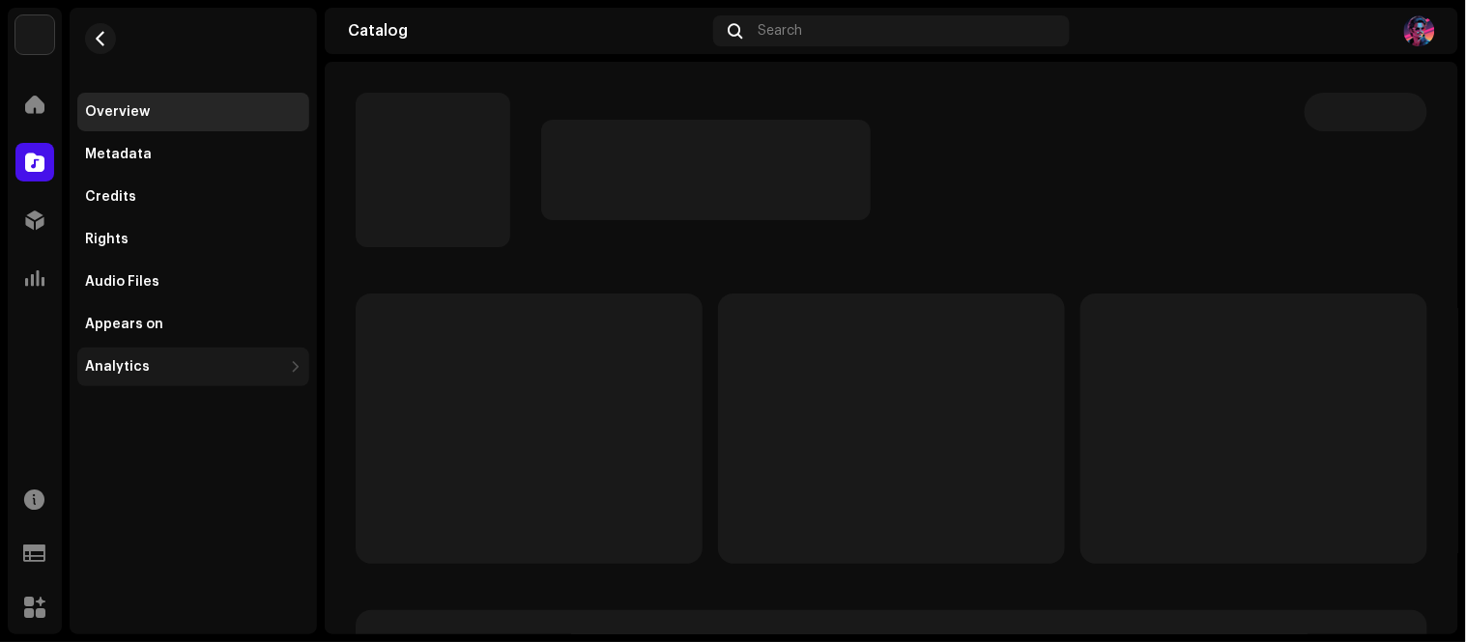
click at [288, 363] on div "Analytics" at bounding box center [193, 367] width 232 height 39
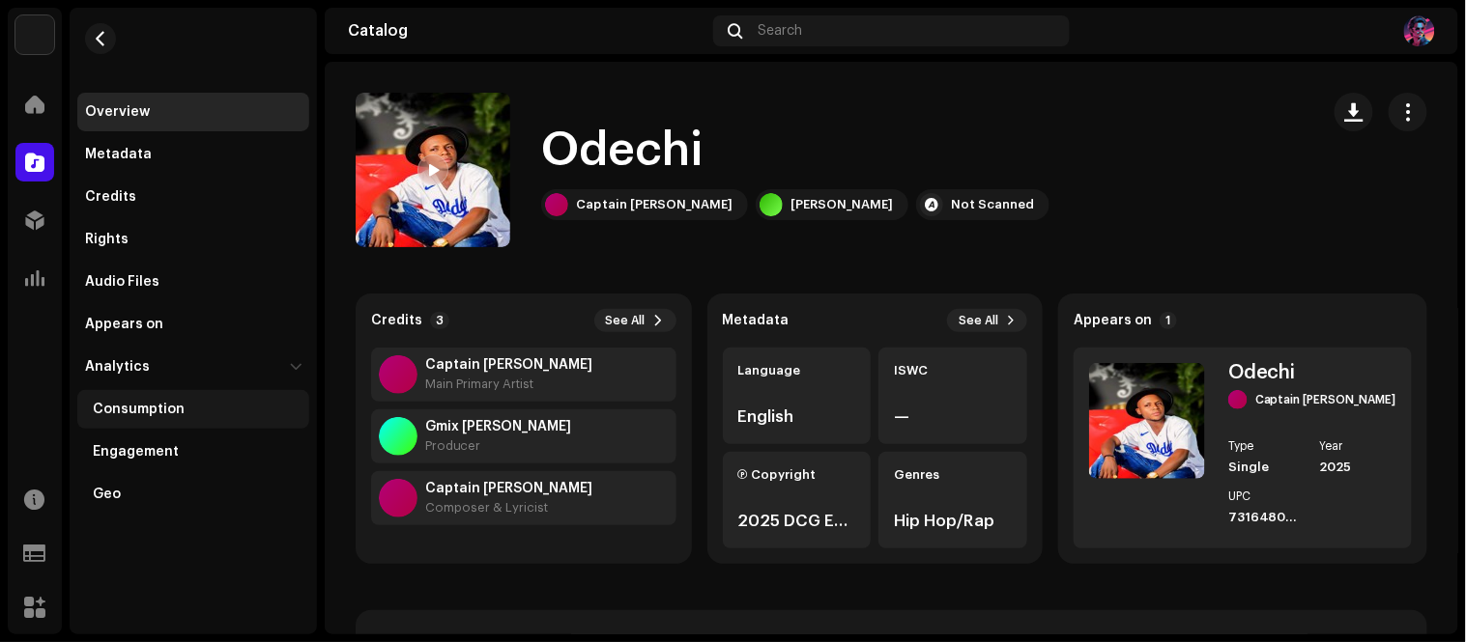
click at [130, 409] on div "Consumption" at bounding box center [139, 409] width 92 height 15
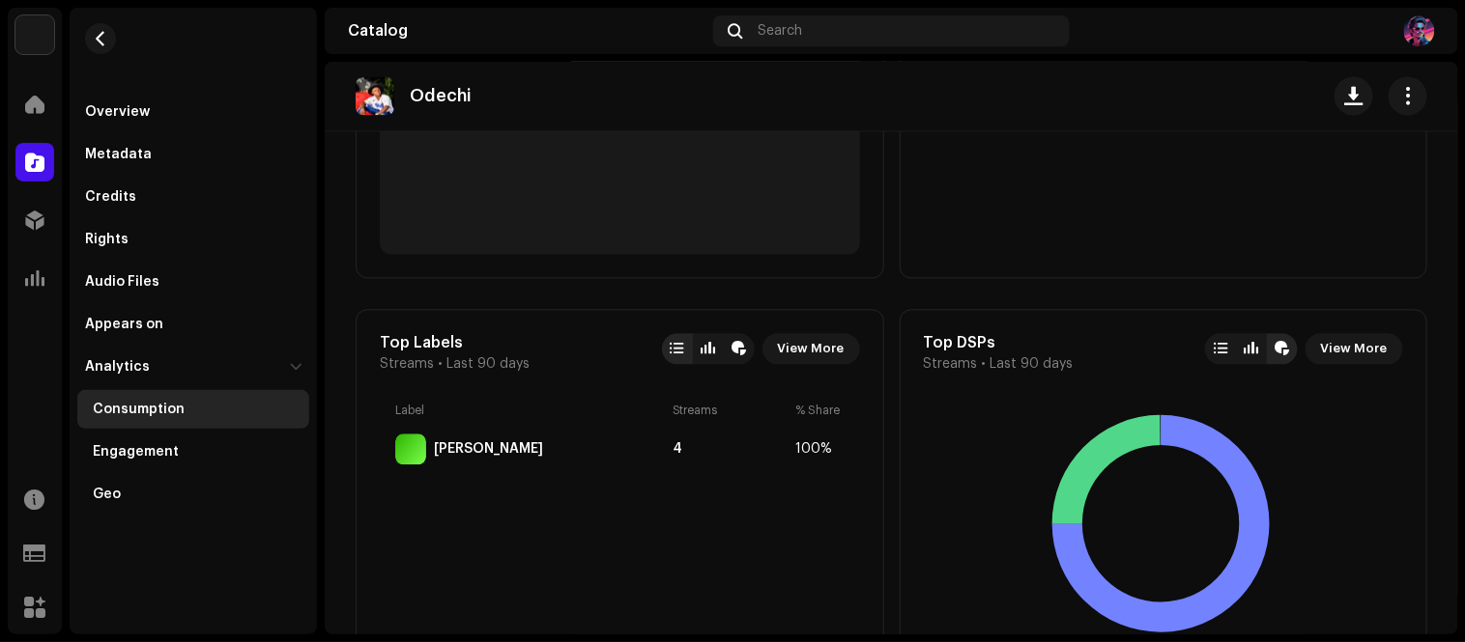
scroll to position [942, 0]
click at [1338, 348] on span "View More" at bounding box center [1354, 348] width 67 height 39
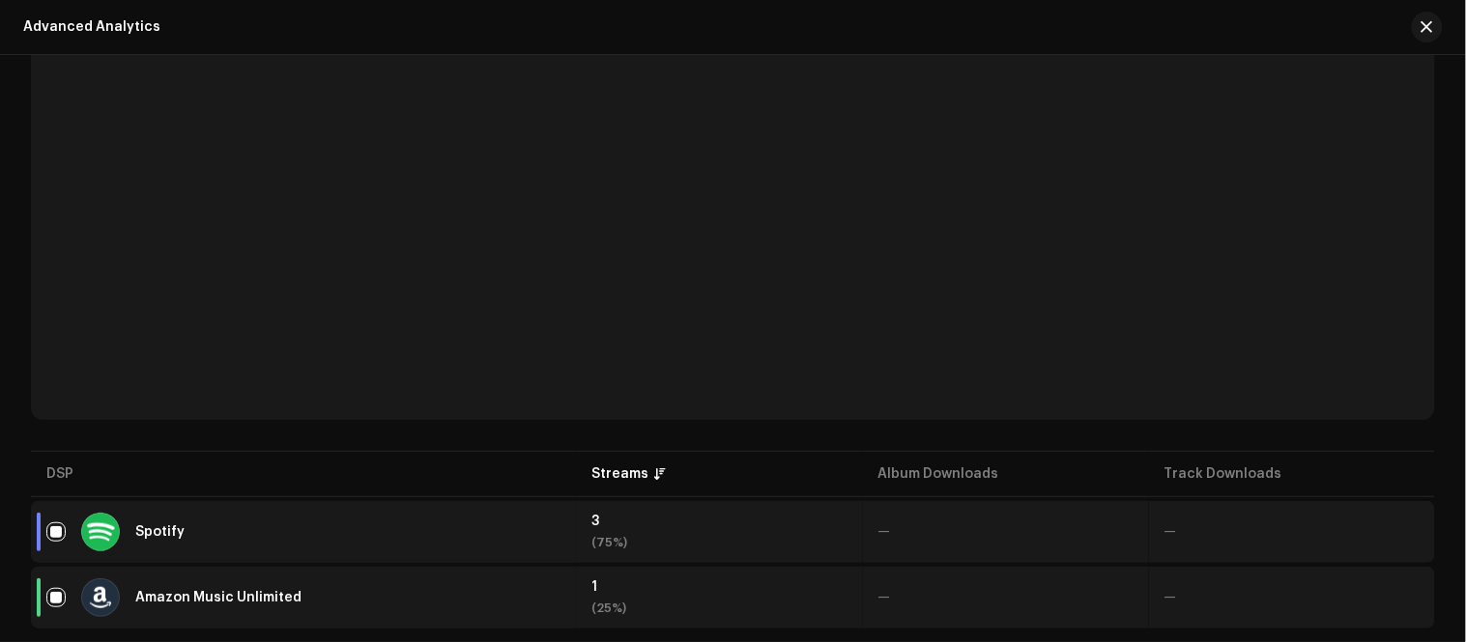
scroll to position [321, 0]
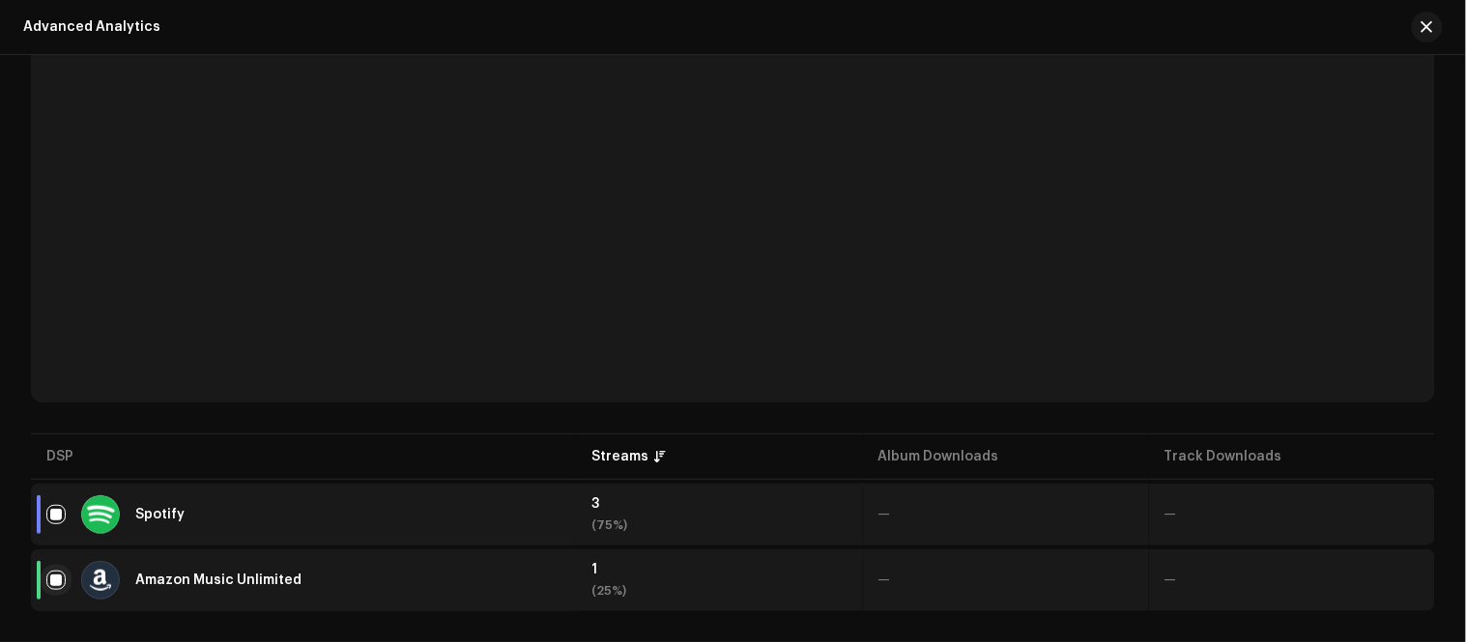
click at [56, 571] on input "checkbox" at bounding box center [55, 580] width 19 height 19
checkbox input "false"
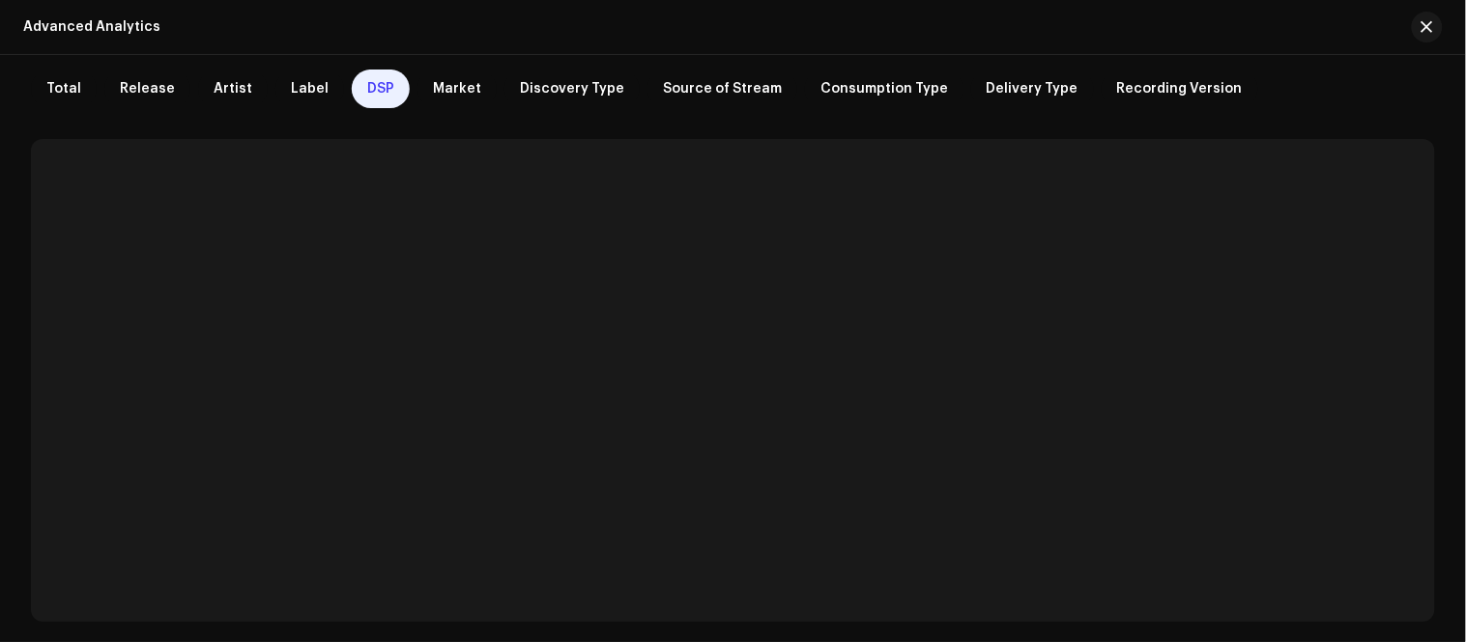
scroll to position [100, 0]
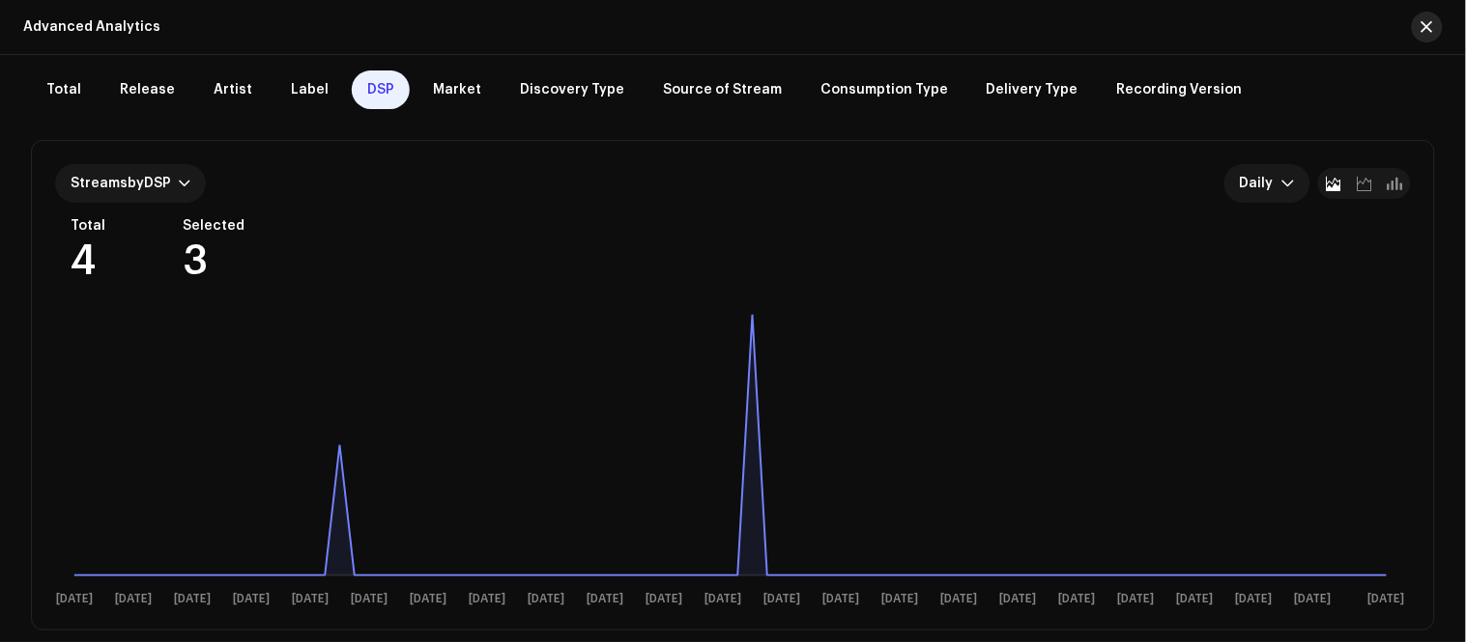
click at [1424, 33] on span "button" at bounding box center [1427, 26] width 12 height 15
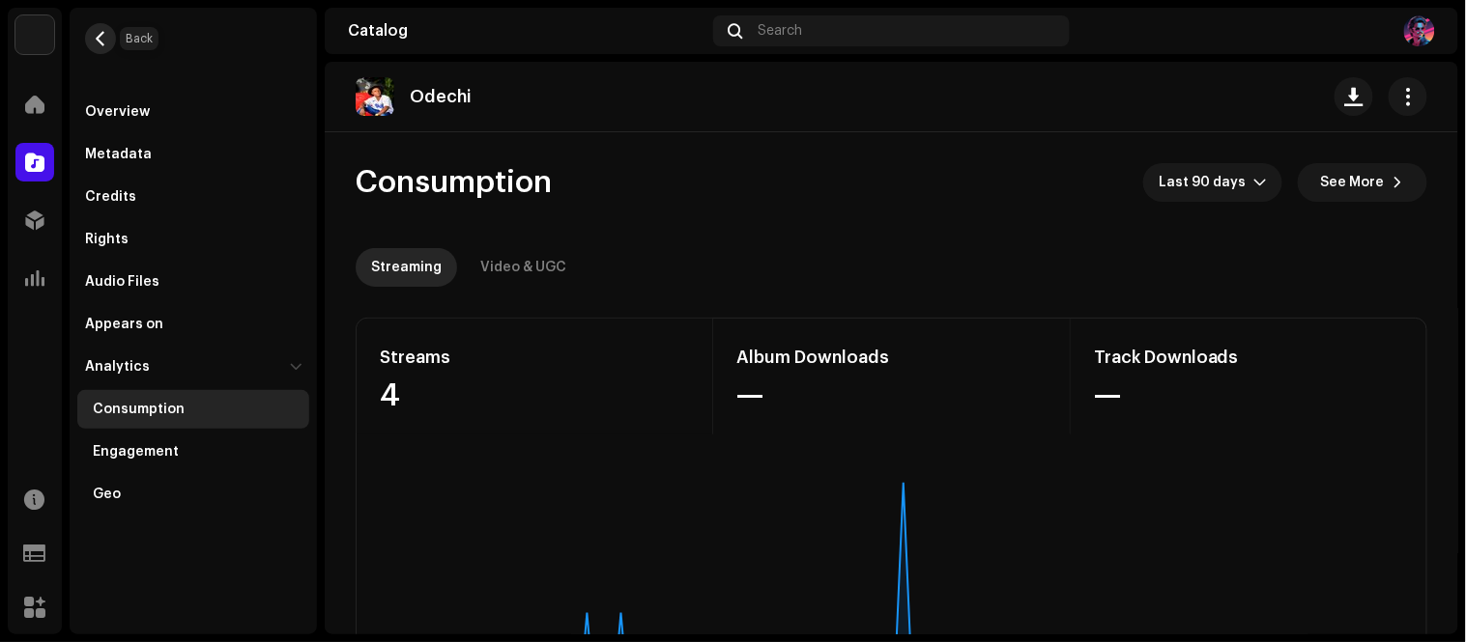
click at [103, 39] on span "button" at bounding box center [101, 38] width 14 height 15
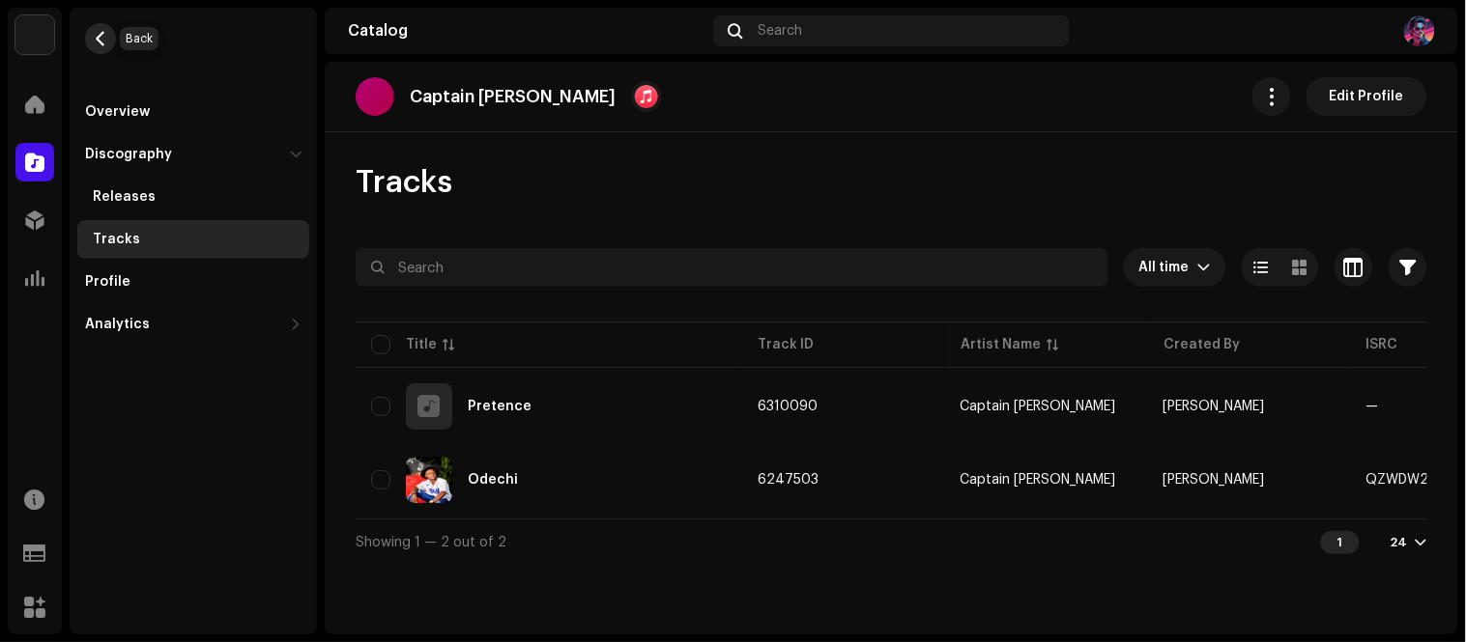
click at [103, 31] on span "button" at bounding box center [101, 38] width 14 height 15
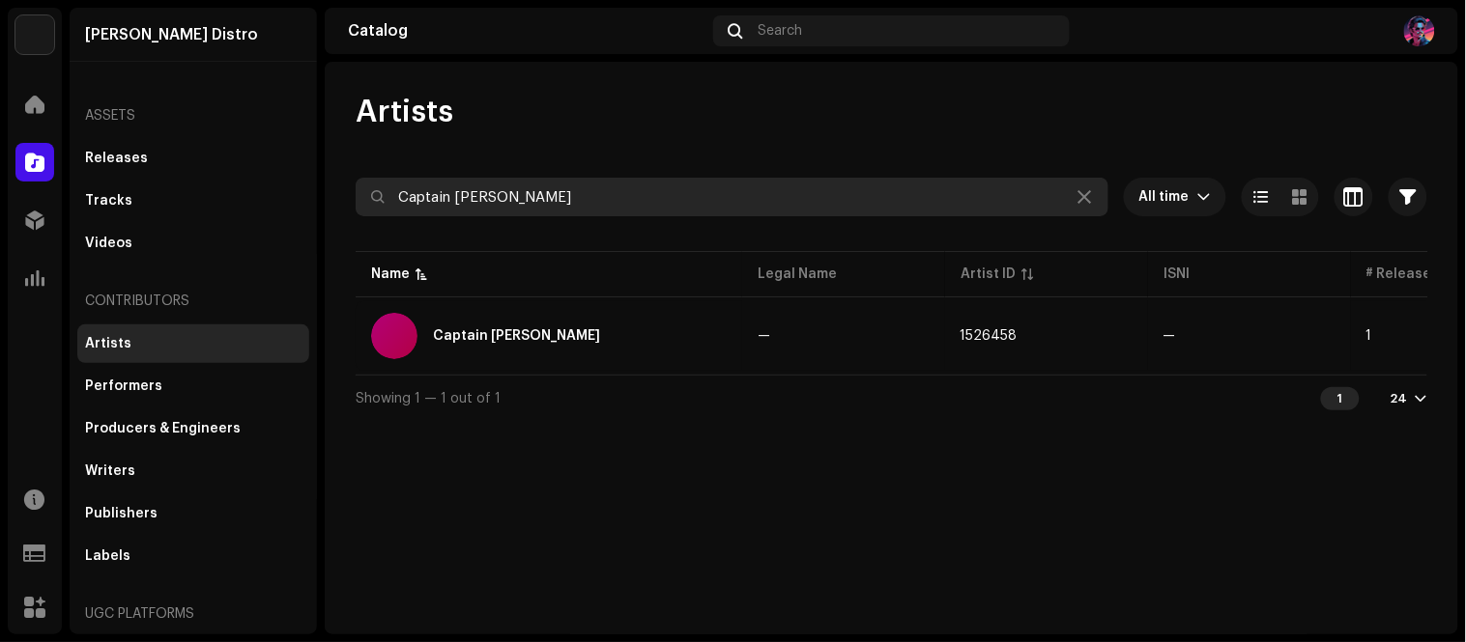
click at [526, 200] on input "Captain Gezus" at bounding box center [732, 197] width 753 height 39
paste input "DSY Vibe"
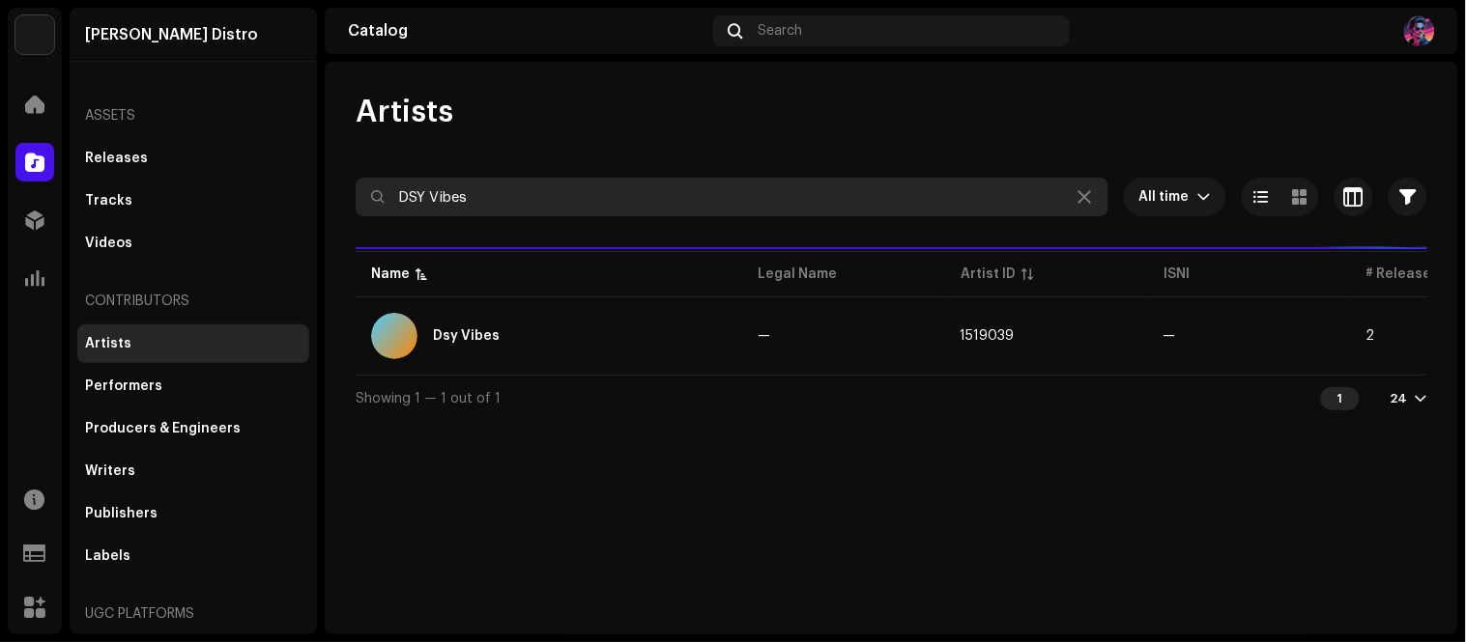
type input "DSY Vibes"
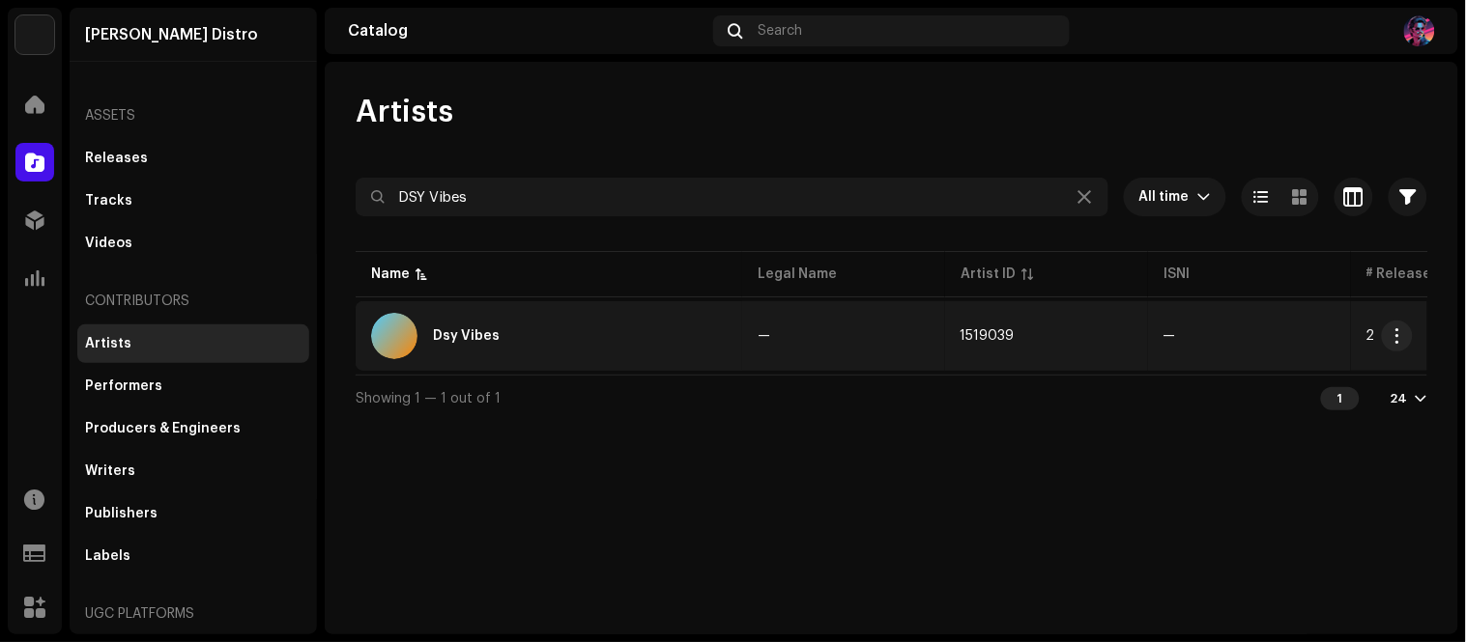
click at [642, 339] on div "Dsy Vibes" at bounding box center [549, 336] width 356 height 46
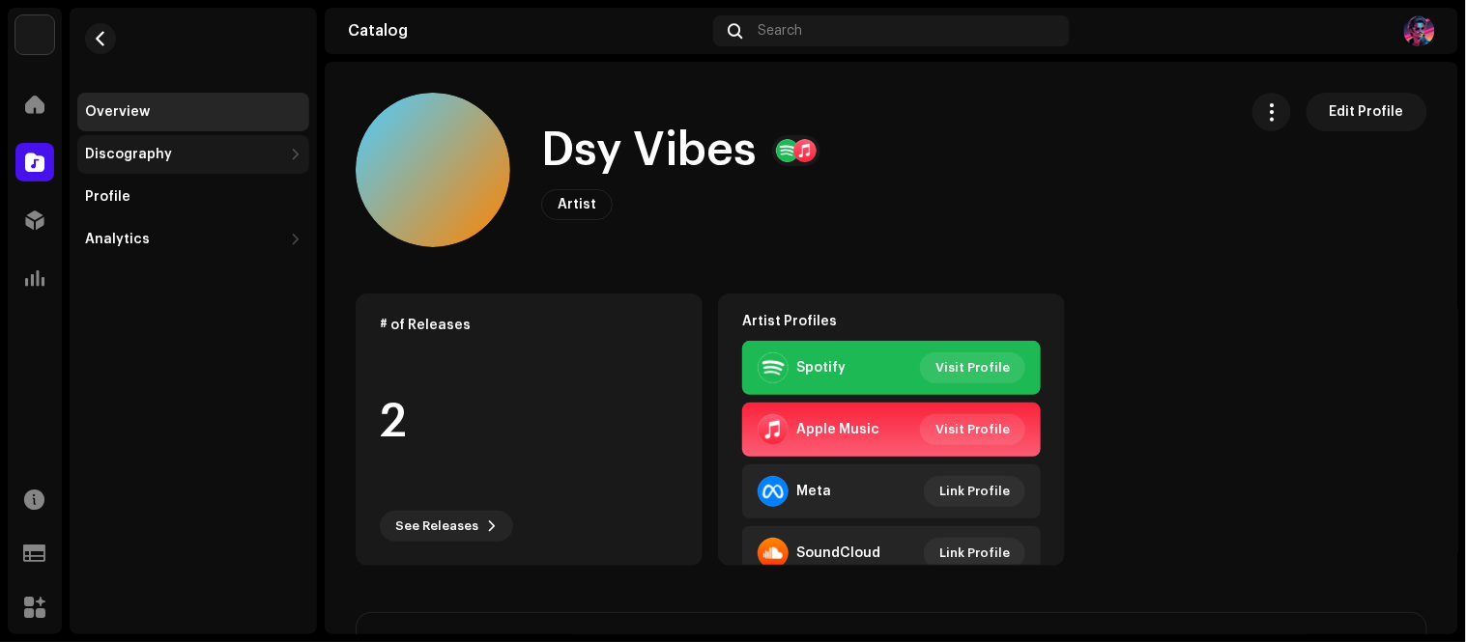
click at [281, 165] on div "Discography" at bounding box center [193, 154] width 232 height 39
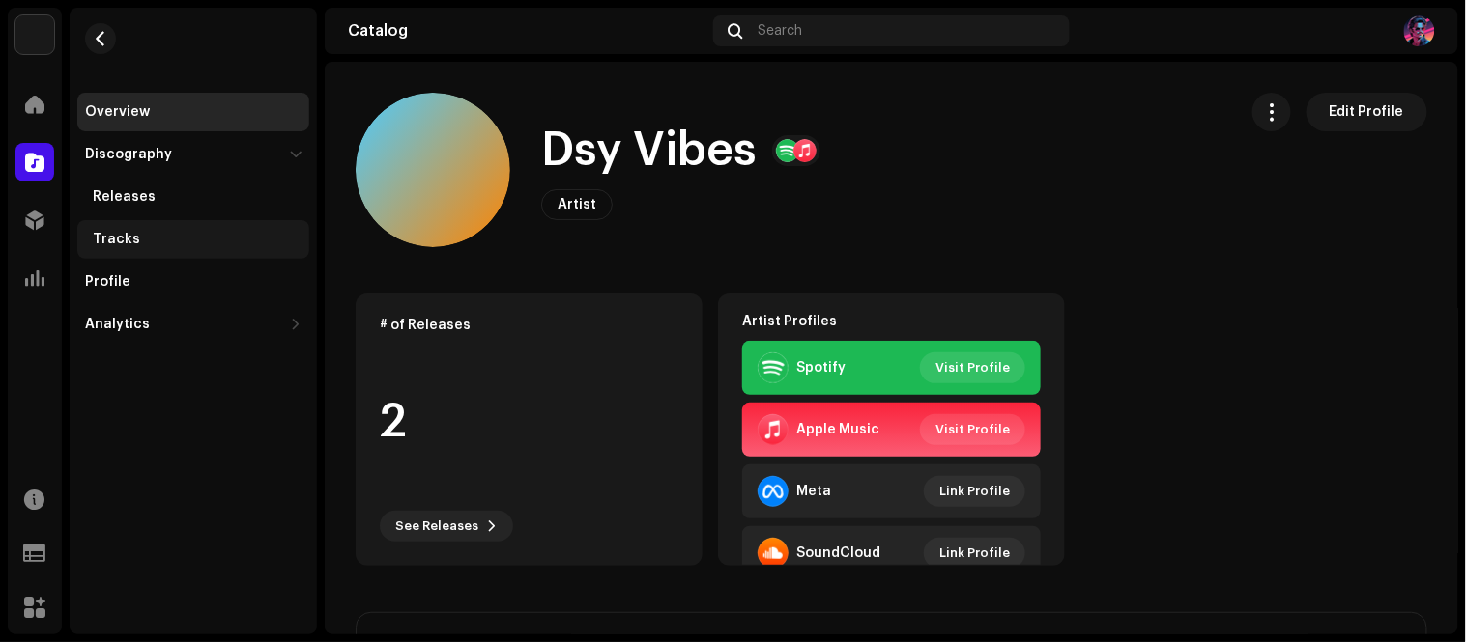
click at [170, 242] on div "Tracks" at bounding box center [197, 239] width 209 height 15
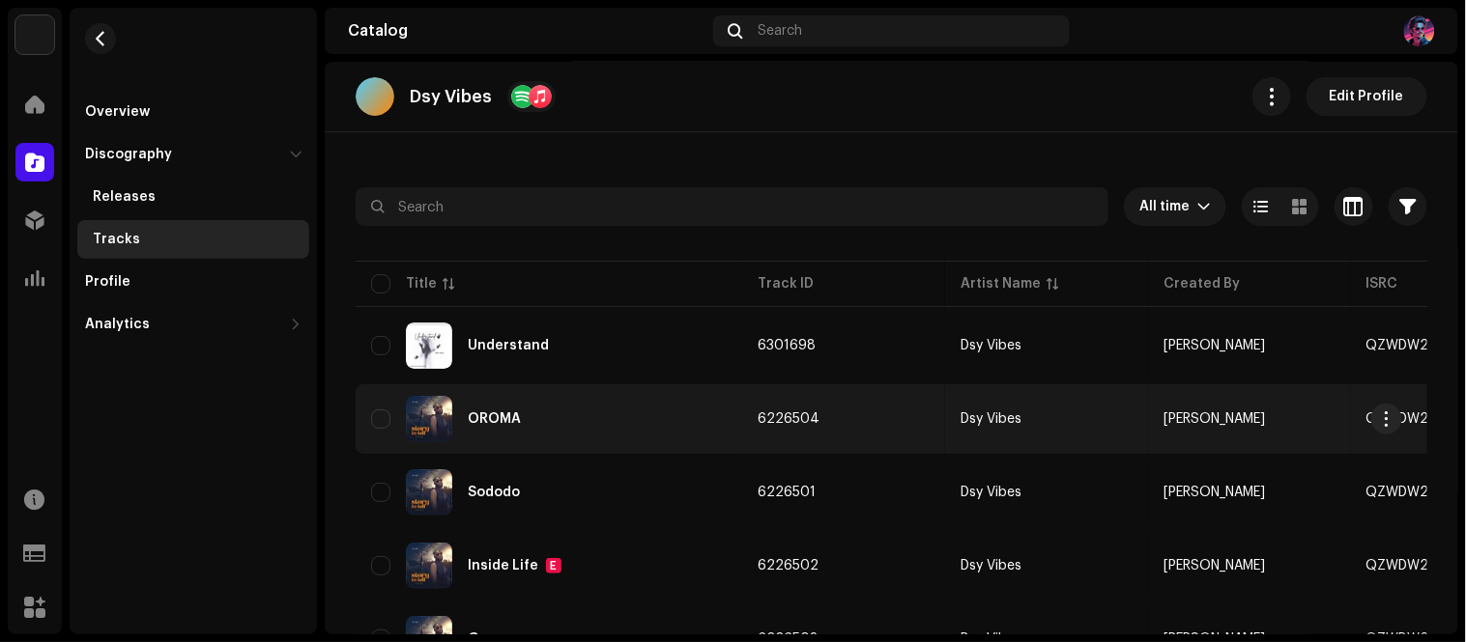
scroll to position [53, 0]
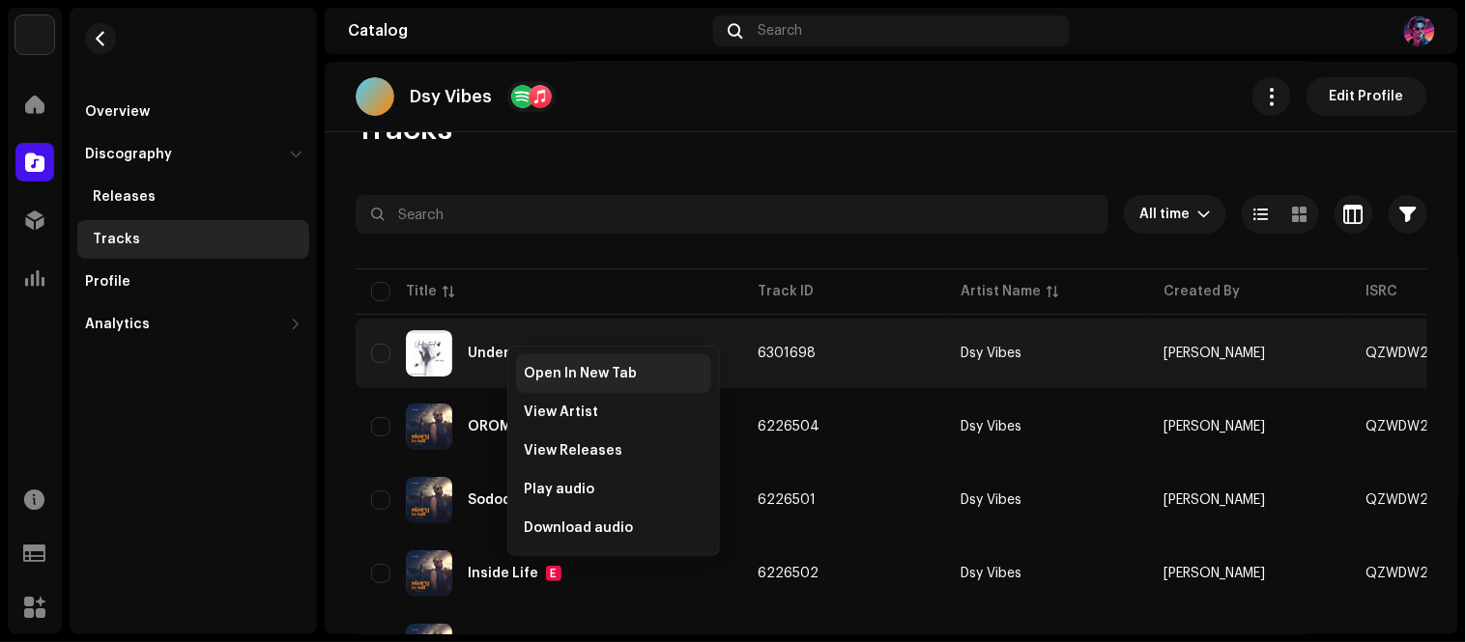
click at [584, 360] on div "Open In New Tab" at bounding box center [613, 374] width 195 height 39
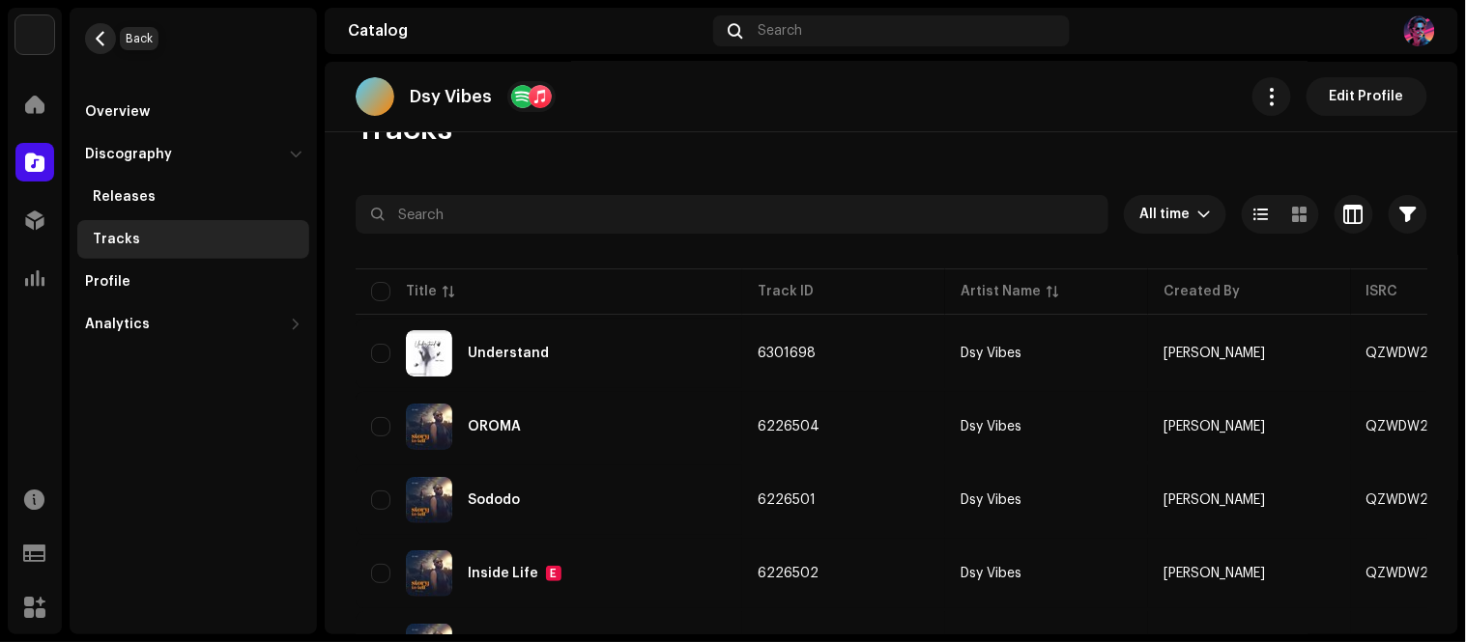
click at [90, 41] on button "button" at bounding box center [100, 38] width 31 height 31
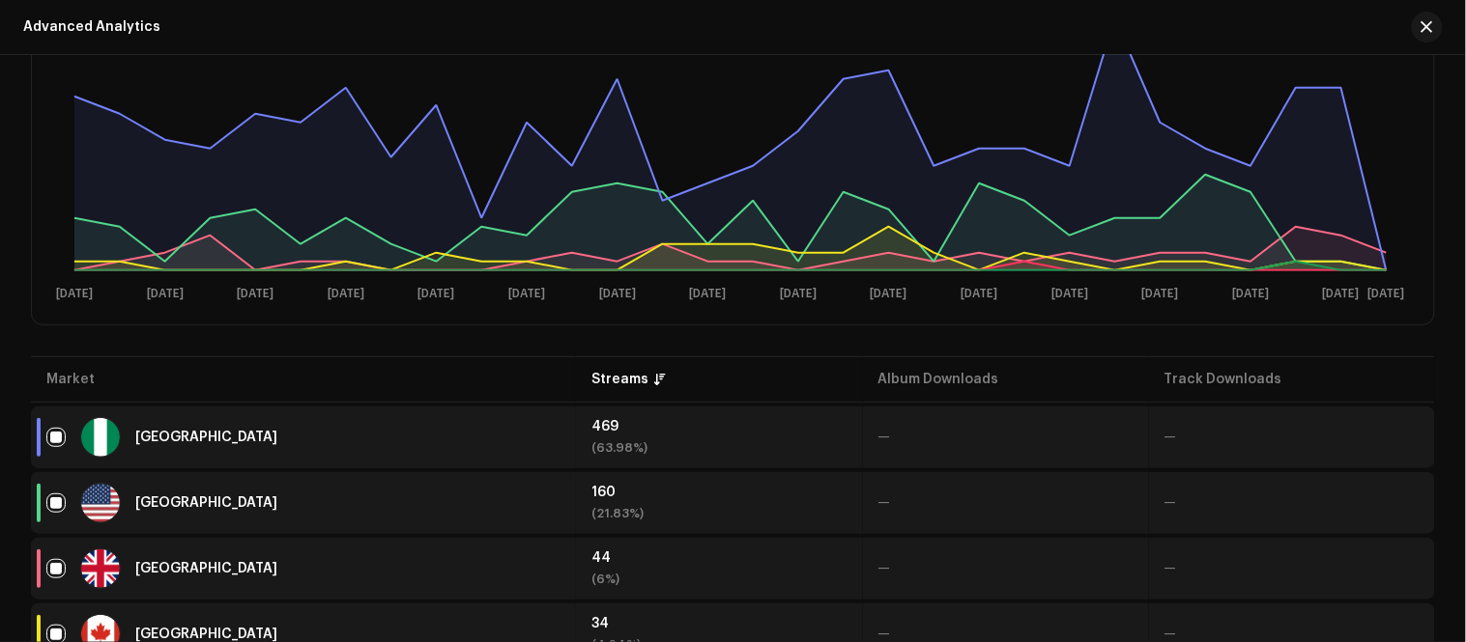
scroll to position [384, 0]
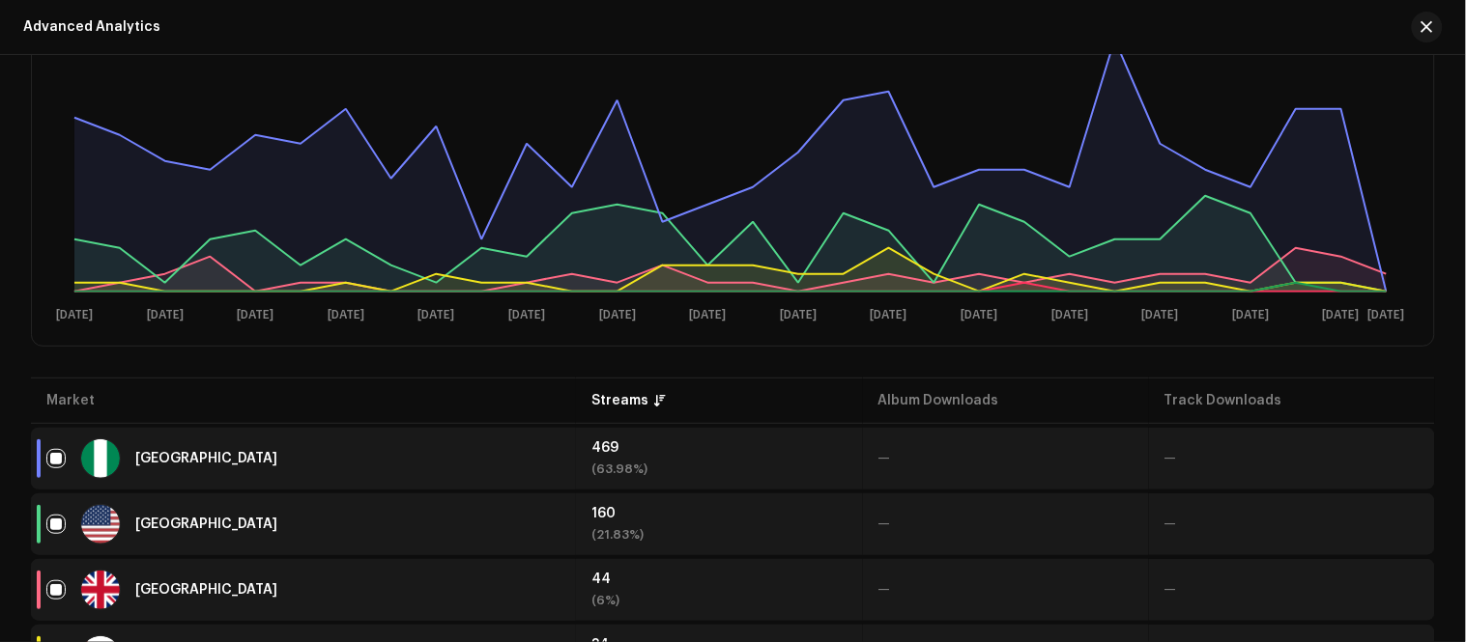
click at [2, 188] on div "Consumption Last 30 days Total Release Artist Label DSP Market Discovery Type S…" at bounding box center [733, 605] width 1466 height 1808
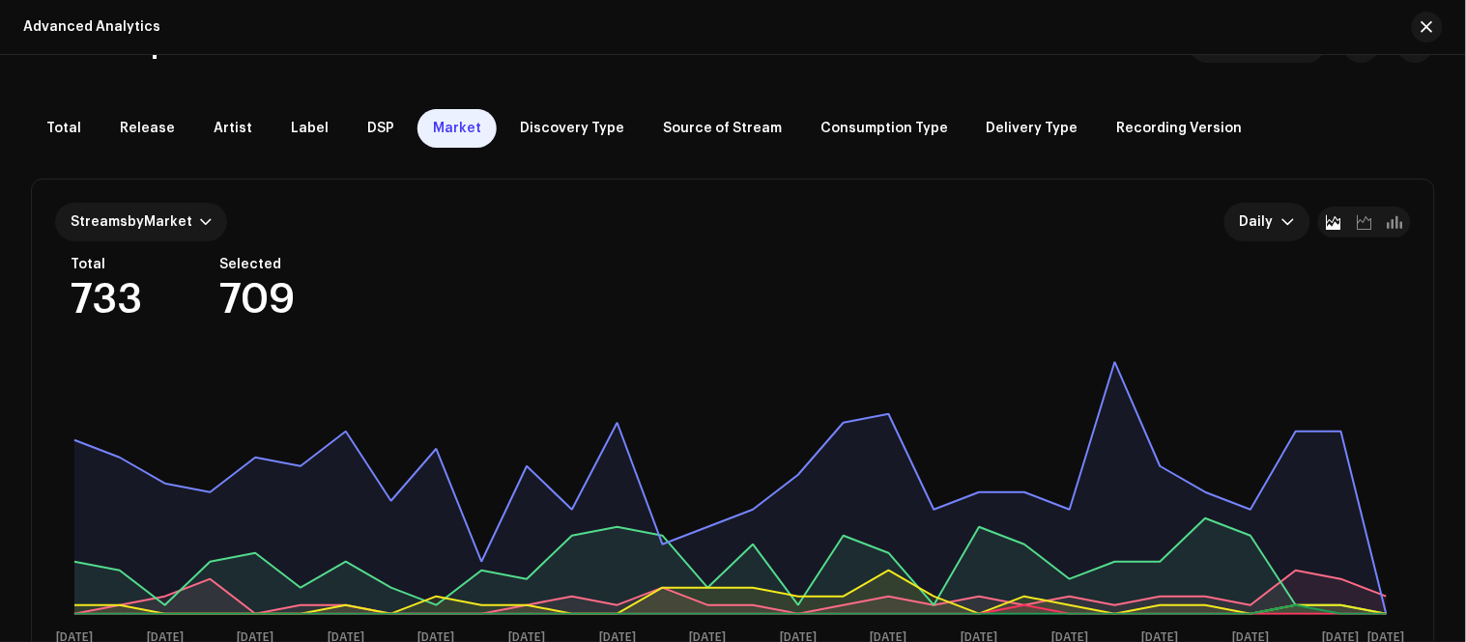
scroll to position [0, 0]
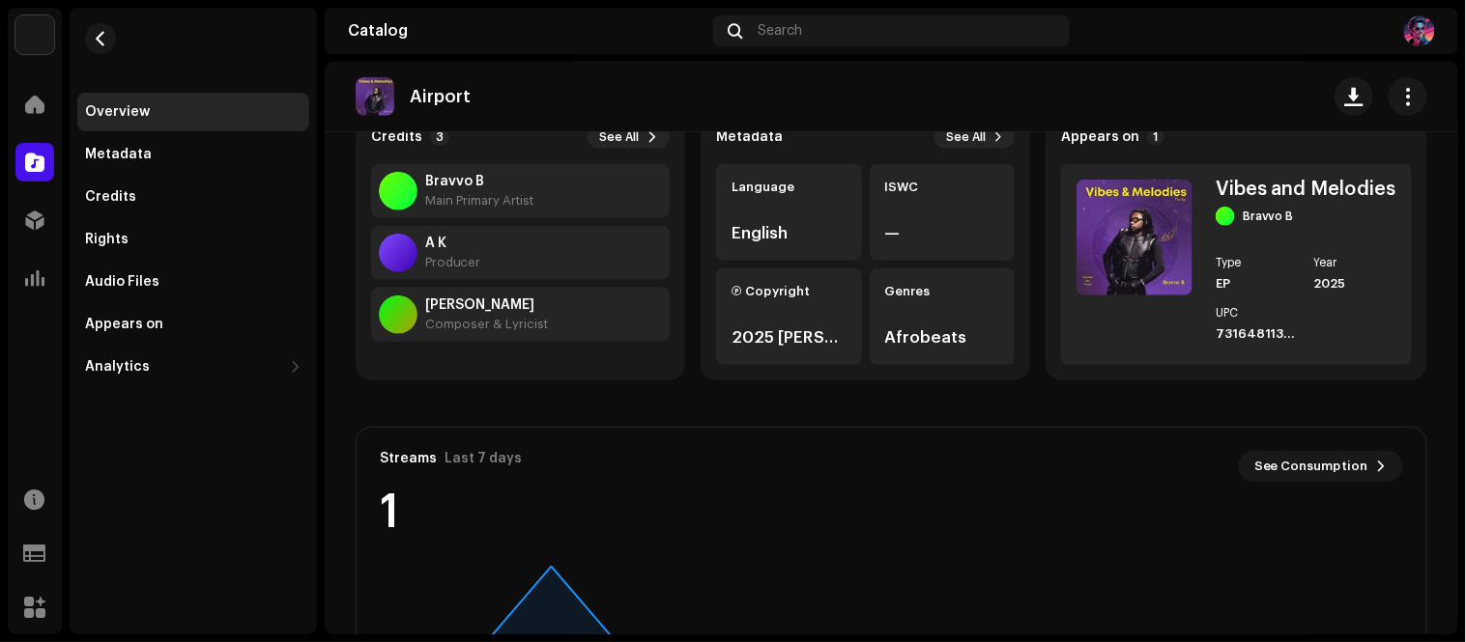
scroll to position [285, 0]
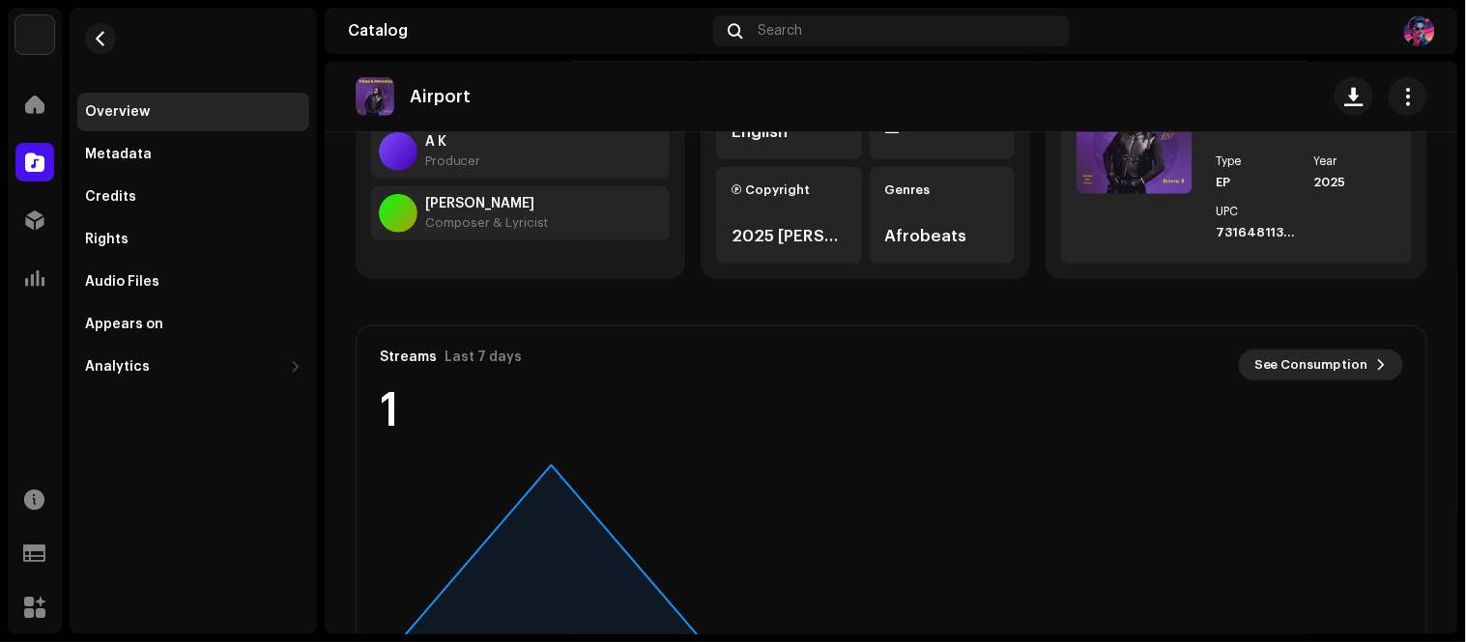
click at [1322, 367] on span "See Consumption" at bounding box center [1311, 365] width 114 height 39
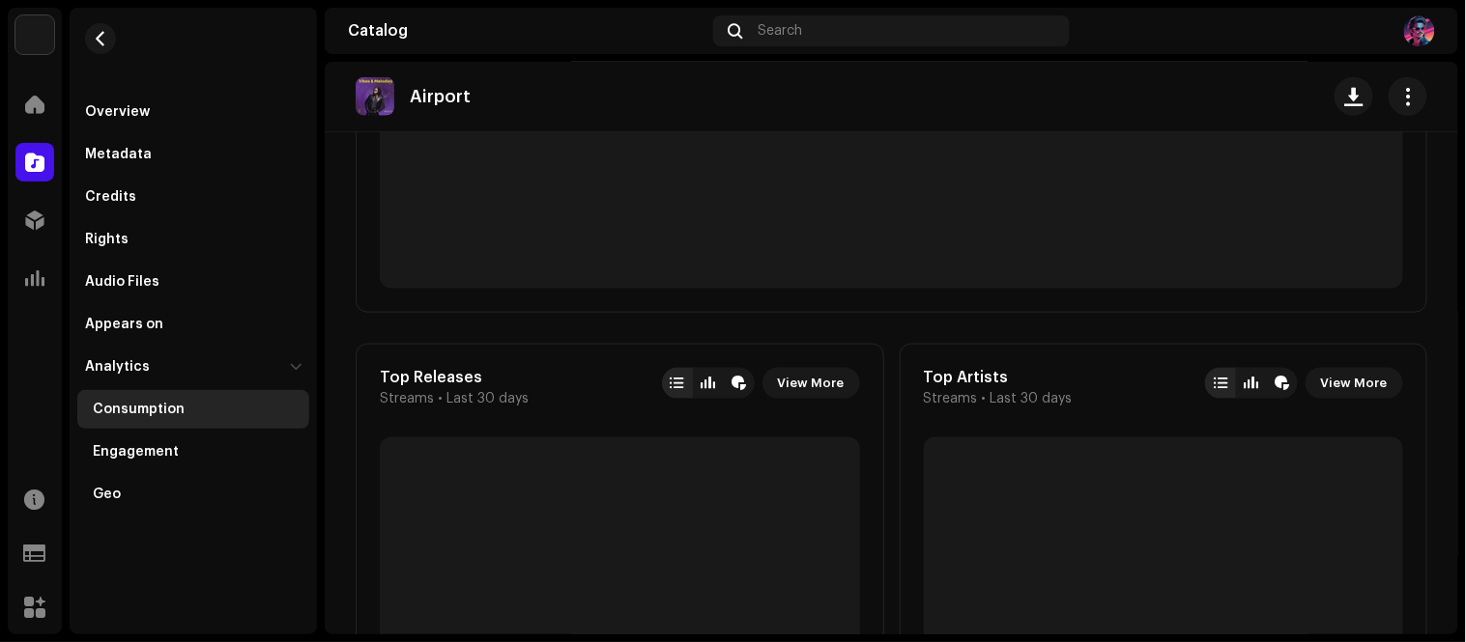
scroll to position [643, 0]
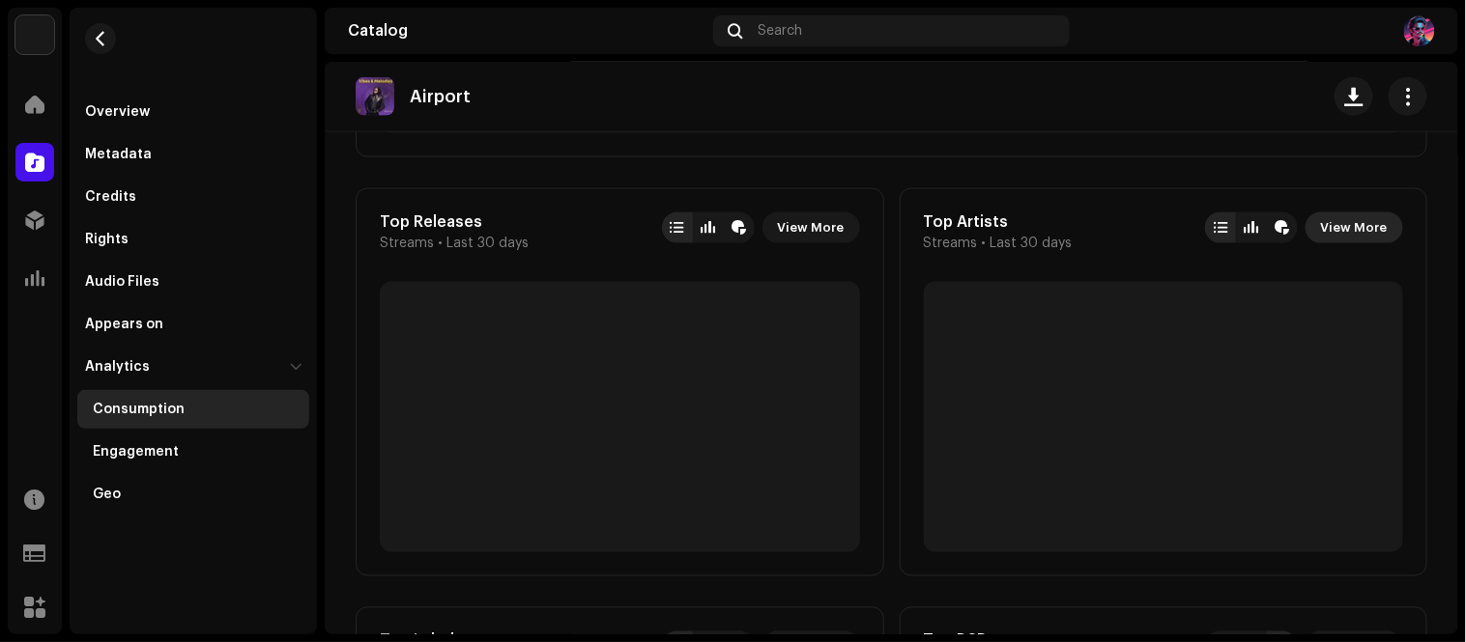
click at [1368, 216] on span "View More" at bounding box center [1354, 228] width 67 height 39
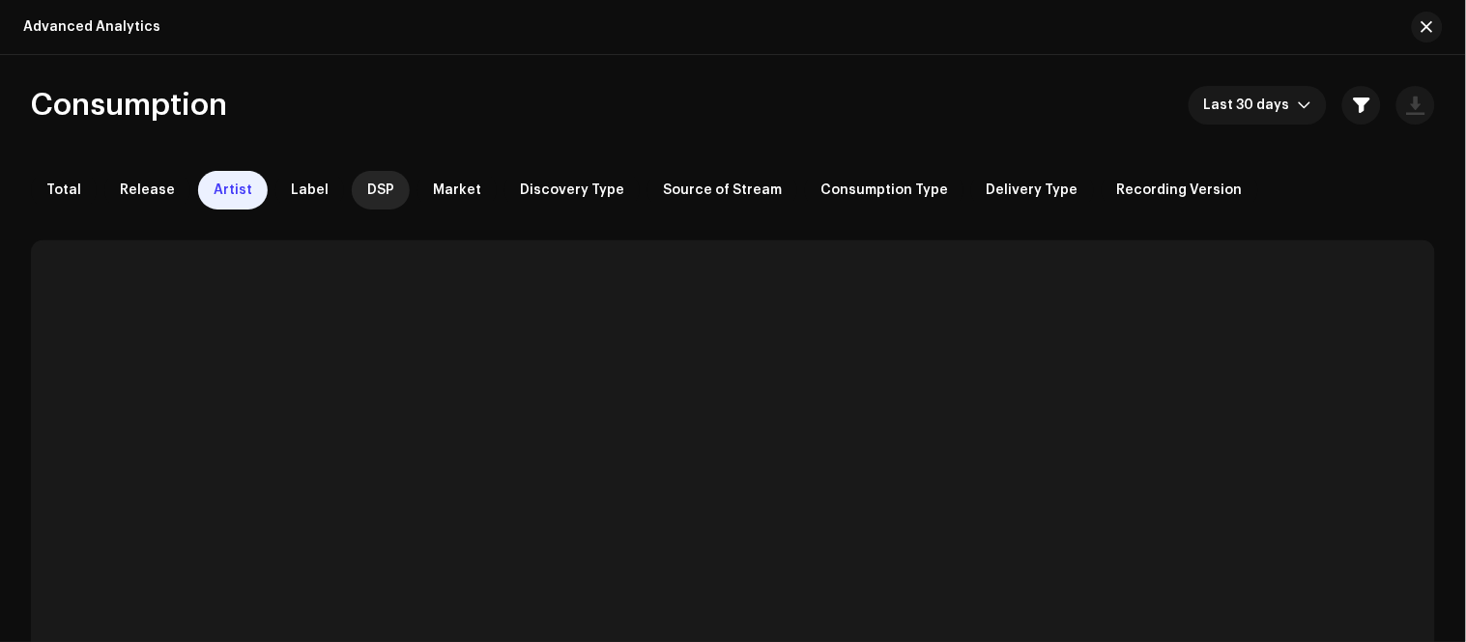
click at [360, 179] on div "DSP" at bounding box center [381, 190] width 58 height 39
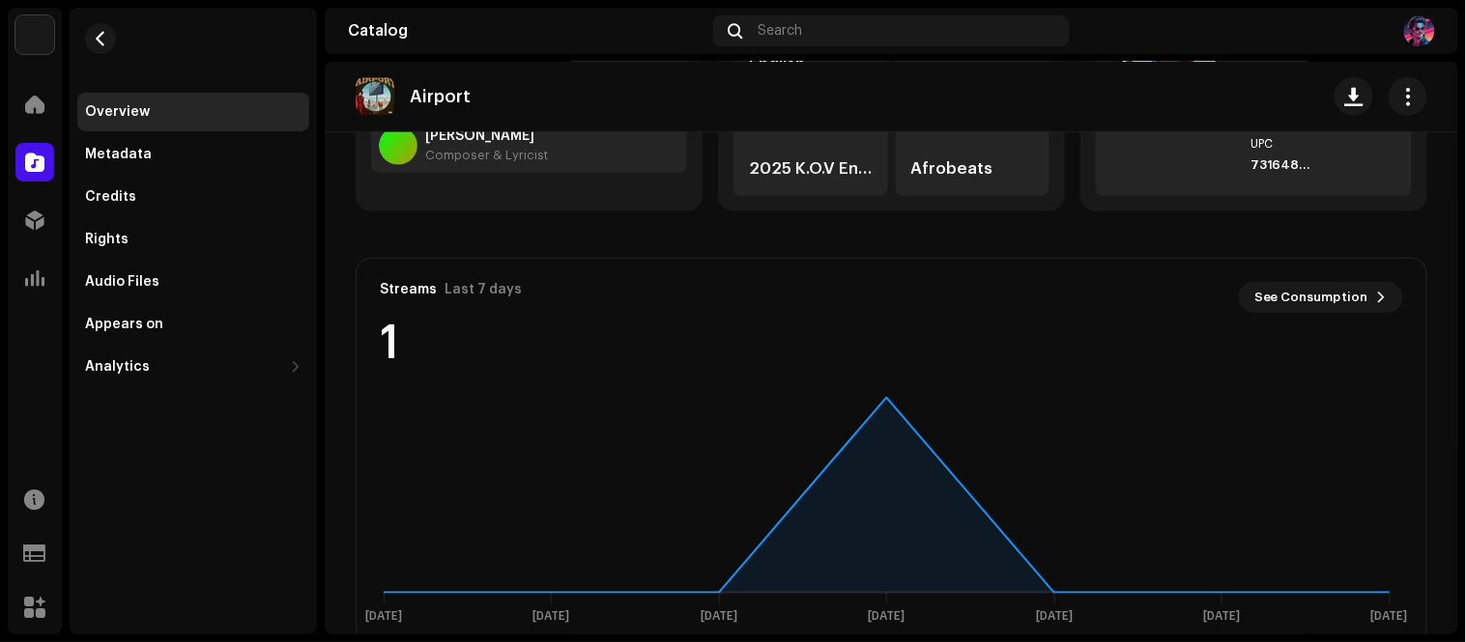
scroll to position [392, 0]
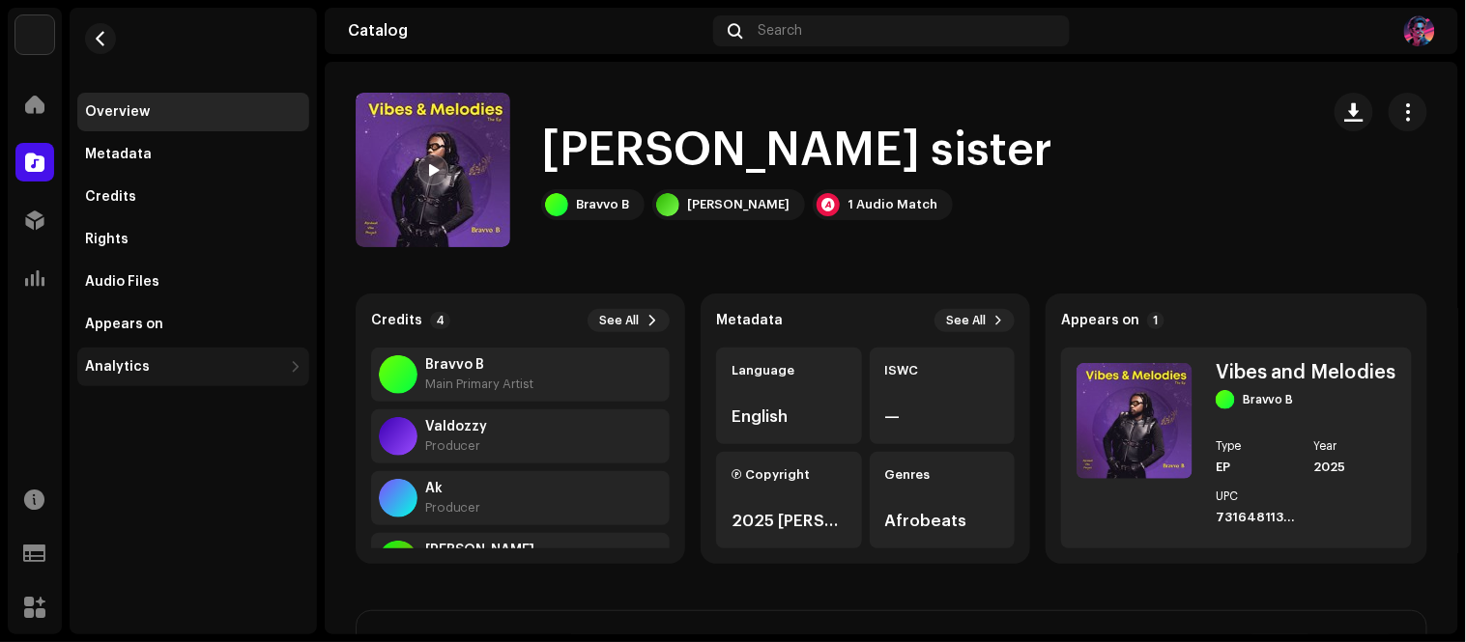
click at [190, 373] on div "Analytics" at bounding box center [183, 366] width 197 height 15
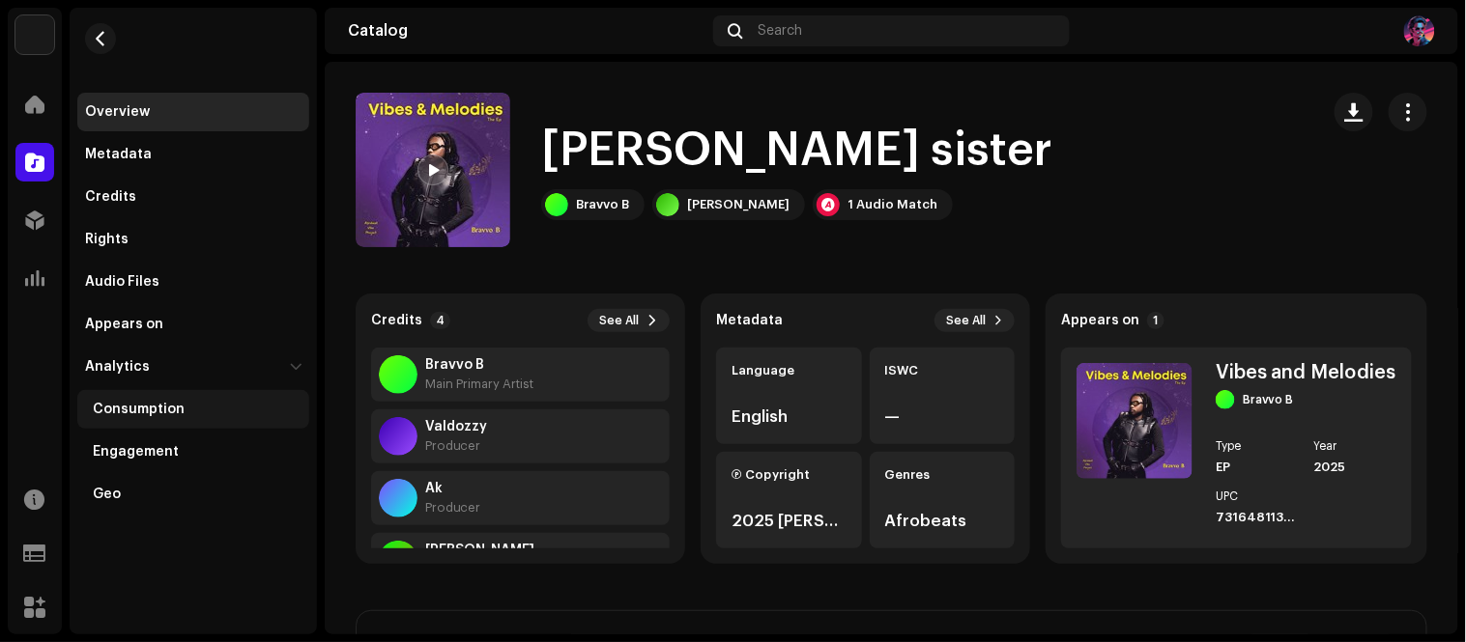
click at [149, 416] on div "Consumption" at bounding box center [139, 409] width 92 height 15
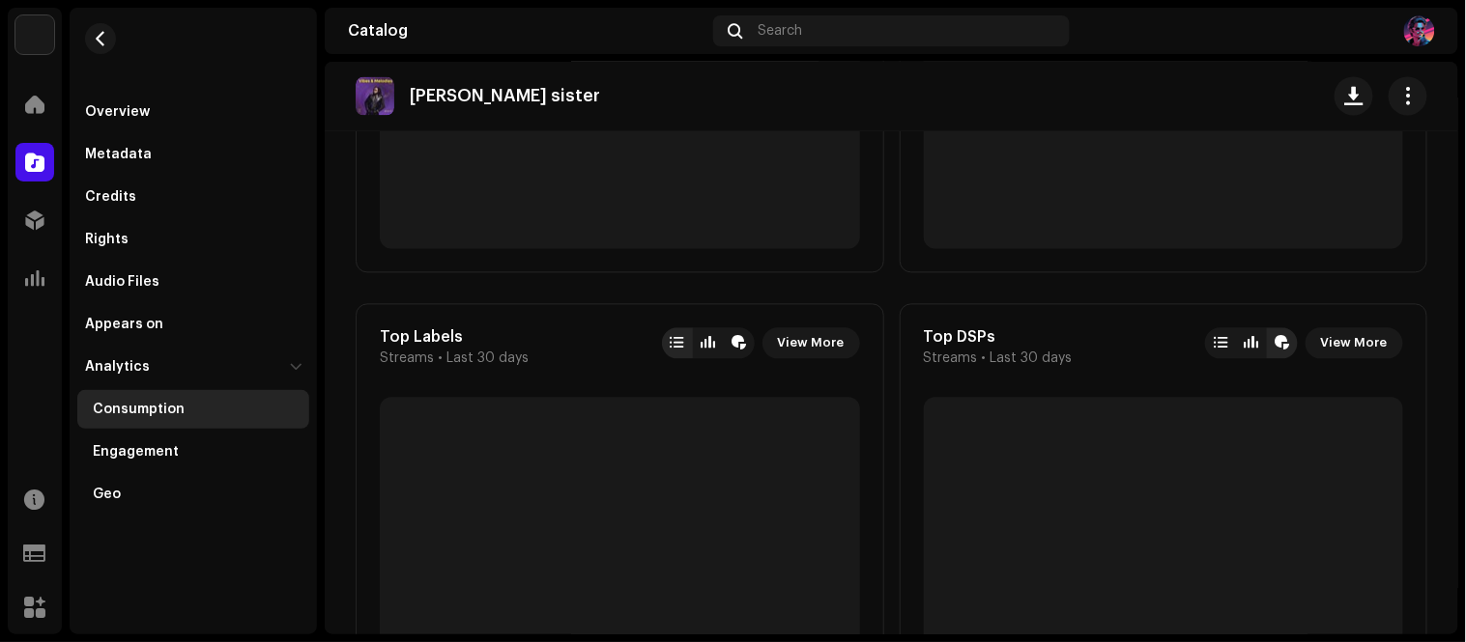
scroll to position [905, 0]
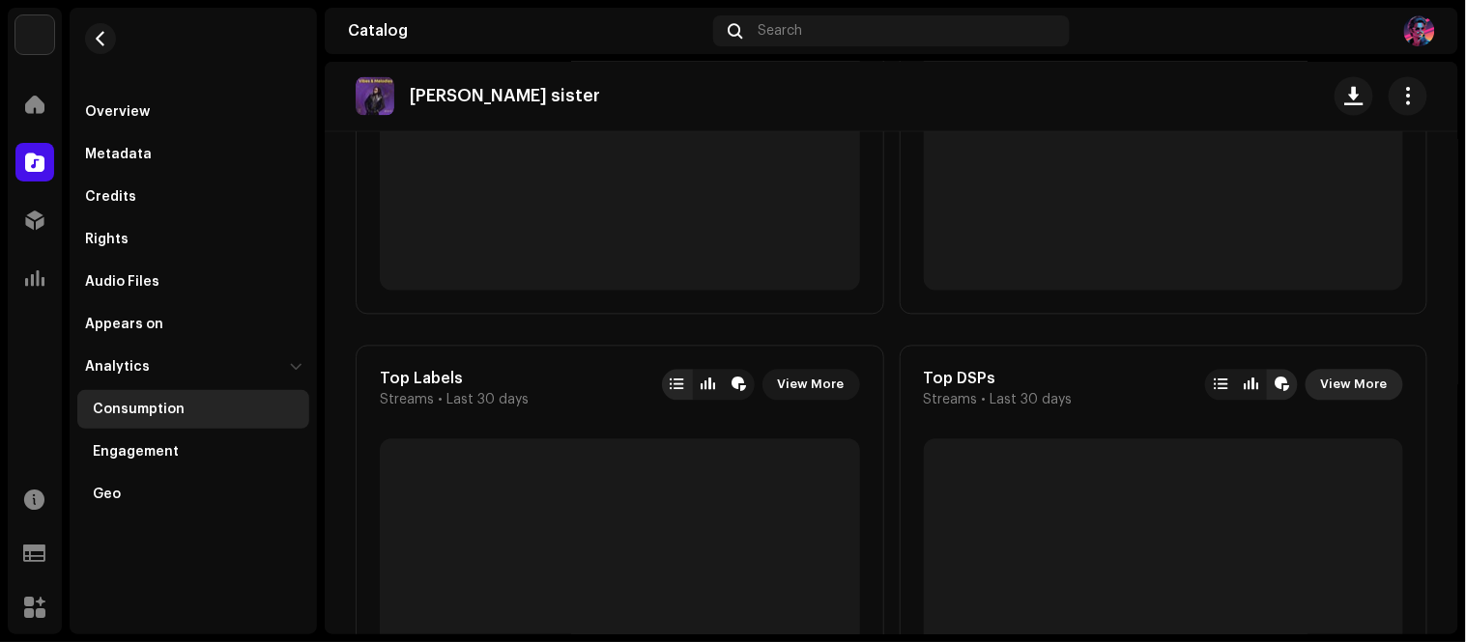
click at [1359, 379] on span "View More" at bounding box center [1354, 385] width 67 height 39
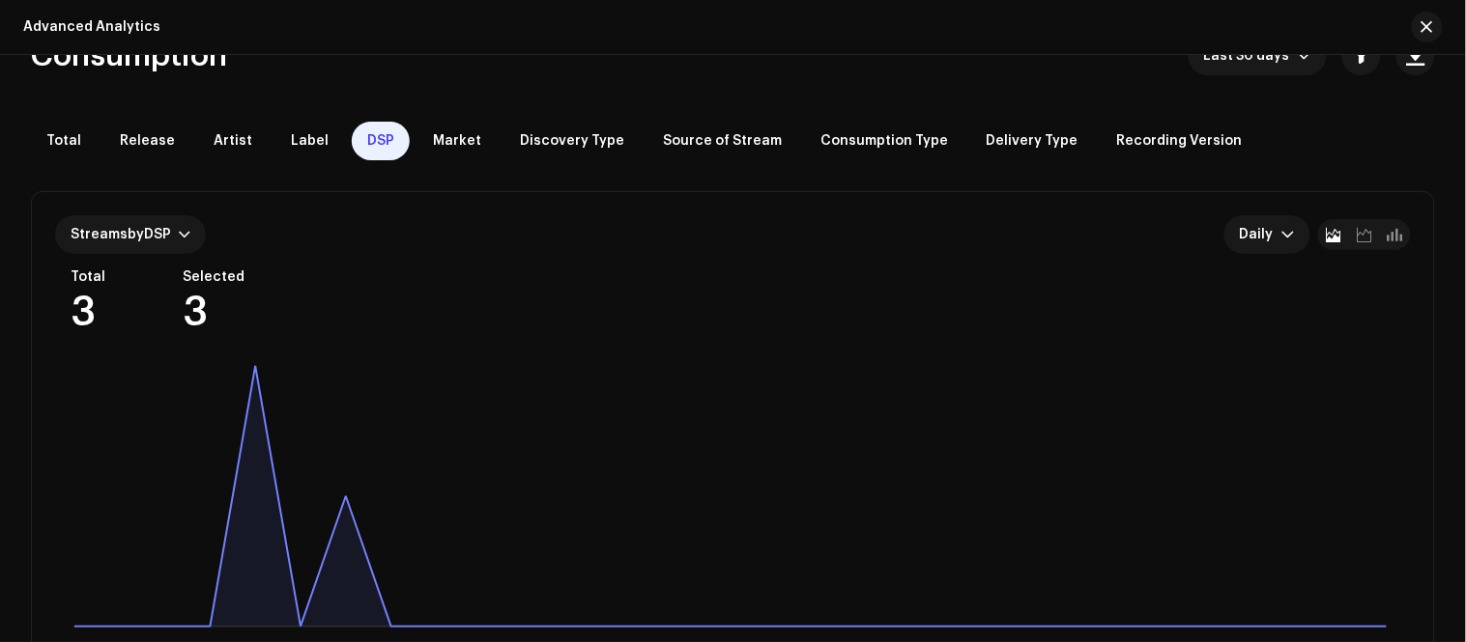
scroll to position [157, 0]
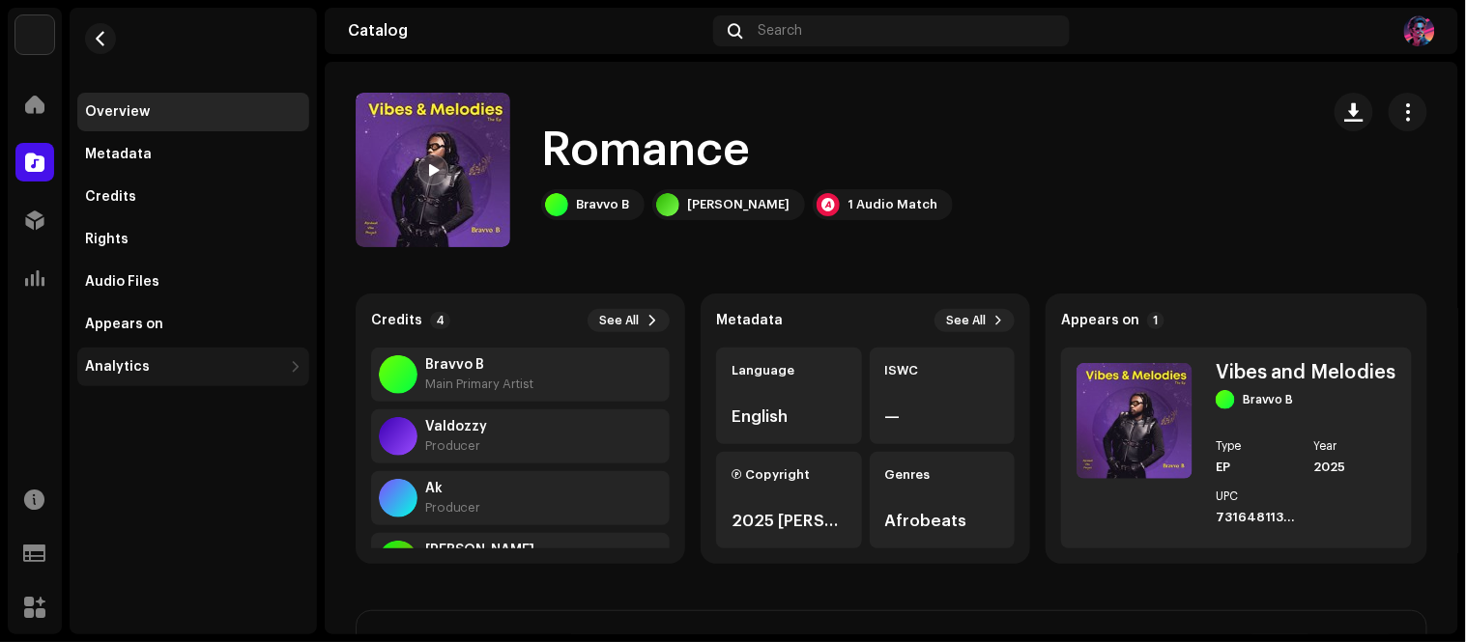
click at [278, 367] on div "Analytics" at bounding box center [183, 366] width 197 height 15
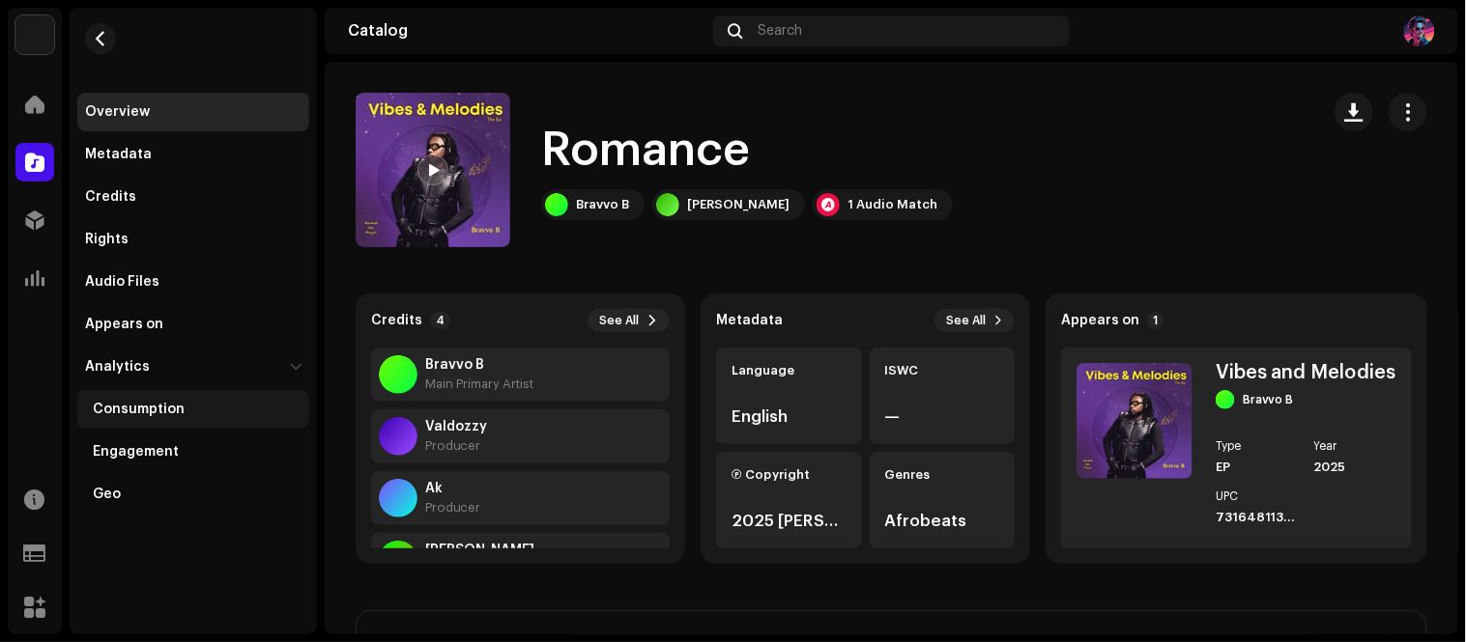
click at [174, 402] on div "Consumption" at bounding box center [139, 409] width 92 height 15
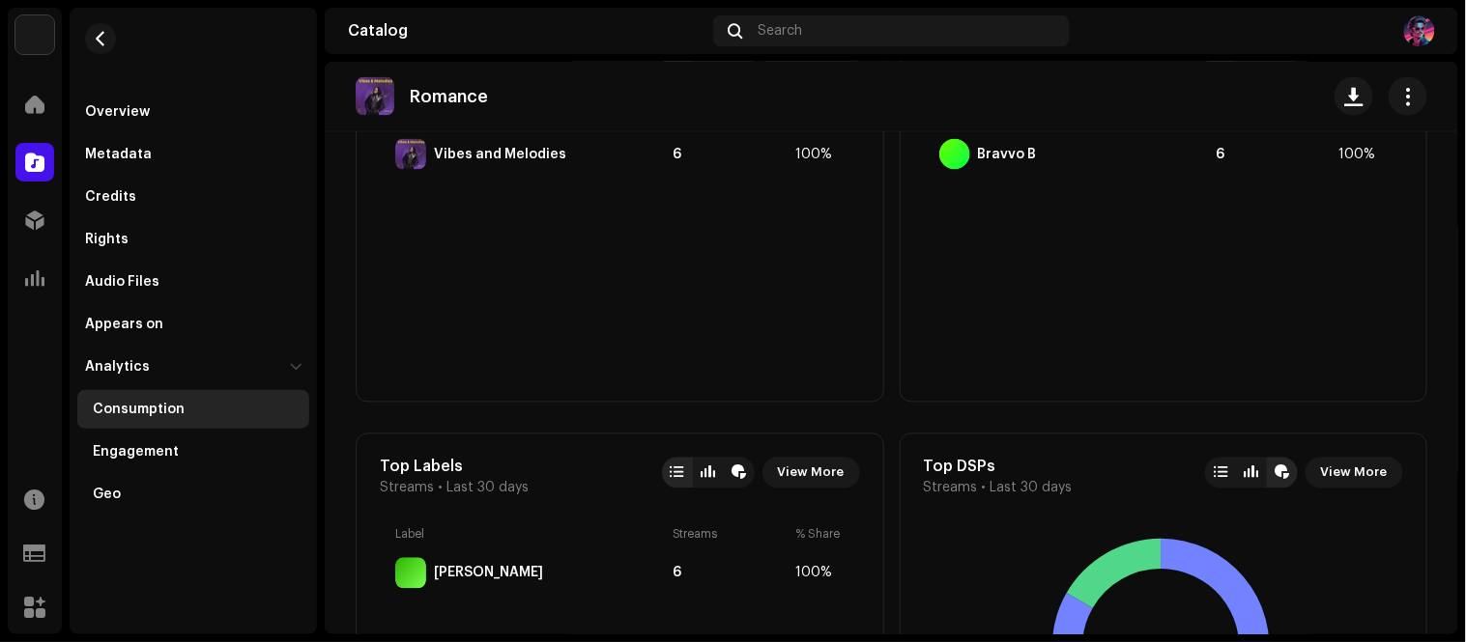
scroll to position [858, 0]
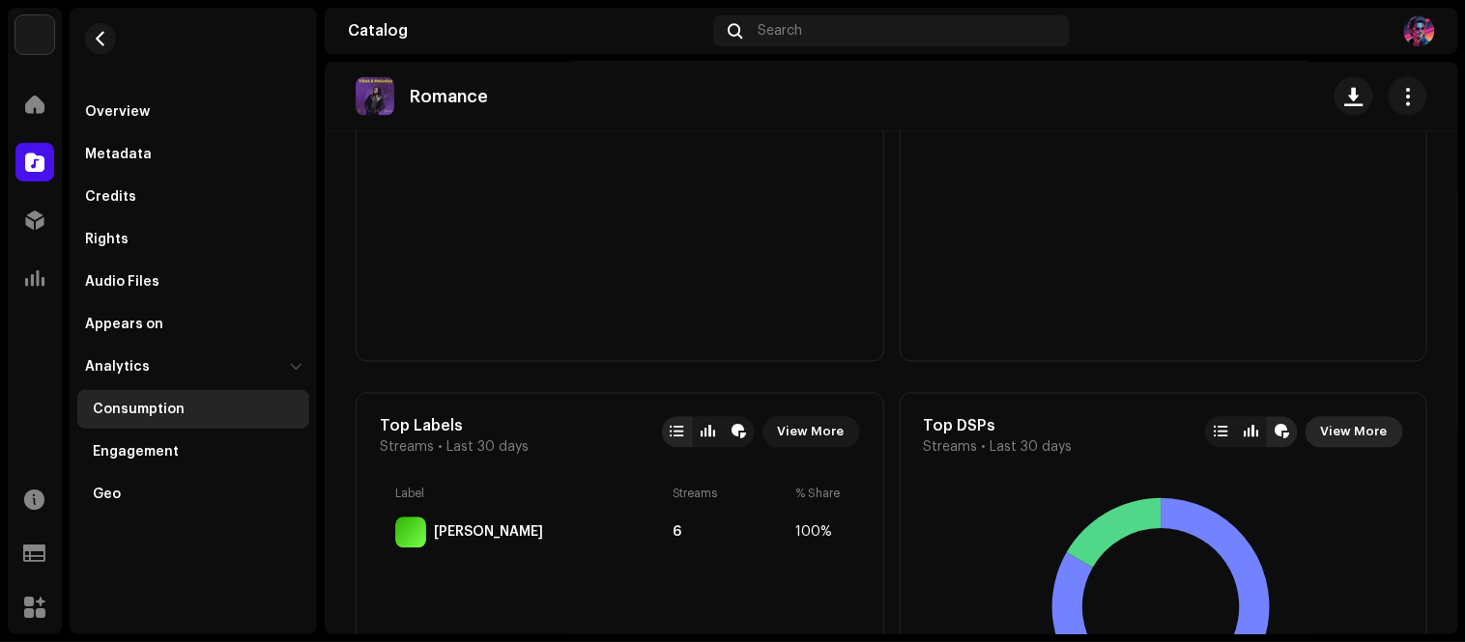
click at [1375, 430] on span "View More" at bounding box center [1354, 432] width 67 height 39
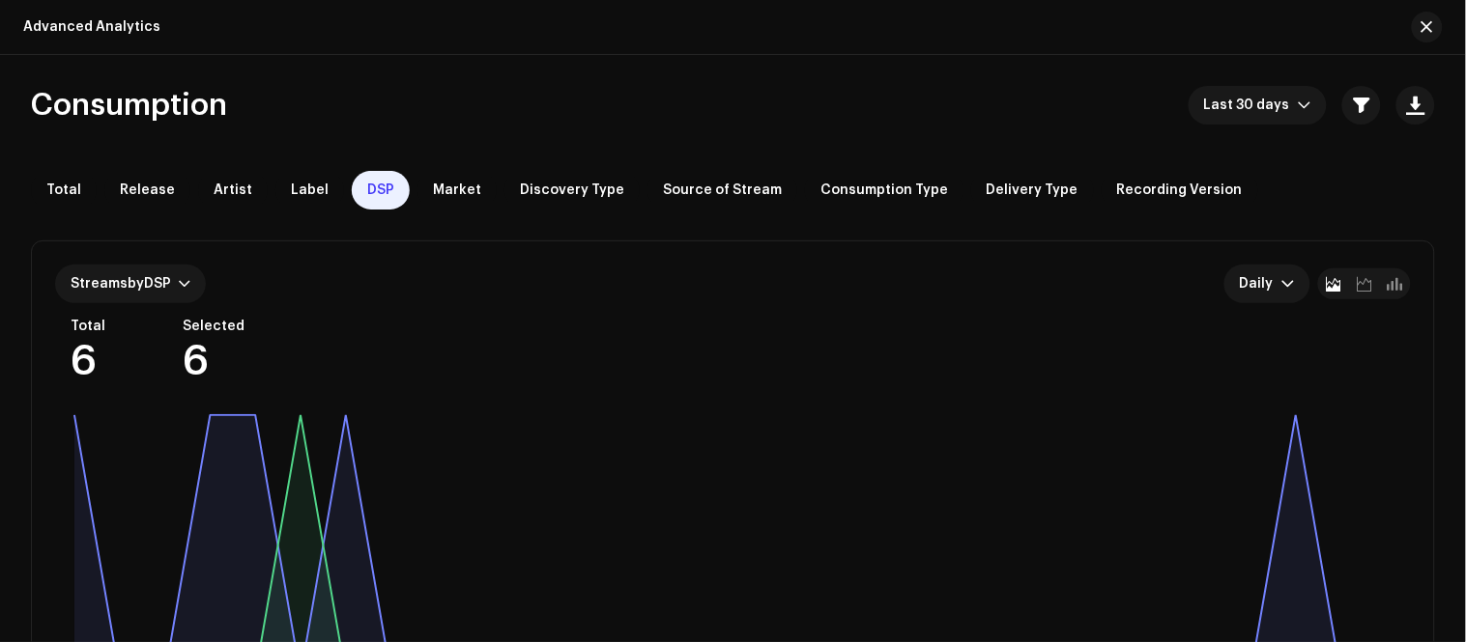
drag, startPoint x: 449, startPoint y: 186, endPoint x: 280, endPoint y: 238, distance: 176.6
click at [449, 188] on span "Market" at bounding box center [457, 190] width 48 height 15
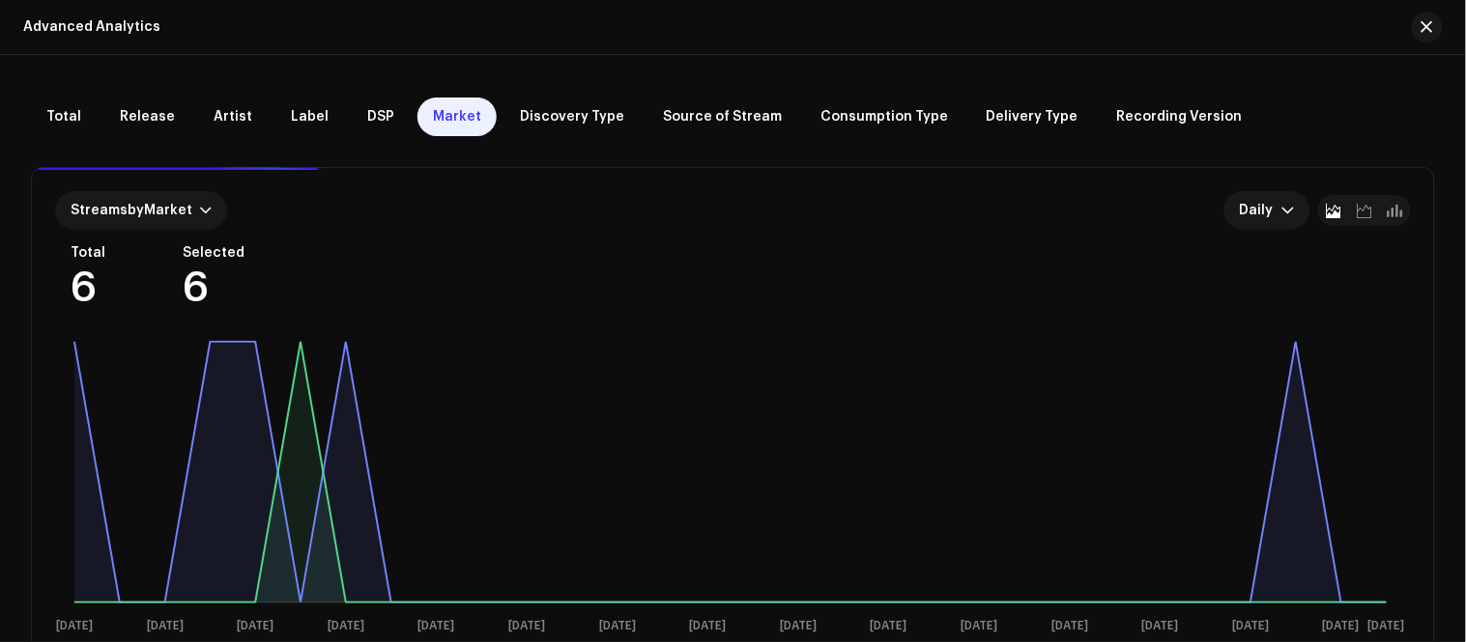
scroll to position [107, 0]
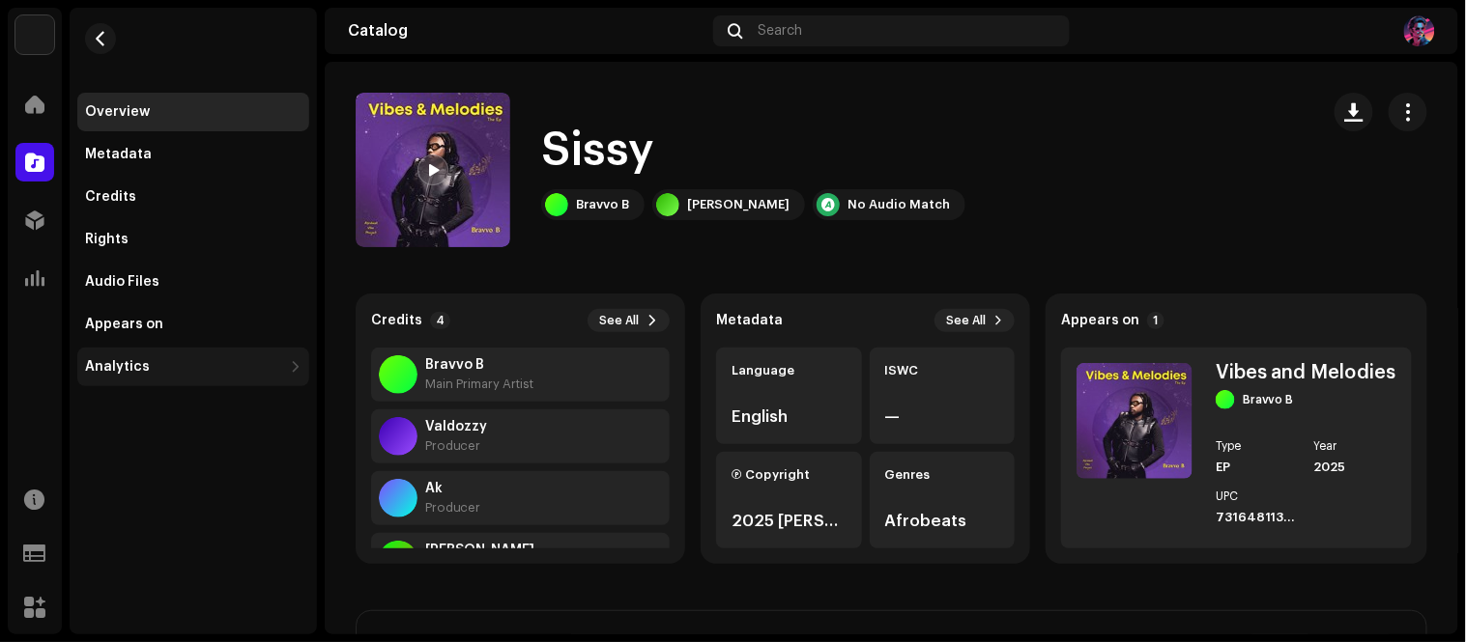
click at [242, 377] on div "Analytics" at bounding box center [193, 367] width 232 height 39
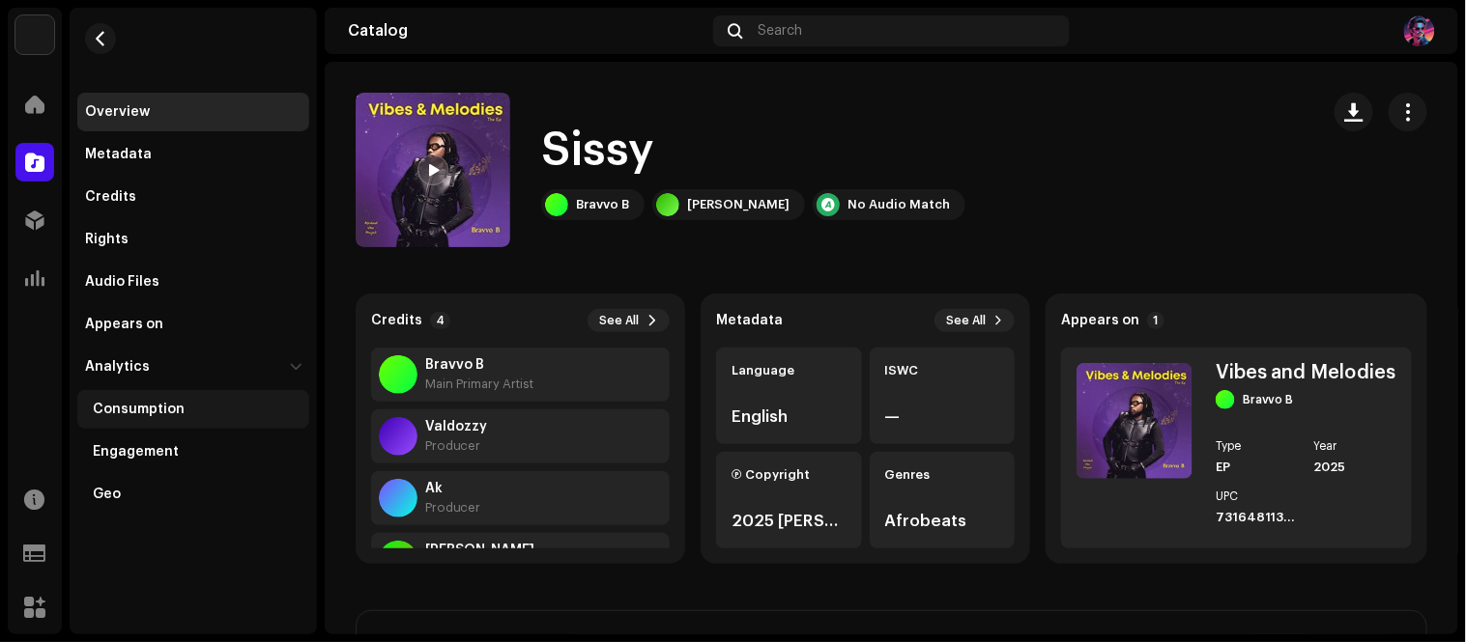
click at [147, 413] on div "Consumption" at bounding box center [139, 409] width 92 height 15
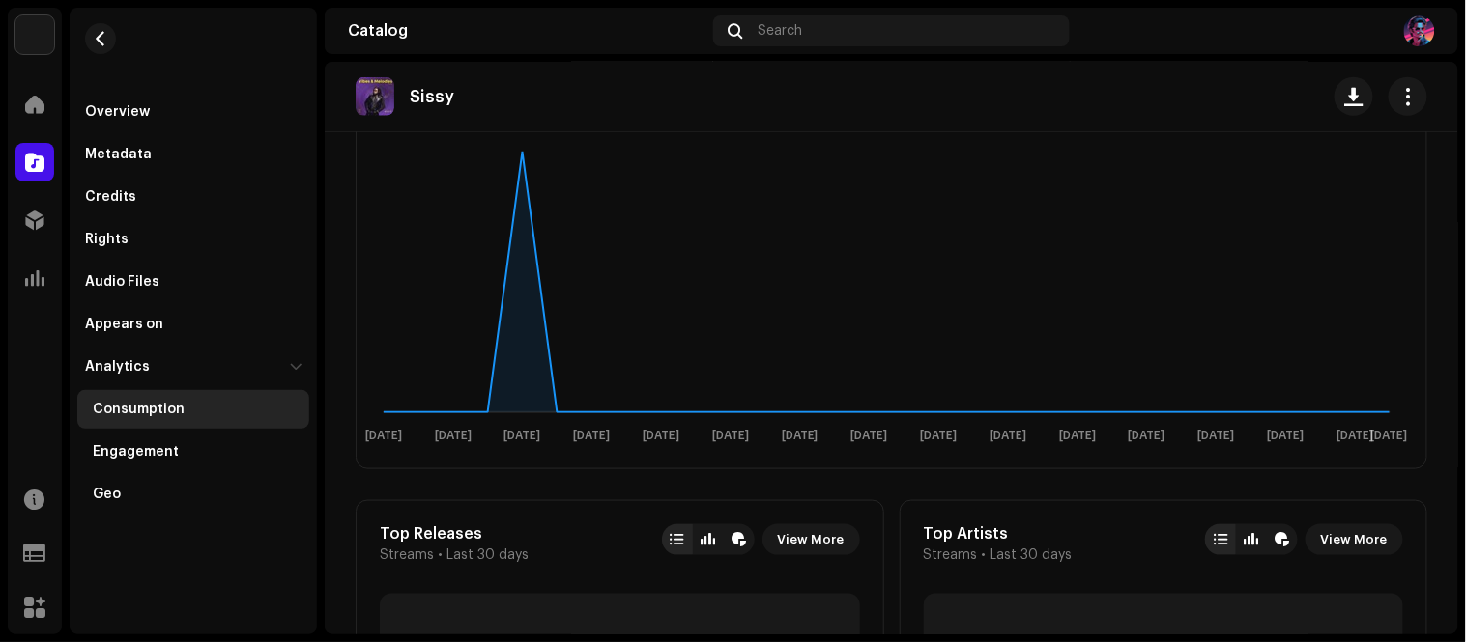
scroll to position [322, 0]
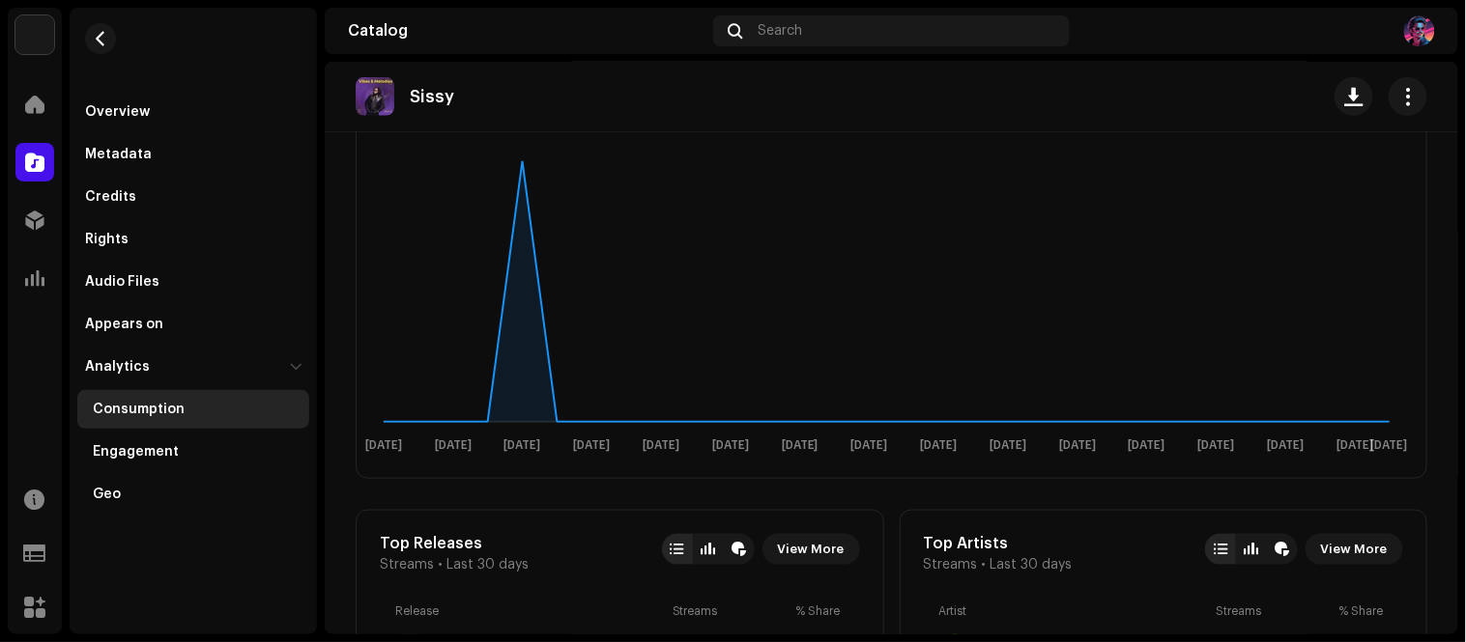
click at [1465, 164] on div "Rhythm X Distro Home Catalog Distribution Analytics Resources Support Forms Mar…" at bounding box center [733, 321] width 1466 height 642
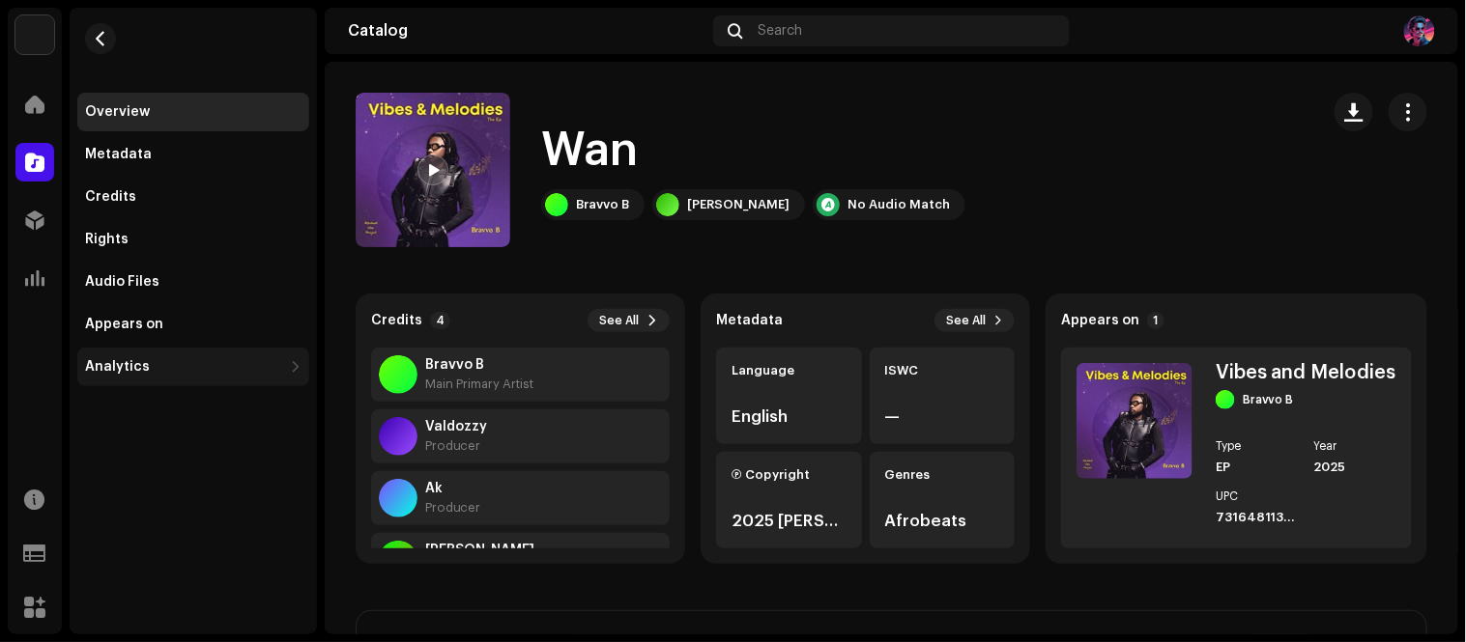
click at [226, 367] on div "Analytics" at bounding box center [183, 366] width 197 height 15
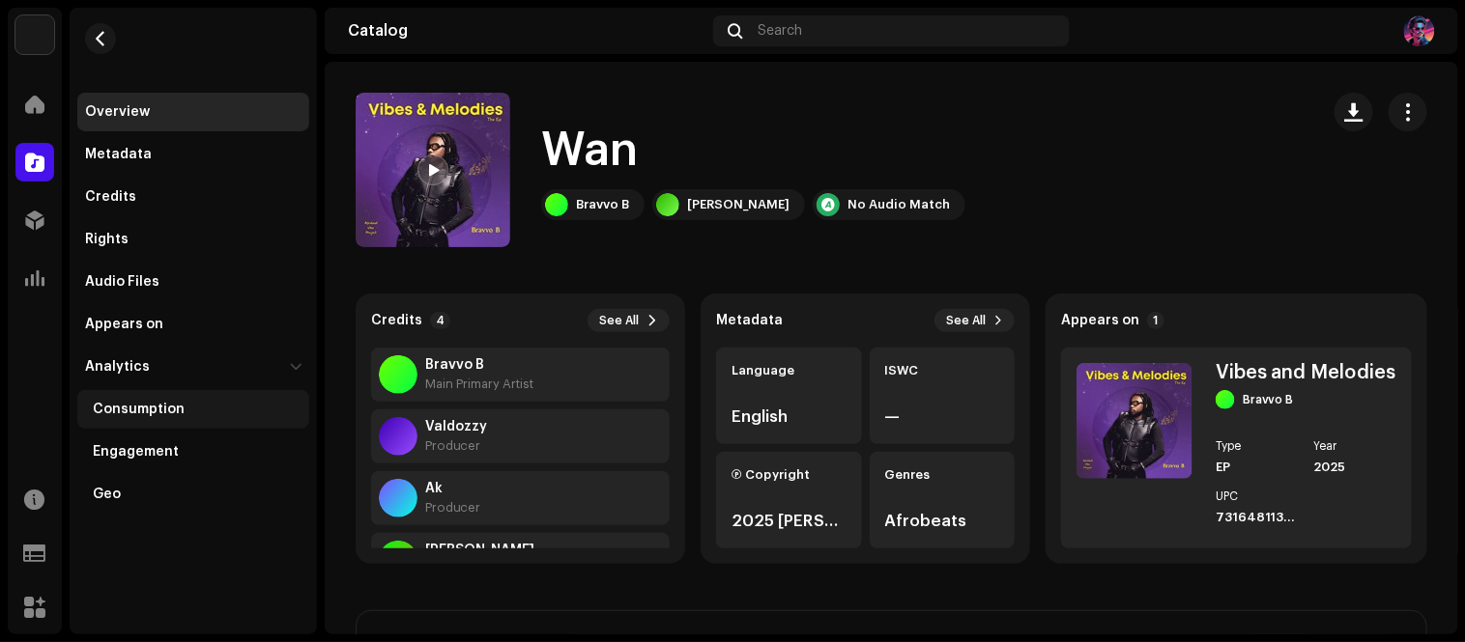
click at [158, 400] on div "Consumption" at bounding box center [193, 409] width 232 height 39
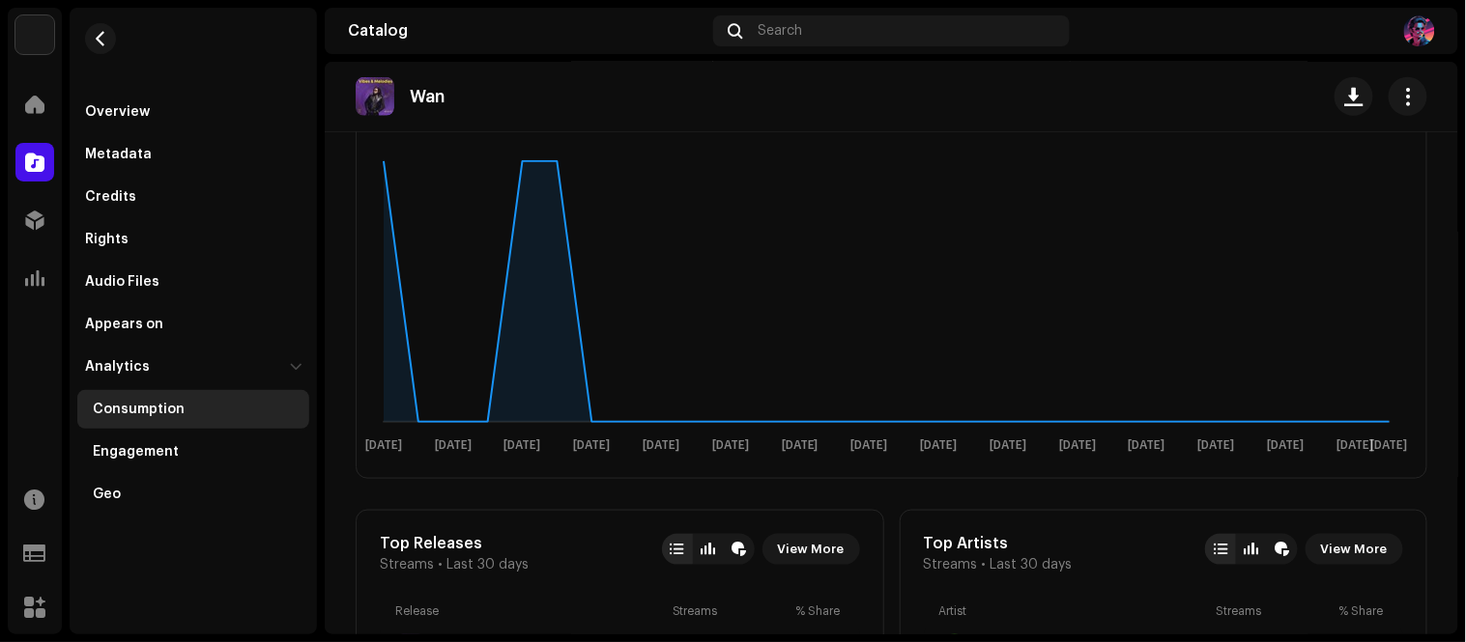
scroll to position [182, 0]
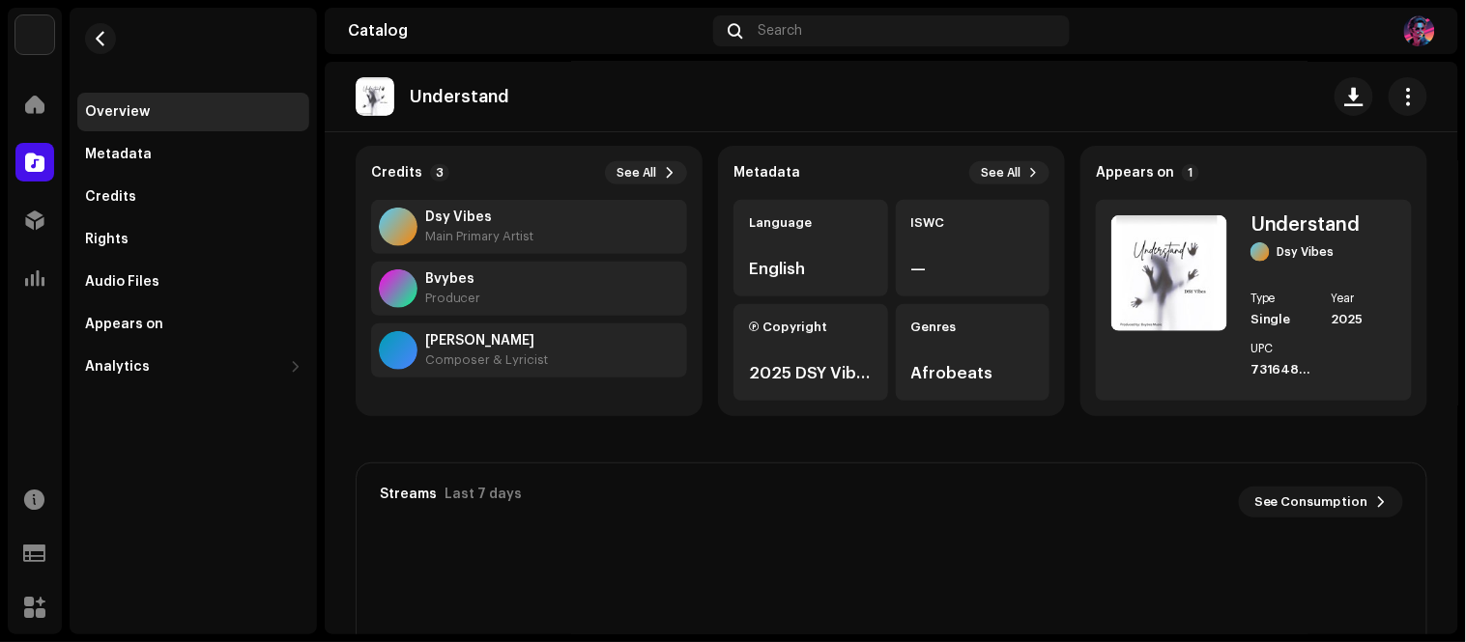
scroll to position [146, 0]
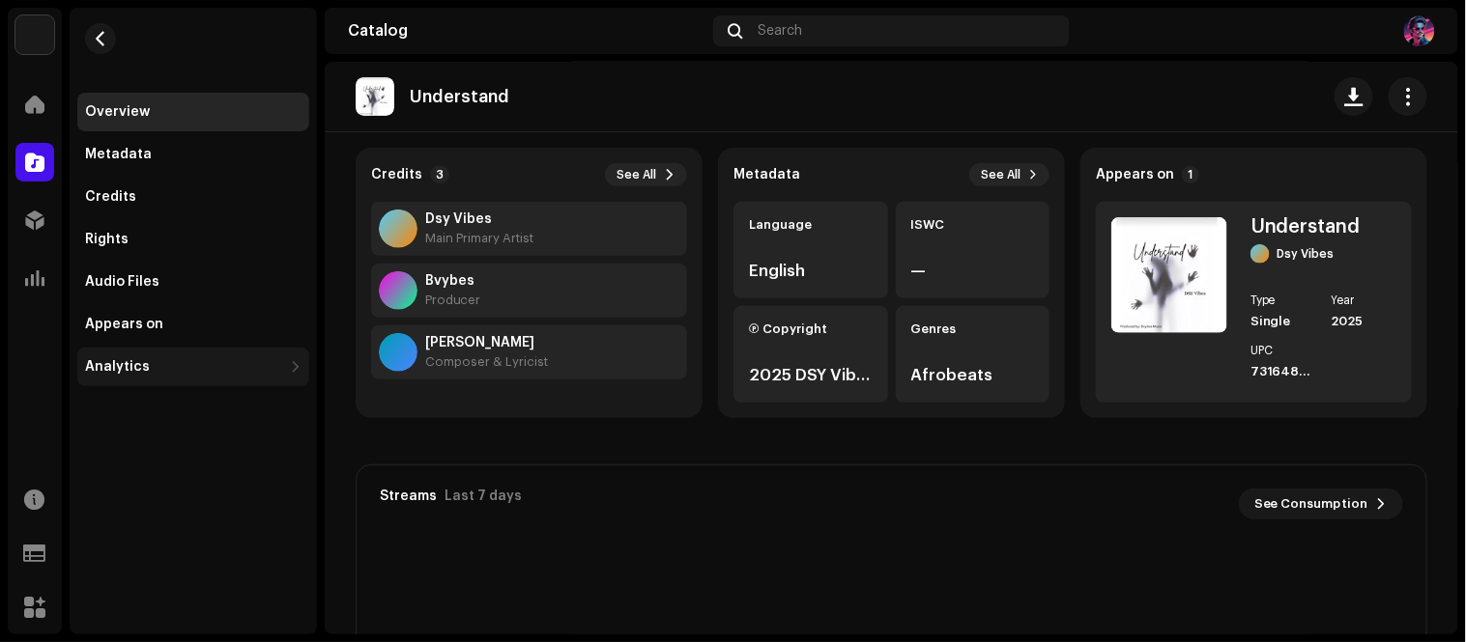
click at [278, 361] on div "Analytics" at bounding box center [183, 366] width 197 height 15
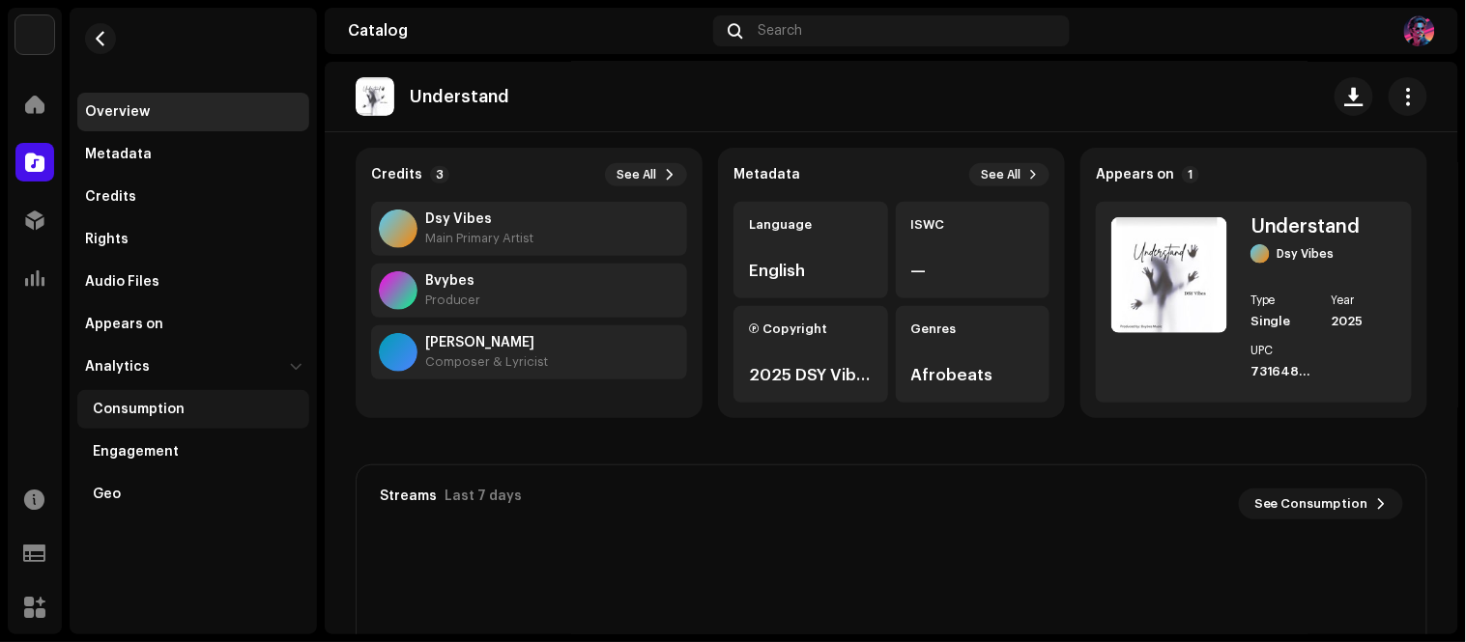
click at [139, 412] on div "Consumption" at bounding box center [139, 409] width 92 height 15
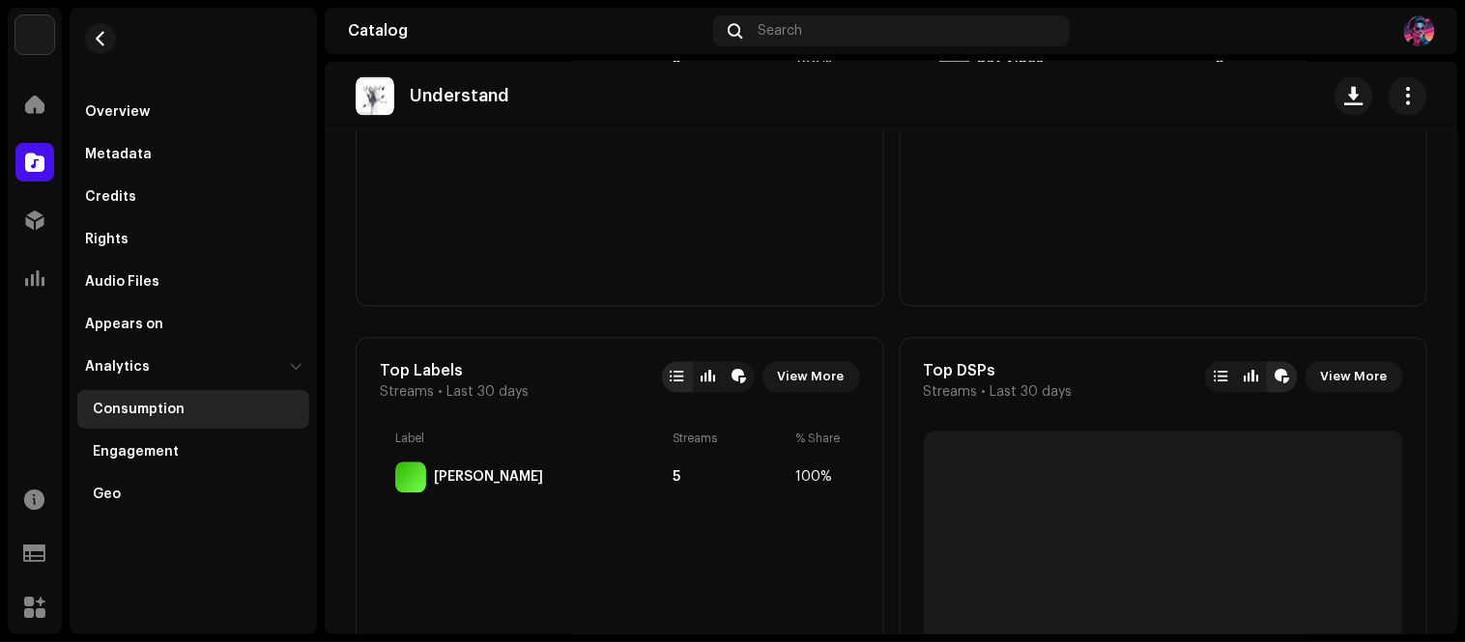
scroll to position [927, 0]
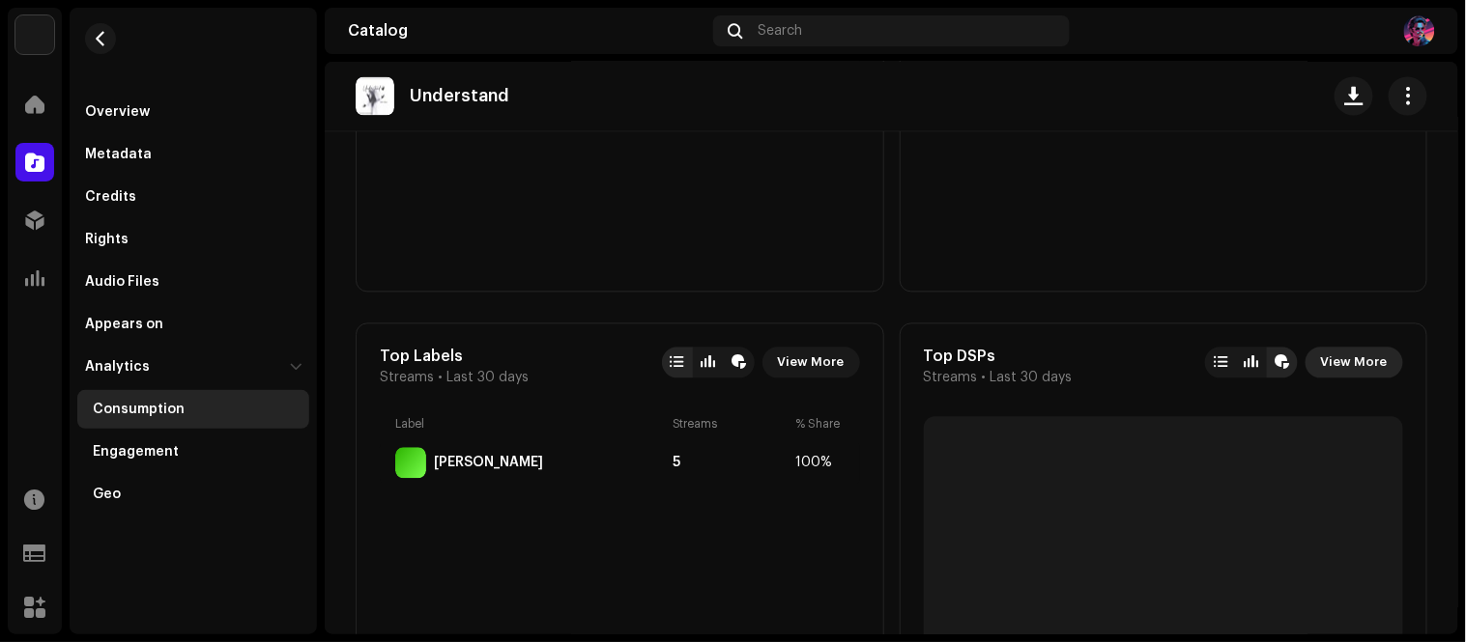
click at [1319, 361] on span "View More" at bounding box center [1354, 363] width 67 height 39
